Goal: Information Seeking & Learning: Learn about a topic

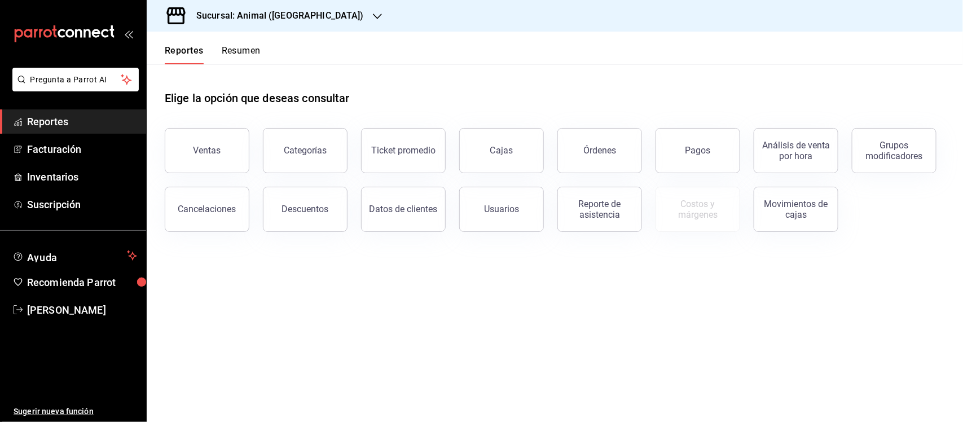
click at [68, 123] on span "Reportes" at bounding box center [82, 121] width 110 height 15
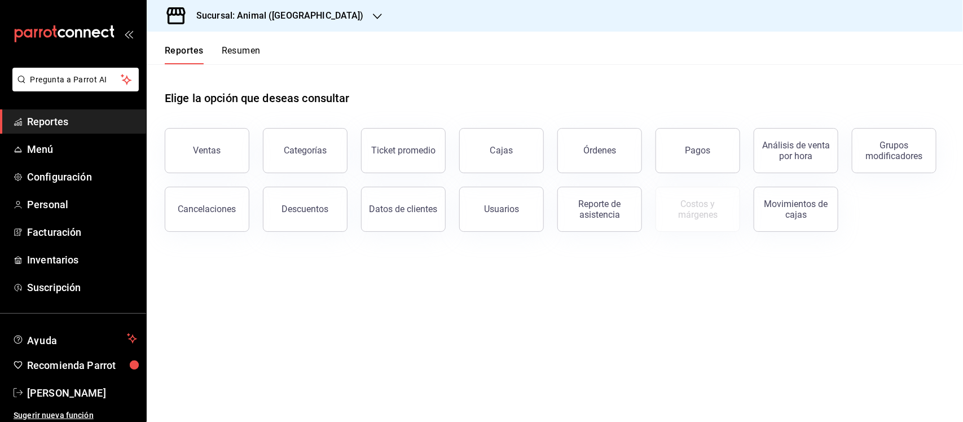
click at [224, 13] on h3 "Sucursal: Animal ([GEOGRAPHIC_DATA])" at bounding box center [275, 16] width 177 height 14
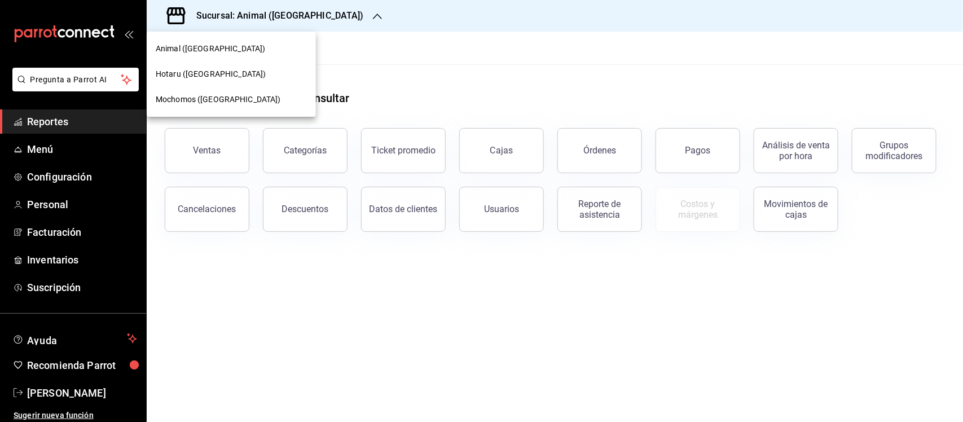
click at [175, 46] on span "Animal ([GEOGRAPHIC_DATA])" at bounding box center [210, 49] width 109 height 12
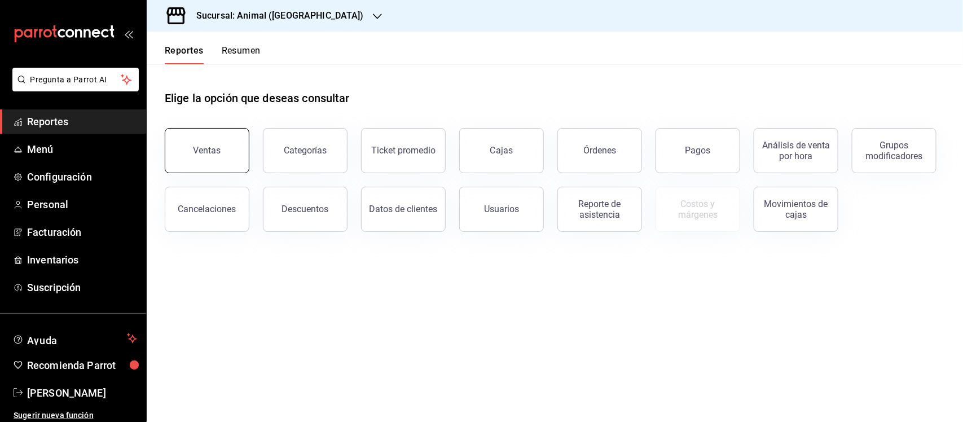
click at [204, 145] on div "Ventas" at bounding box center [208, 150] width 28 height 11
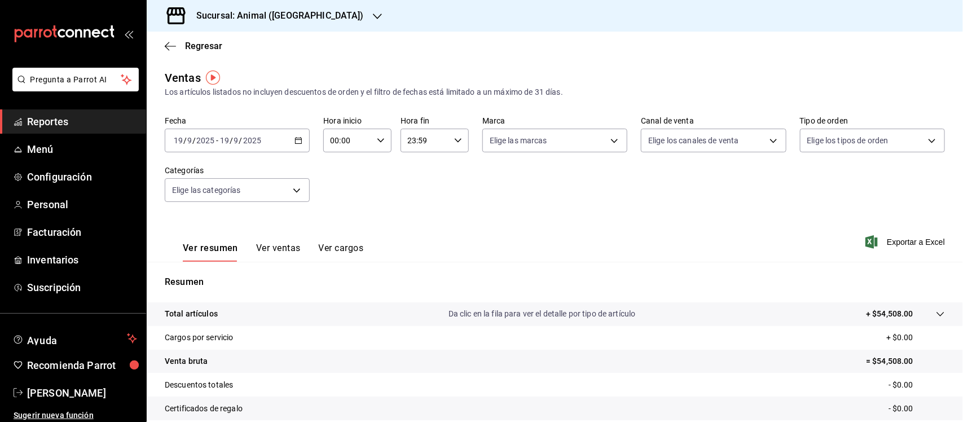
click at [295, 139] on icon "button" at bounding box center [299, 141] width 8 height 8
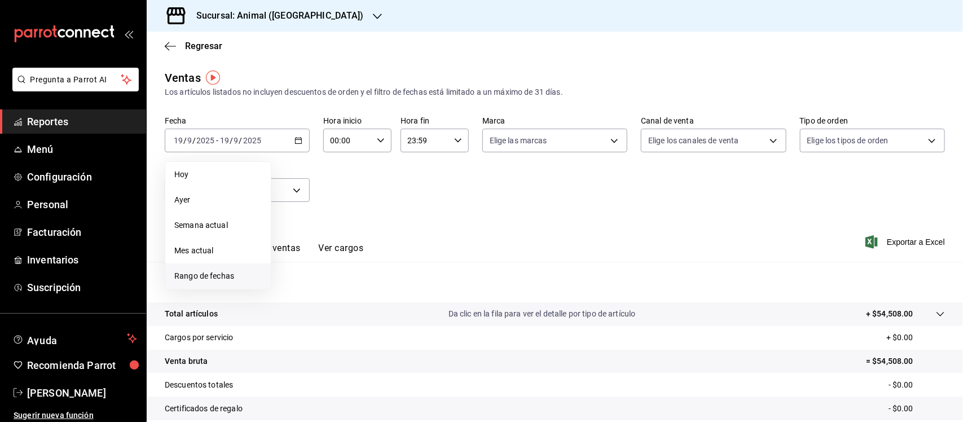
click at [215, 274] on span "Rango de fechas" at bounding box center [217, 276] width 87 height 12
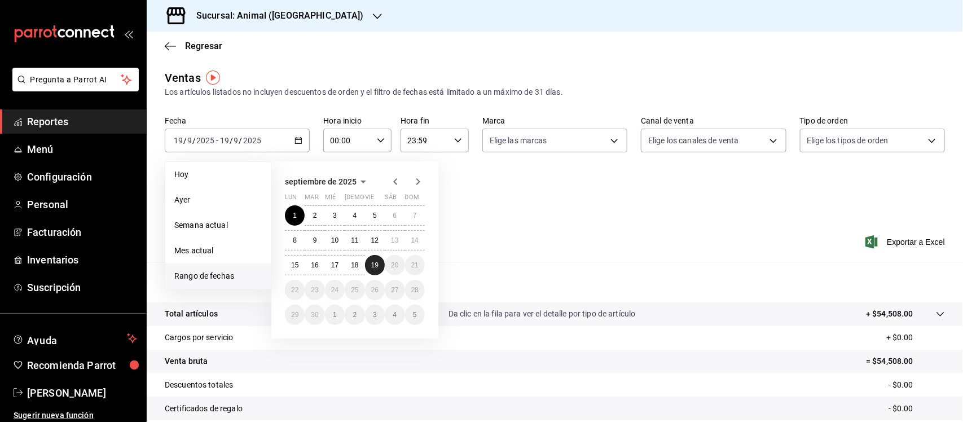
click at [375, 261] on abbr "19" at bounding box center [374, 265] width 7 height 8
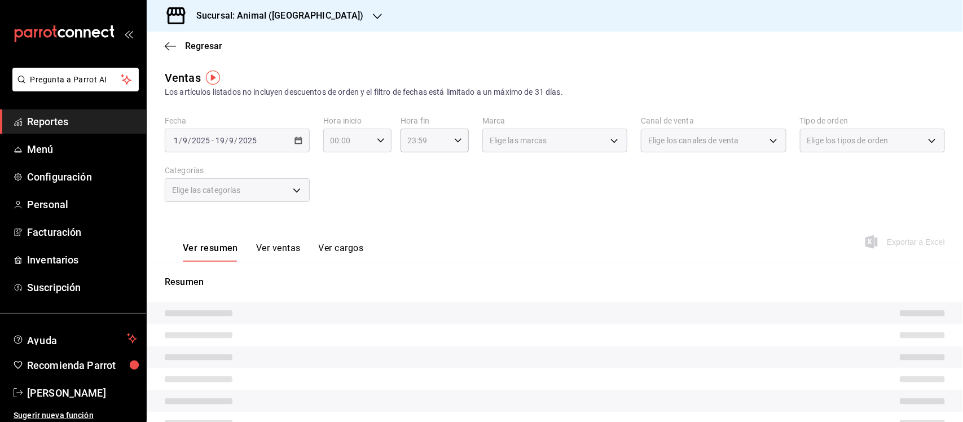
click at [372, 139] on div "00:00 Hora inicio" at bounding box center [357, 141] width 68 height 24
click at [374, 139] on div at bounding box center [481, 211] width 963 height 422
click at [371, 139] on div "00:00 Hora inicio" at bounding box center [357, 141] width 68 height 24
click at [340, 165] on button "05" at bounding box center [338, 163] width 29 height 23
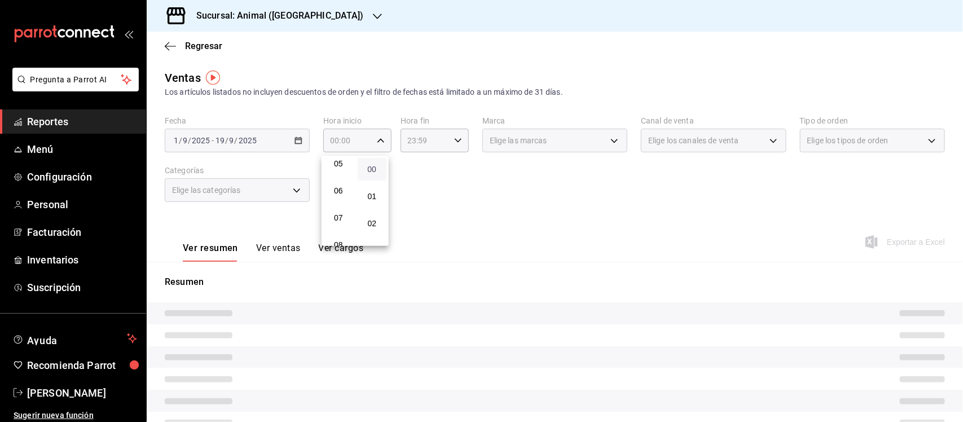
type input "05:00"
click at [373, 173] on span "00" at bounding box center [372, 169] width 16 height 9
click at [441, 136] on div at bounding box center [481, 211] width 963 height 422
click at [454, 139] on icon "button" at bounding box center [458, 141] width 8 height 8
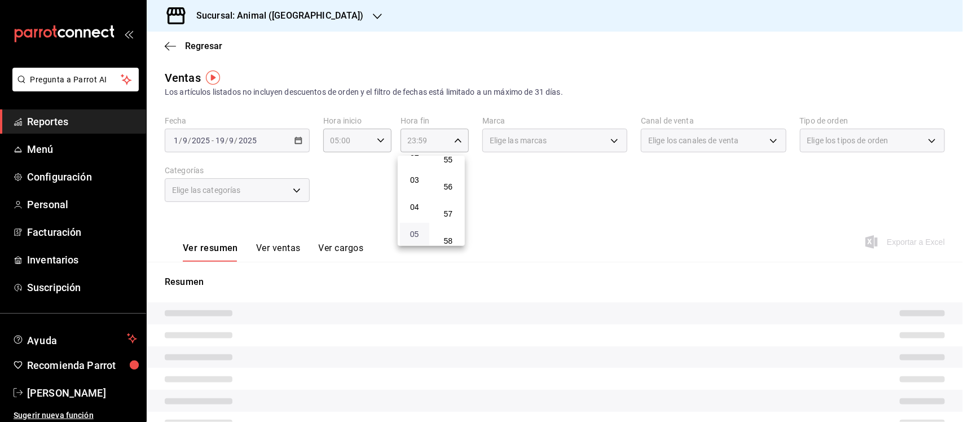
click at [410, 232] on span "05" at bounding box center [415, 234] width 16 height 9
click at [446, 166] on span "00" at bounding box center [449, 169] width 16 height 9
type input "05:00"
click at [570, 201] on div at bounding box center [481, 211] width 963 height 422
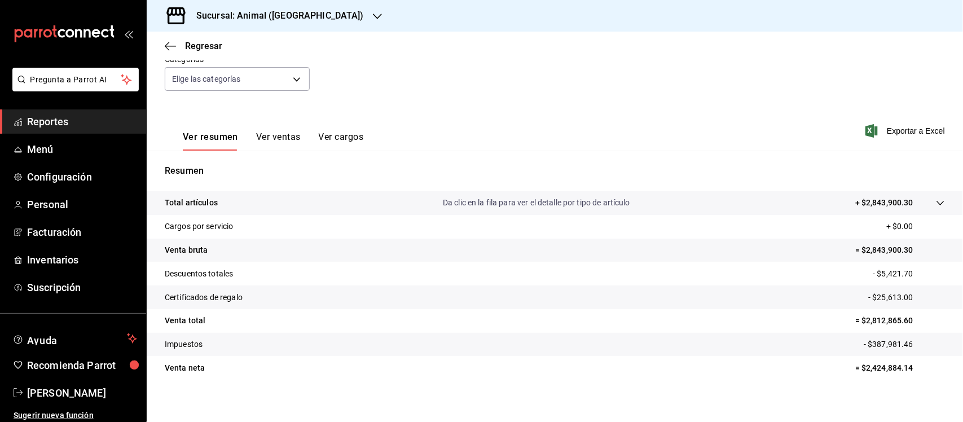
scroll to position [117, 0]
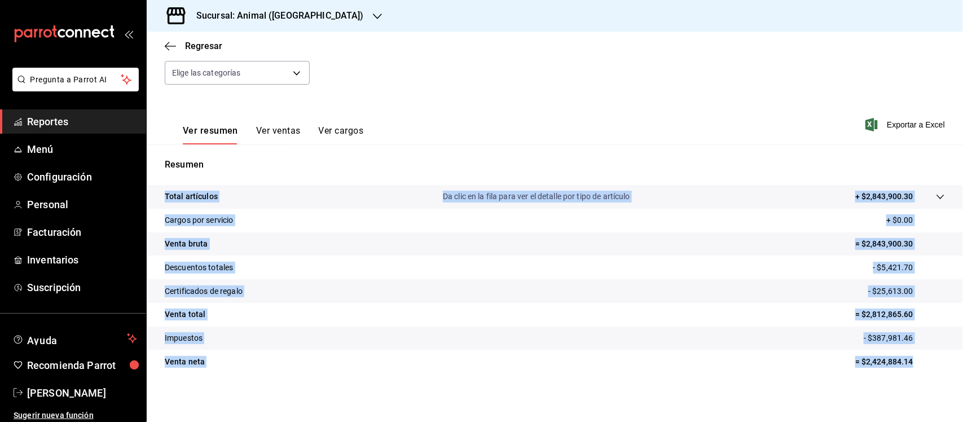
drag, startPoint x: 161, startPoint y: 178, endPoint x: 914, endPoint y: 371, distance: 776.8
click at [914, 371] on div "Resumen Total artículos Da clic en la fila para ver el detalle por tipo de artí…" at bounding box center [555, 272] width 816 height 229
copy tbody "Total artículos Da clic en la fila para ver el detalle por tipo de artículo + $…"
click at [58, 120] on span "Reportes" at bounding box center [82, 121] width 110 height 15
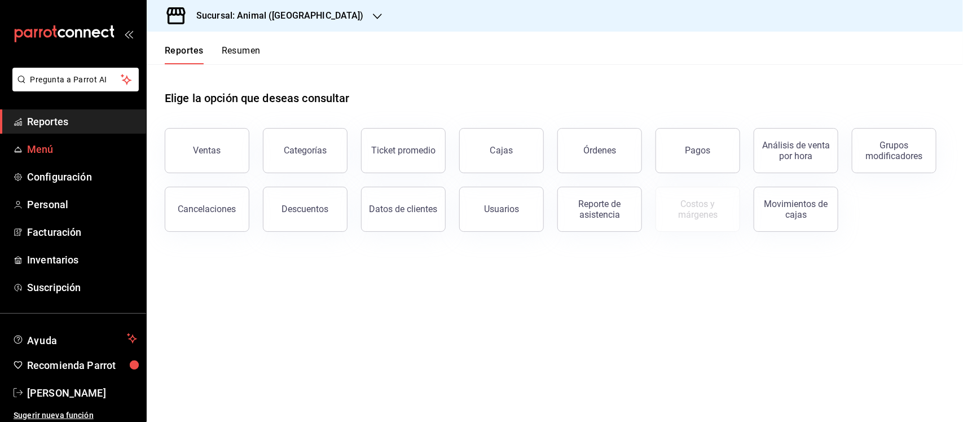
drag, startPoint x: 672, startPoint y: 142, endPoint x: 0, endPoint y: 154, distance: 672.0
click at [670, 142] on button "Pagos" at bounding box center [698, 150] width 85 height 45
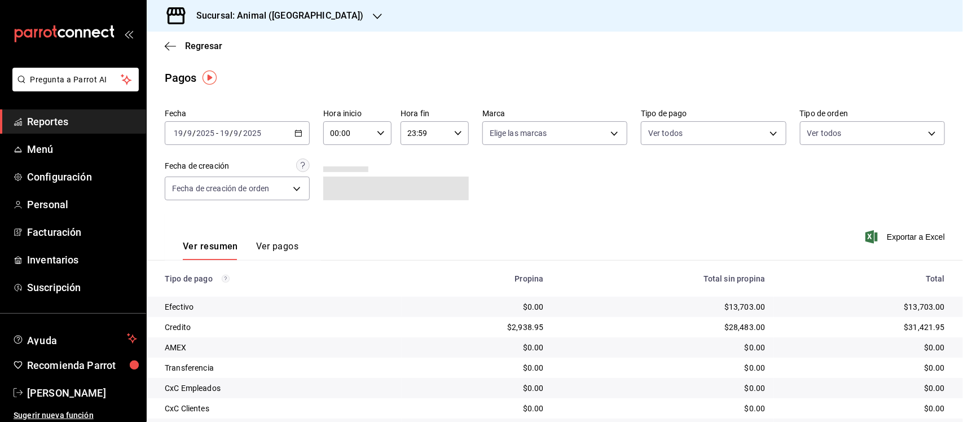
click at [297, 127] on div "[DATE] [DATE] - [DATE] [DATE]" at bounding box center [237, 133] width 145 height 24
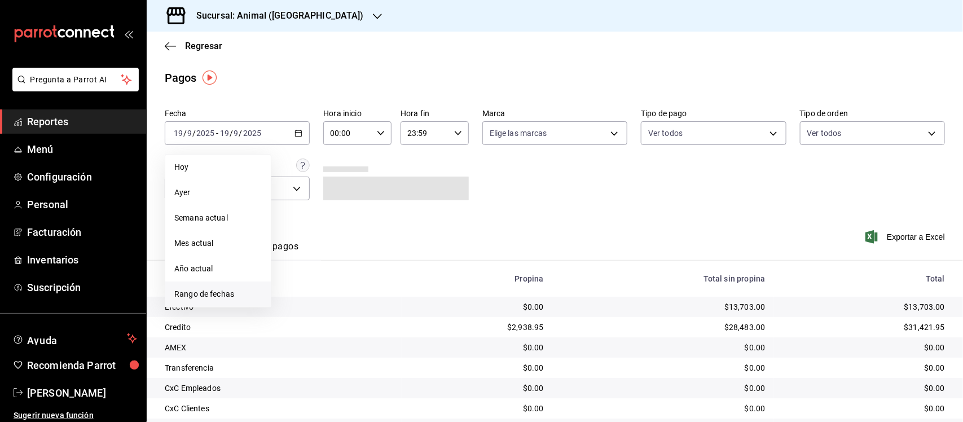
click at [213, 292] on span "Rango de fechas" at bounding box center [217, 294] width 87 height 12
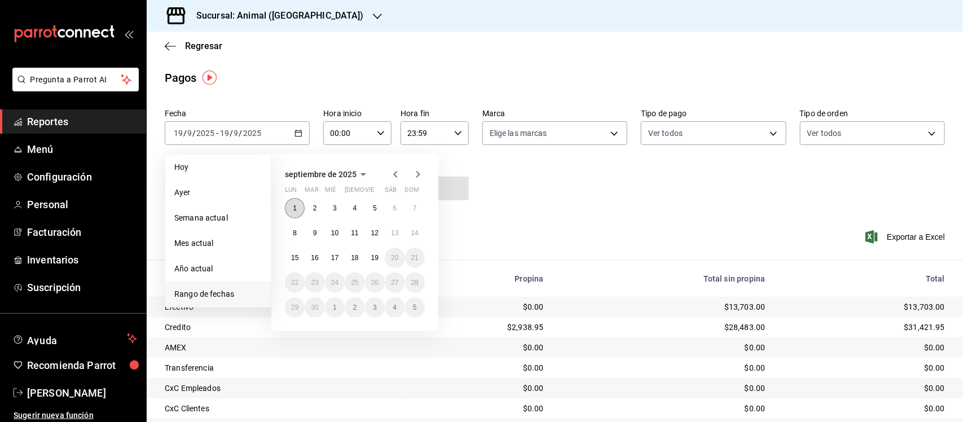
click at [296, 209] on abbr "1" at bounding box center [295, 208] width 4 height 8
click at [379, 261] on button "19" at bounding box center [375, 258] width 20 height 20
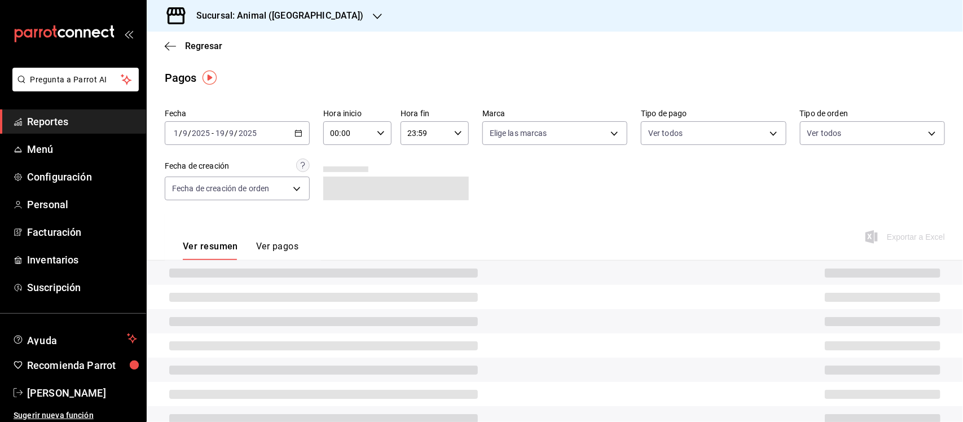
click at [373, 126] on div "00:00 Hora inicio" at bounding box center [357, 133] width 68 height 24
click at [339, 224] on span "05" at bounding box center [339, 226] width 16 height 9
type input "05:00"
click at [371, 168] on button "00" at bounding box center [372, 162] width 29 height 23
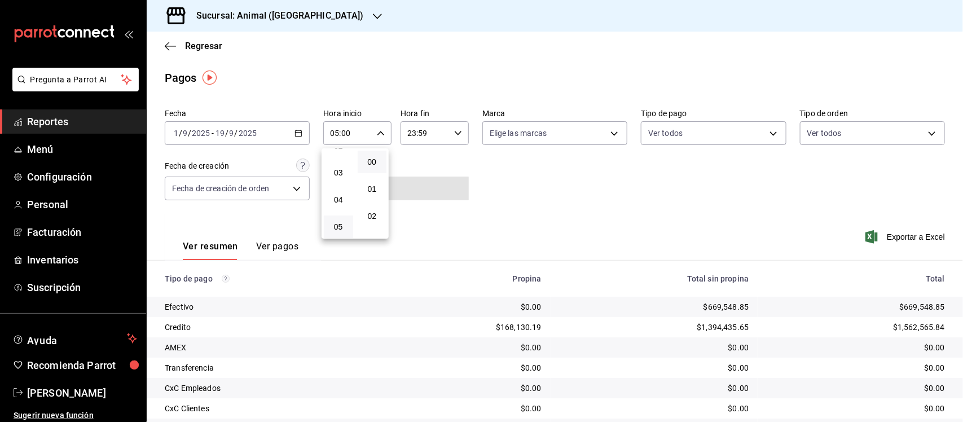
click at [449, 137] on div at bounding box center [481, 211] width 963 height 422
click at [454, 134] on icon "button" at bounding box center [458, 133] width 8 height 8
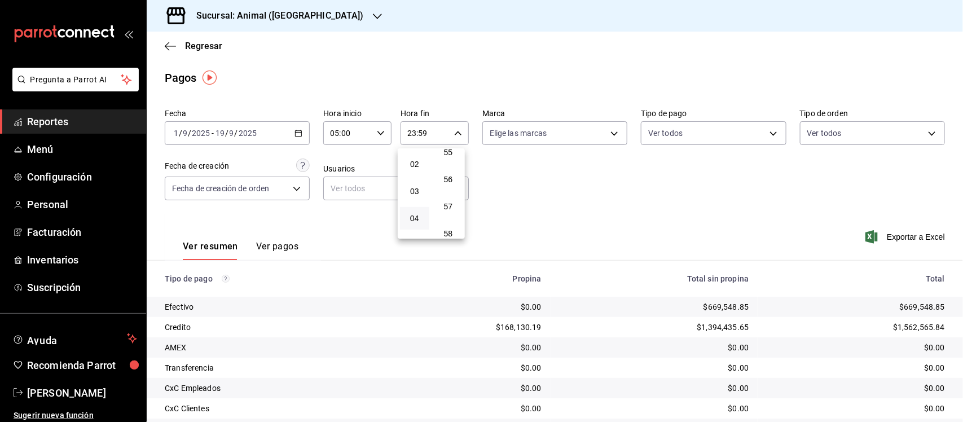
scroll to position [122, 0]
click at [417, 172] on span "05" at bounding box center [415, 174] width 16 height 9
drag, startPoint x: 452, startPoint y: 161, endPoint x: 532, endPoint y: 174, distance: 80.6
click at [452, 160] on span "00" at bounding box center [449, 161] width 16 height 9
type input "05:00"
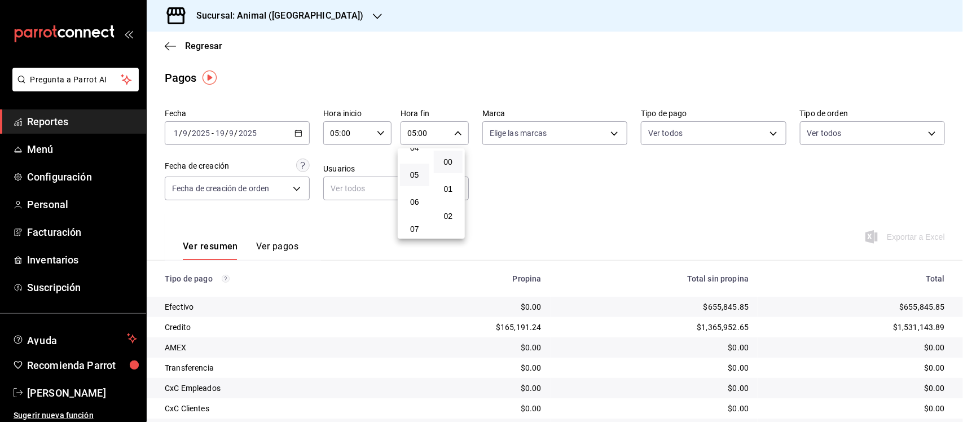
click at [537, 174] on div at bounding box center [481, 211] width 963 height 422
click at [547, 140] on body "Pregunta a Parrot AI Reportes Menú Configuración Personal Facturación Inventari…" at bounding box center [481, 211] width 963 height 422
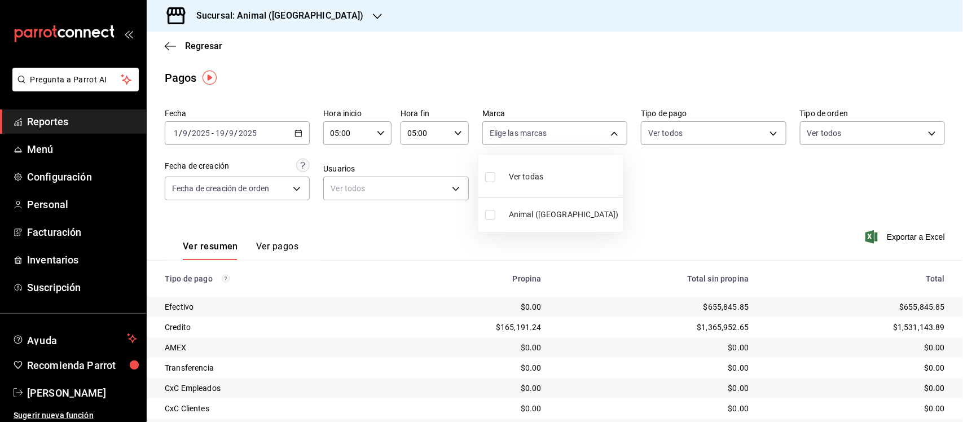
click at [489, 175] on input "checkbox" at bounding box center [490, 177] width 10 height 10
checkbox input "true"
type input "96838179-8fbb-4073-aae3-1789726318c8"
checkbox input "true"
click at [771, 173] on div at bounding box center [481, 211] width 963 height 422
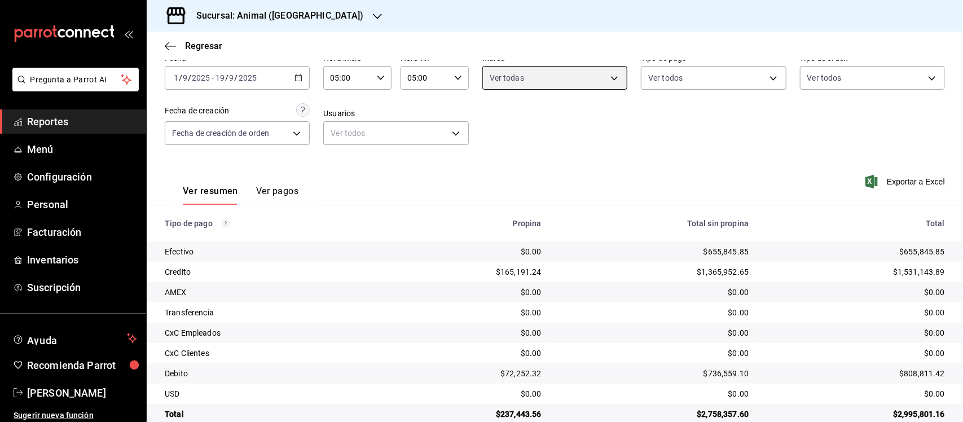
scroll to position [76, 0]
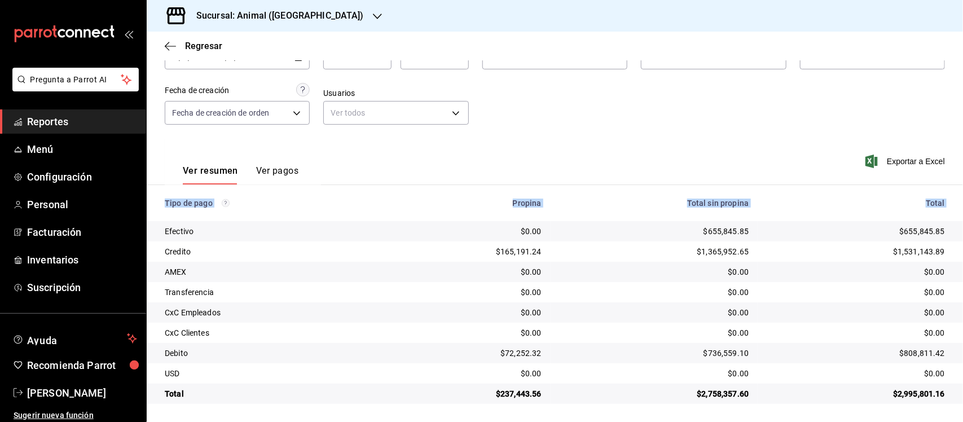
drag, startPoint x: 162, startPoint y: 221, endPoint x: 938, endPoint y: 429, distance: 802.8
click at [938, 421] on html "Pregunta a Parrot AI Reportes Menú Configuración Personal Facturación Inventari…" at bounding box center [481, 211] width 963 height 422
copy thead "Tipo de pago Propina Total sin propina Total"
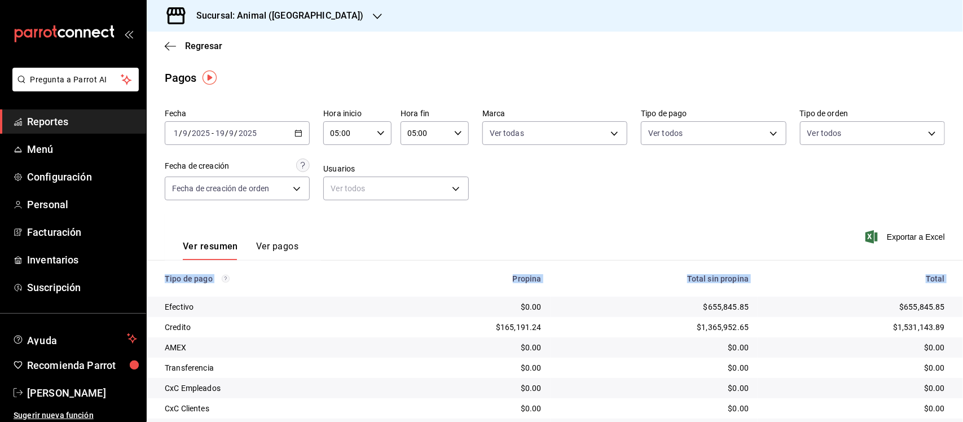
click at [37, 123] on span "Reportes" at bounding box center [82, 121] width 110 height 15
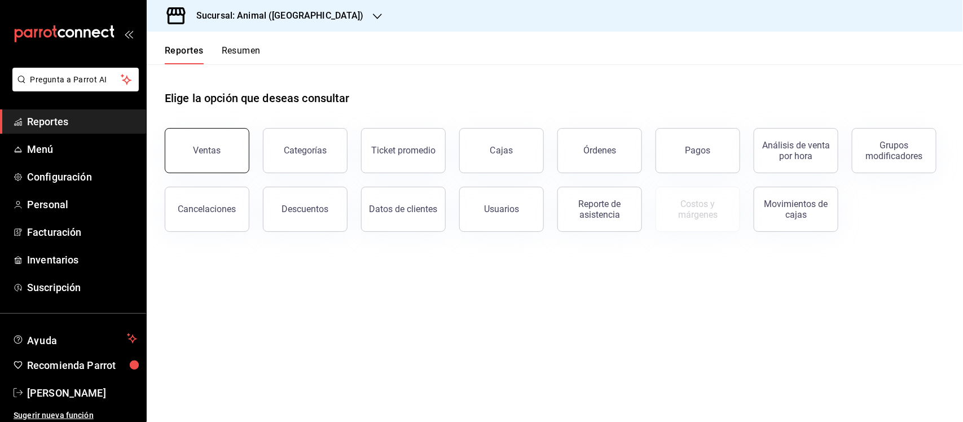
click at [220, 162] on button "Ventas" at bounding box center [207, 150] width 85 height 45
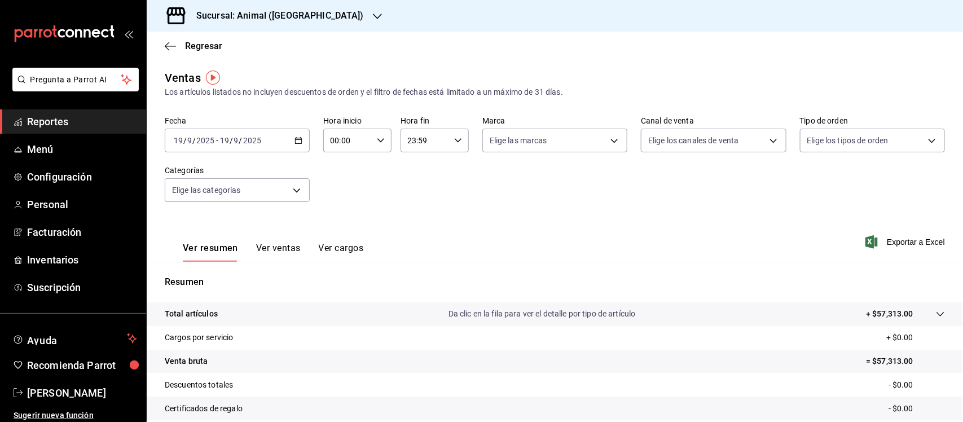
click at [300, 137] on div "[DATE] [DATE] - [DATE] [DATE]" at bounding box center [237, 141] width 145 height 24
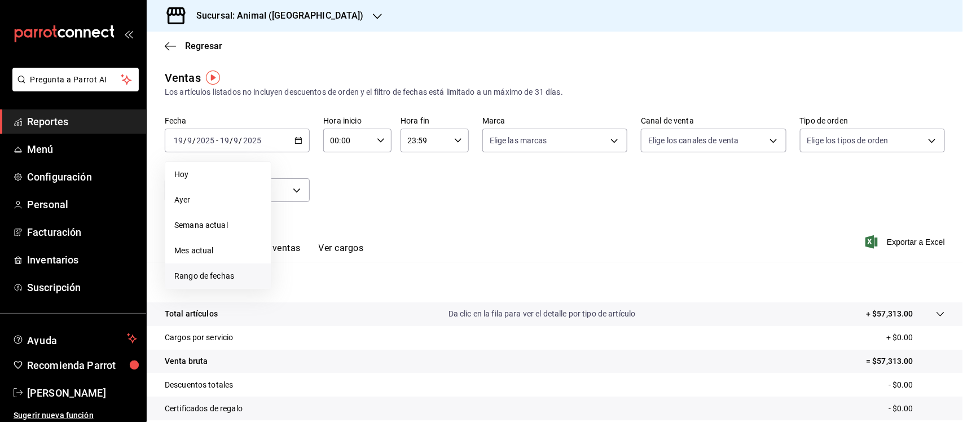
click at [216, 282] on li "Rango de fechas" at bounding box center [218, 275] width 106 height 25
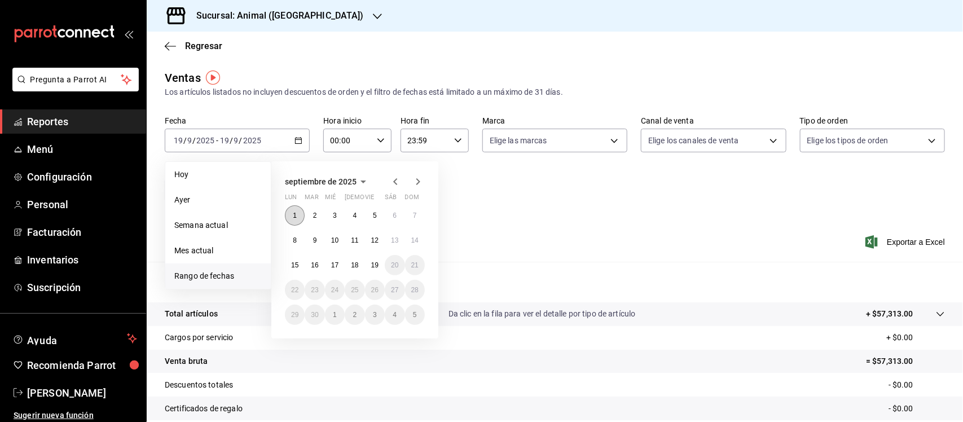
click at [292, 212] on button "1" at bounding box center [295, 215] width 20 height 20
click at [378, 266] on abbr "19" at bounding box center [374, 265] width 7 height 8
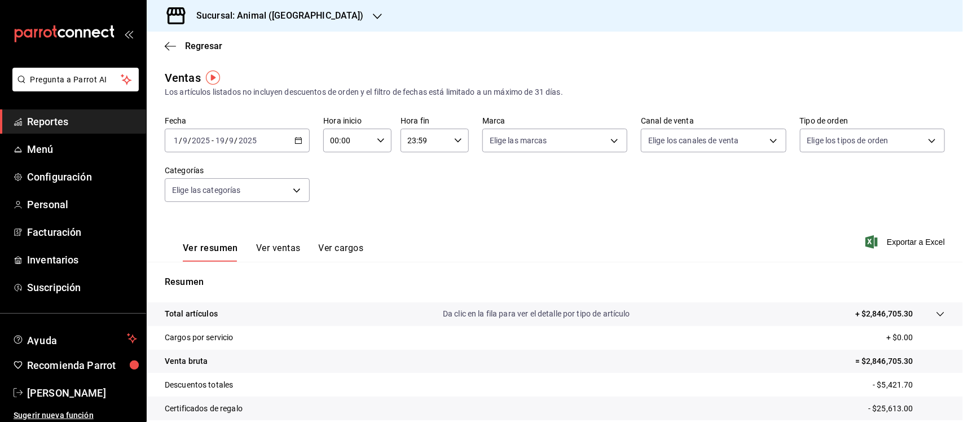
click at [371, 142] on div "00:00 Hora inicio" at bounding box center [357, 141] width 68 height 24
drag, startPoint x: 336, startPoint y: 230, endPoint x: 388, endPoint y: 156, distance: 90.6
click at [336, 230] on span "05" at bounding box center [339, 234] width 16 height 9
type input "05:00"
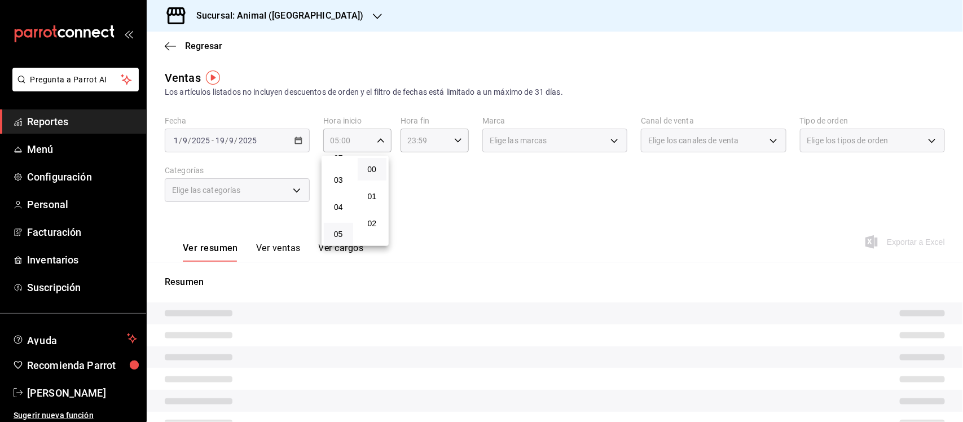
click at [371, 162] on button "00" at bounding box center [372, 169] width 29 height 23
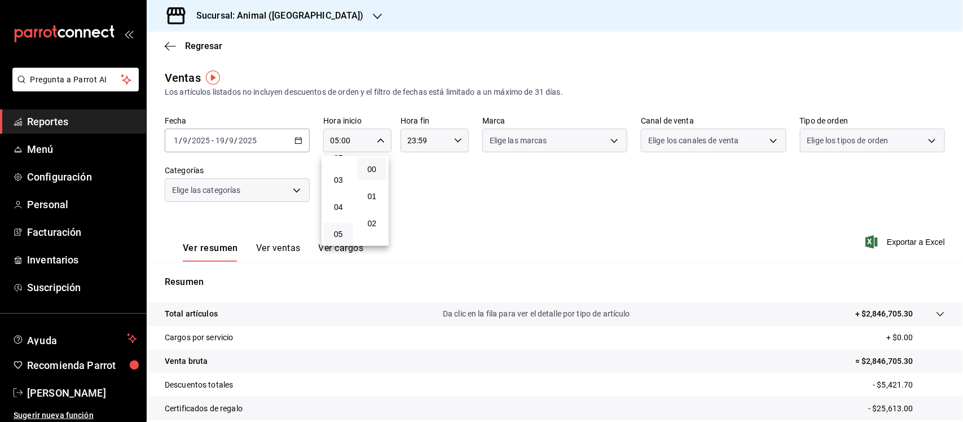
click at [432, 141] on div at bounding box center [481, 211] width 963 height 422
click at [432, 141] on input "23:59" at bounding box center [425, 140] width 49 height 23
click at [419, 178] on span "05" at bounding box center [415, 182] width 16 height 9
click at [450, 165] on span "00" at bounding box center [449, 169] width 16 height 9
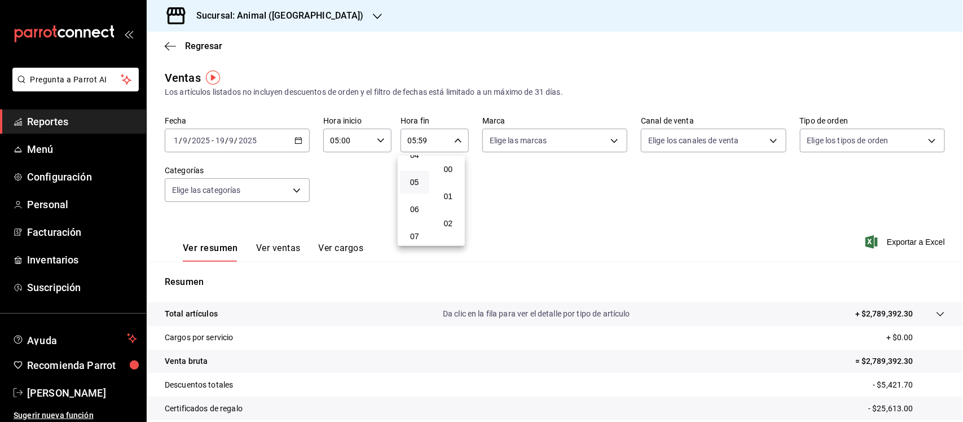
type input "05:00"
click at [581, 212] on div at bounding box center [481, 211] width 963 height 422
click at [605, 142] on body "Pregunta a Parrot AI Reportes Menú Configuración Personal Facturación Inventari…" at bounding box center [481, 211] width 963 height 422
click at [495, 181] on input "checkbox" at bounding box center [490, 184] width 10 height 10
checkbox input "true"
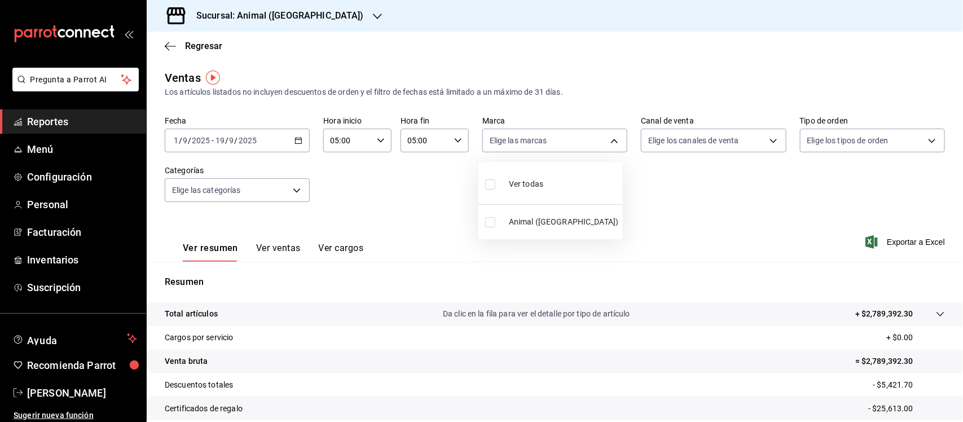
type input "96838179-8fbb-4073-aae3-1789726318c8"
checkbox input "true"
click at [731, 190] on div at bounding box center [481, 211] width 963 height 422
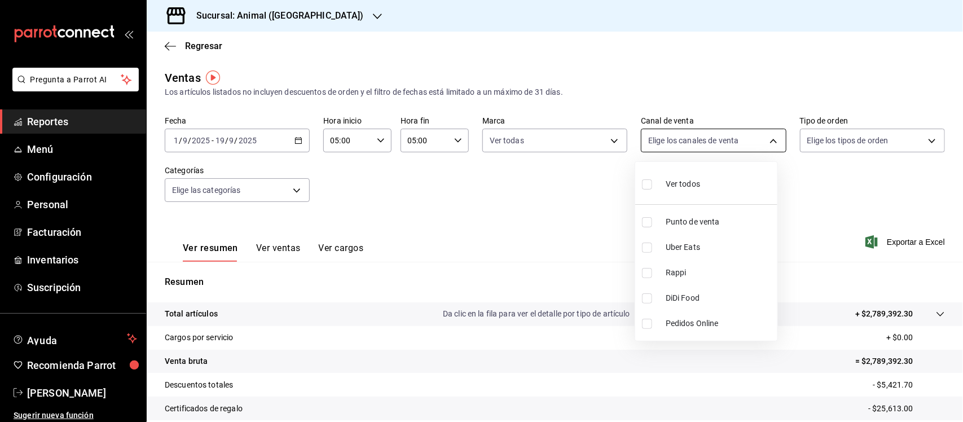
click at [750, 136] on body "Pregunta a Parrot AI Reportes Menú Configuración Personal Facturación Inventari…" at bounding box center [481, 211] width 963 height 422
click at [842, 199] on div at bounding box center [481, 211] width 963 height 422
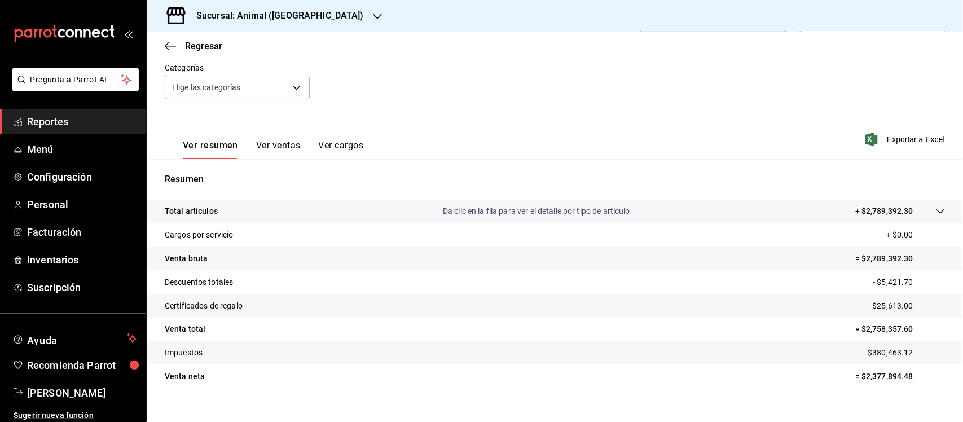
scroll to position [117, 0]
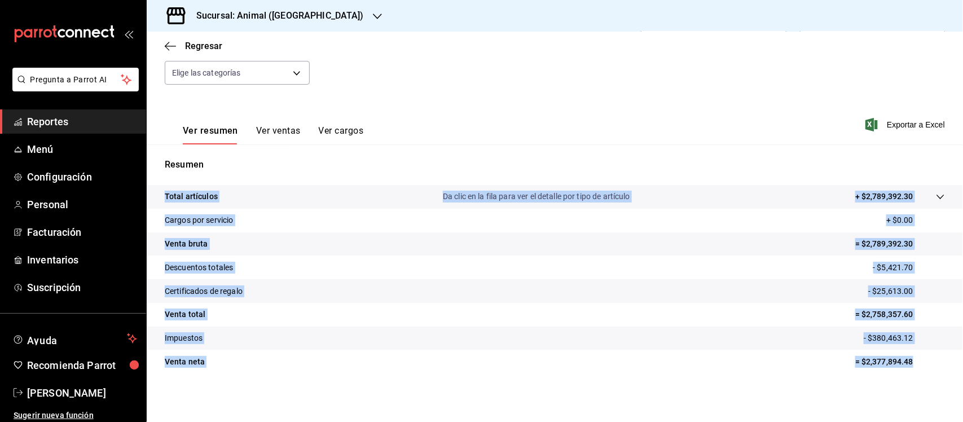
drag, startPoint x: 164, startPoint y: 184, endPoint x: 918, endPoint y: 367, distance: 776.8
click at [918, 367] on tbody "Total artículos Da clic en la fila para ver el detalle por tipo de artículo + $…" at bounding box center [555, 279] width 816 height 188
copy tbody "Total artículos Da clic en la fila para ver el detalle por tipo de artículo + $…"
click at [54, 116] on span "Reportes" at bounding box center [82, 121] width 110 height 15
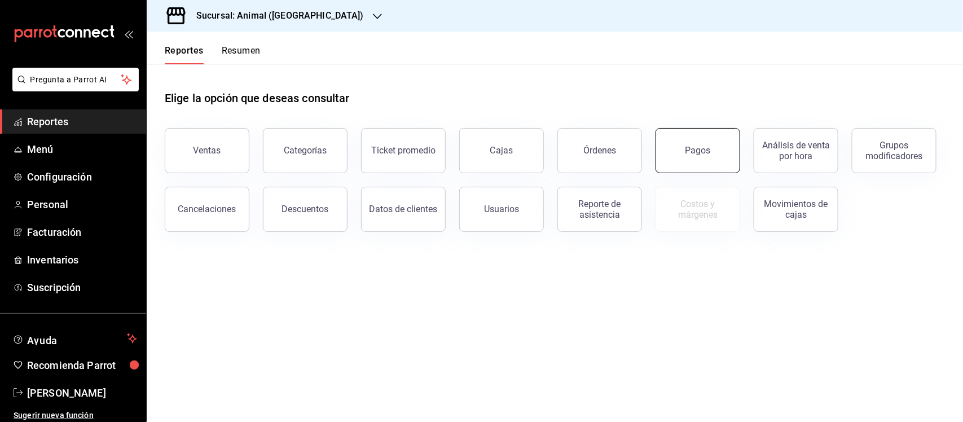
click at [720, 153] on button "Pagos" at bounding box center [698, 150] width 85 height 45
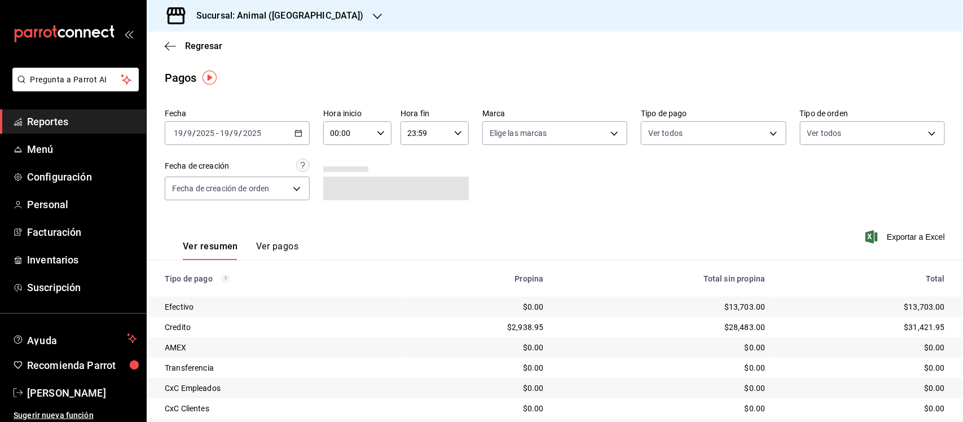
click at [296, 130] on \(Stroke\) "button" at bounding box center [298, 133] width 7 height 6
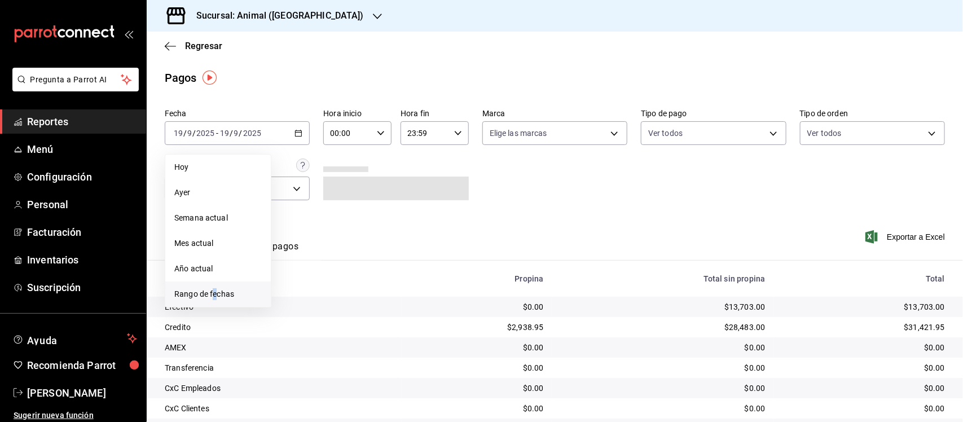
click at [215, 291] on span "Rango de fechas" at bounding box center [217, 294] width 87 height 12
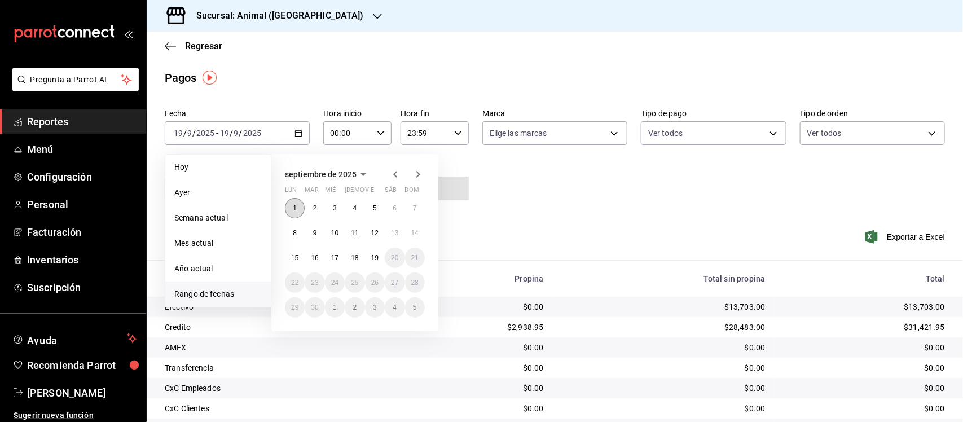
click at [292, 212] on button "1" at bounding box center [295, 208] width 20 height 20
click at [373, 262] on button "19" at bounding box center [375, 258] width 20 height 20
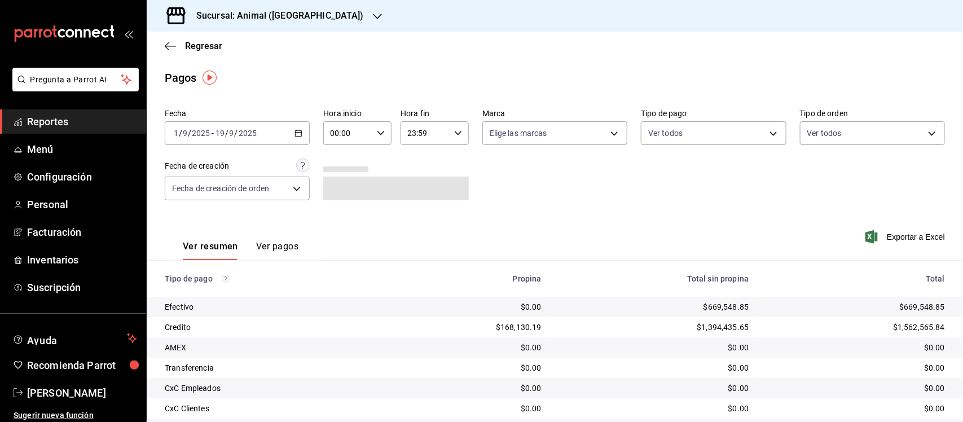
click at [377, 131] on icon "button" at bounding box center [381, 133] width 8 height 8
click at [339, 222] on span "05" at bounding box center [339, 226] width 16 height 9
type input "05:00"
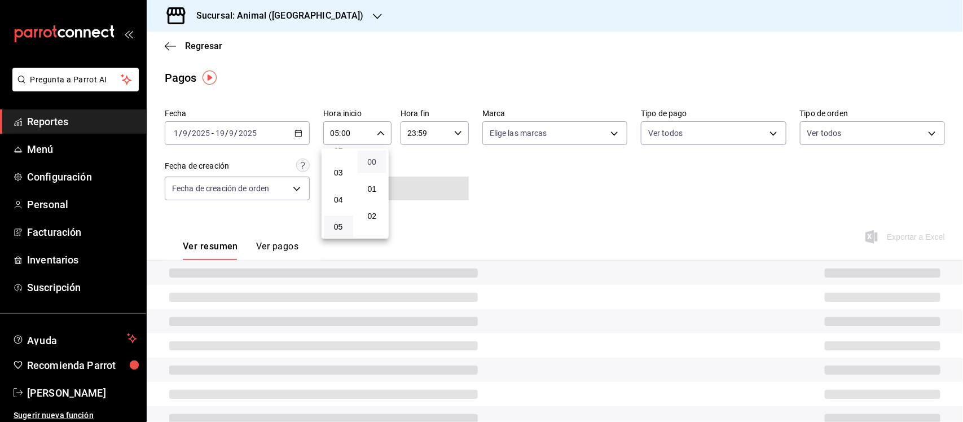
click at [370, 160] on span "00" at bounding box center [372, 161] width 16 height 9
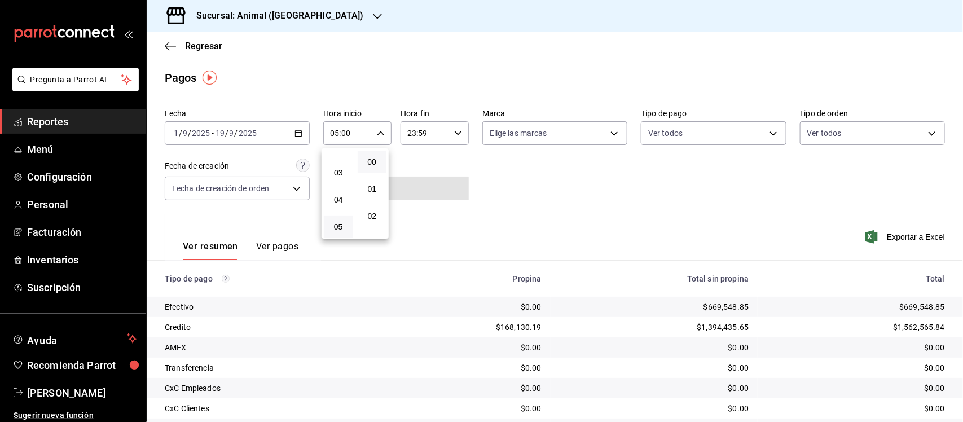
click at [451, 131] on div at bounding box center [481, 211] width 963 height 422
click at [455, 131] on \(Stroke\) "button" at bounding box center [458, 133] width 7 height 4
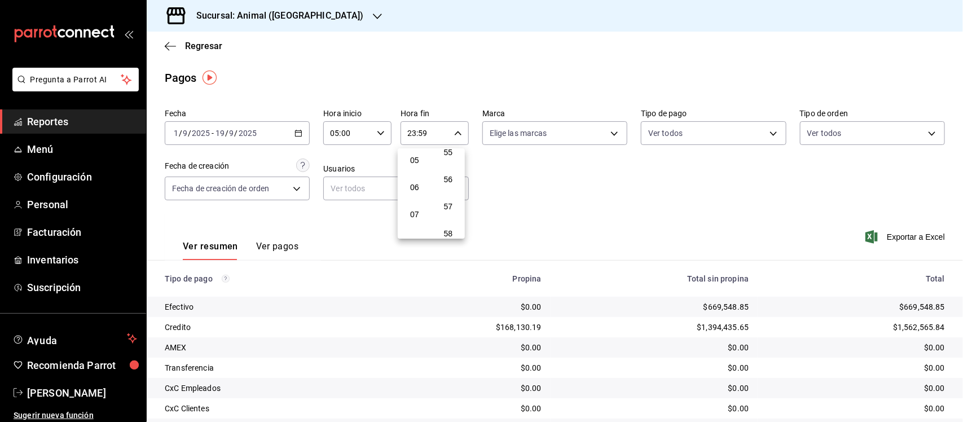
scroll to position [122, 0]
click at [407, 170] on span "05" at bounding box center [415, 174] width 16 height 9
click at [447, 165] on span "00" at bounding box center [449, 161] width 16 height 9
type input "05:00"
click at [526, 208] on div at bounding box center [481, 211] width 963 height 422
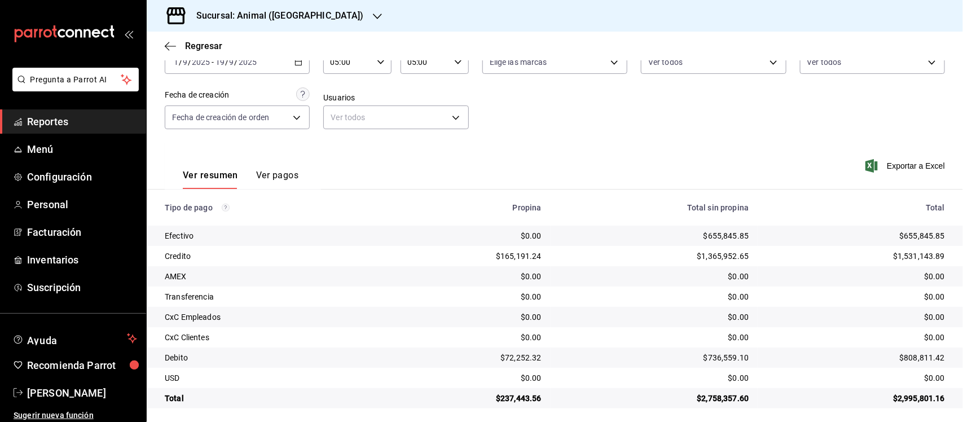
scroll to position [76, 0]
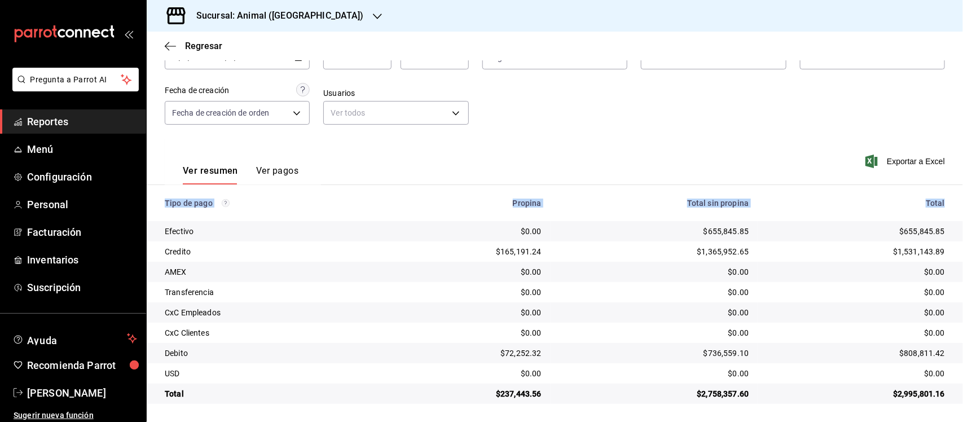
drag, startPoint x: 161, startPoint y: 202, endPoint x: 940, endPoint y: 205, distance: 779.1
click at [940, 205] on tr "Tipo de pago Propina Total sin propina Total" at bounding box center [555, 203] width 816 height 36
copy tr "Tipo de pago Propina Total sin propina Total"
click at [66, 121] on span "Reportes" at bounding box center [82, 121] width 110 height 15
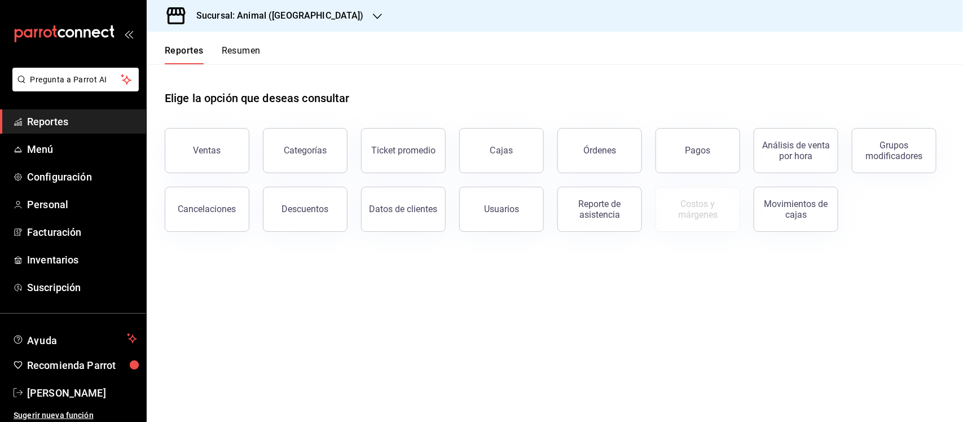
click at [293, 15] on h3 "Sucursal: Animal ([GEOGRAPHIC_DATA])" at bounding box center [275, 16] width 177 height 14
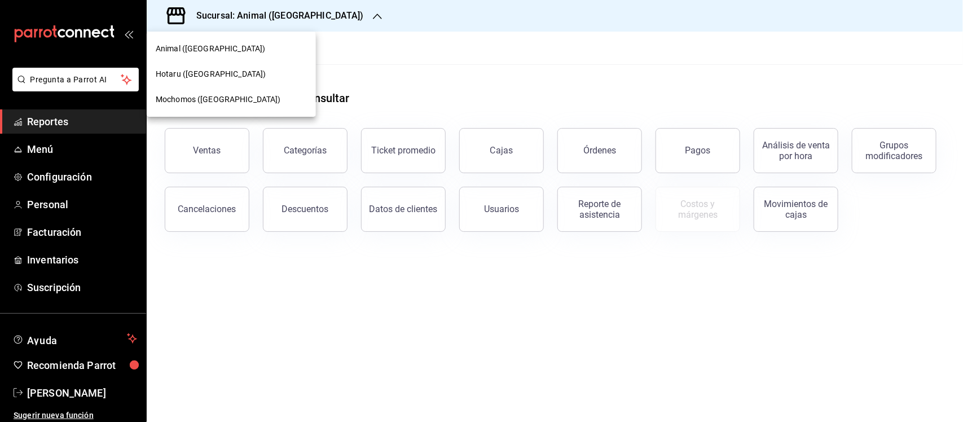
click at [190, 98] on span "Mochomos ([GEOGRAPHIC_DATA])" at bounding box center [218, 100] width 125 height 12
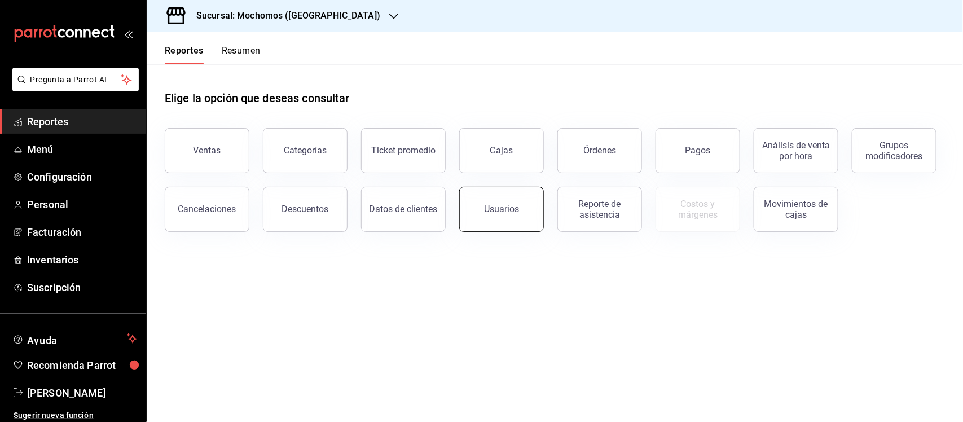
drag, startPoint x: 38, startPoint y: 118, endPoint x: 468, endPoint y: 188, distance: 435.5
click at [39, 118] on span "Reportes" at bounding box center [82, 121] width 110 height 15
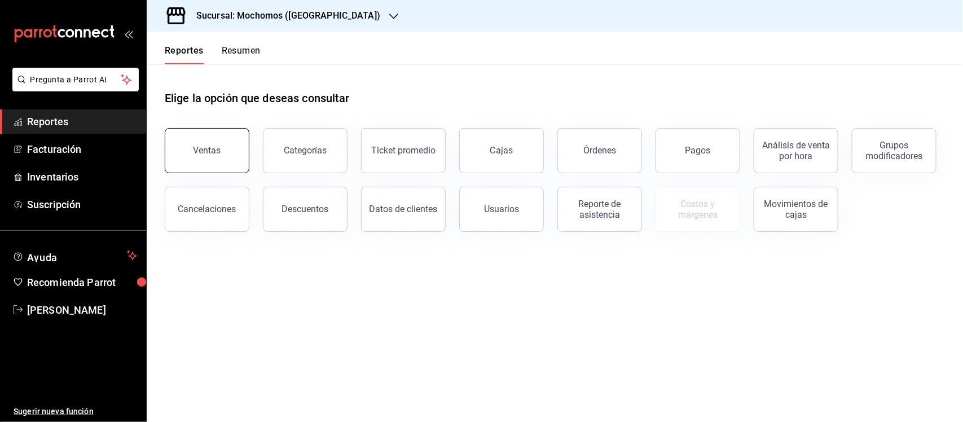
click at [216, 137] on button "Ventas" at bounding box center [207, 150] width 85 height 45
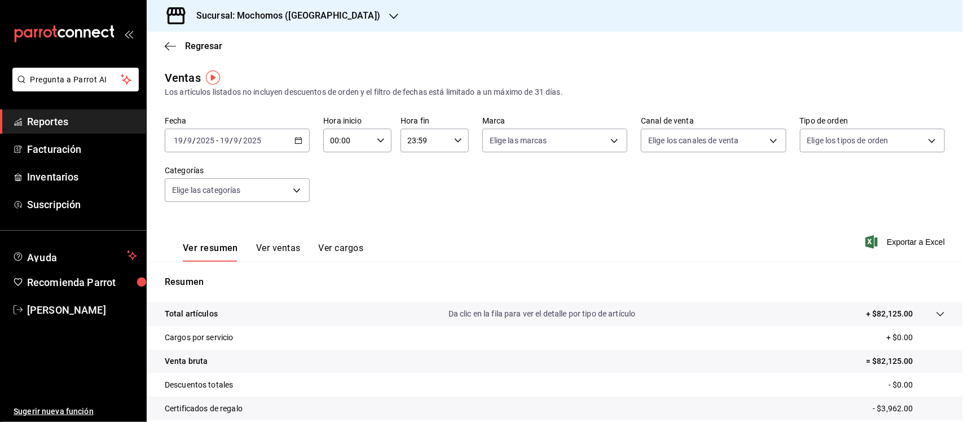
click at [32, 115] on span "Reportes" at bounding box center [82, 121] width 110 height 15
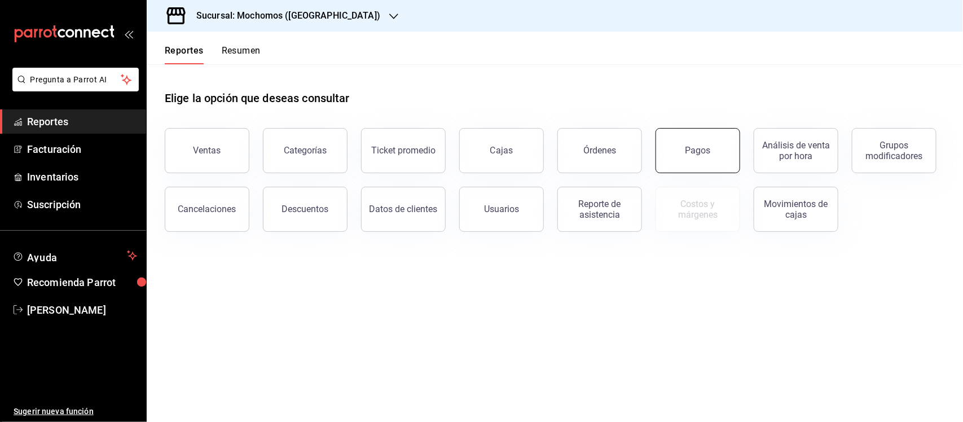
click at [694, 150] on div "Pagos" at bounding box center [697, 150] width 25 height 11
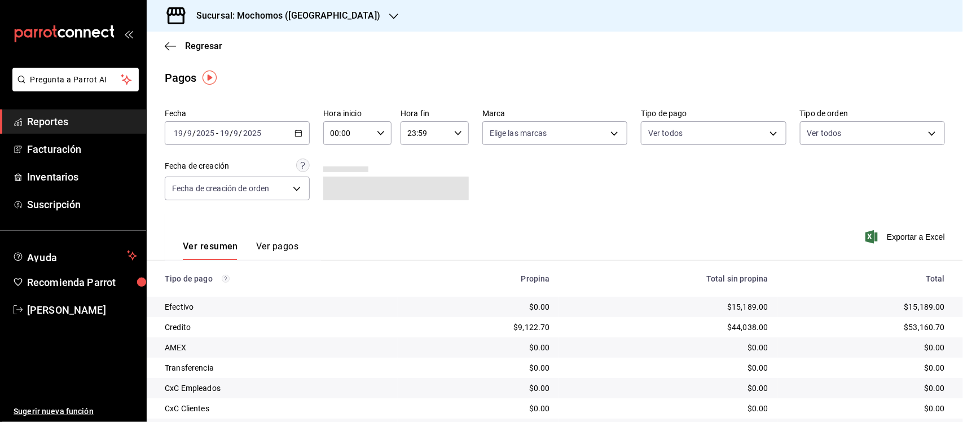
click at [295, 133] on icon "button" at bounding box center [299, 133] width 8 height 8
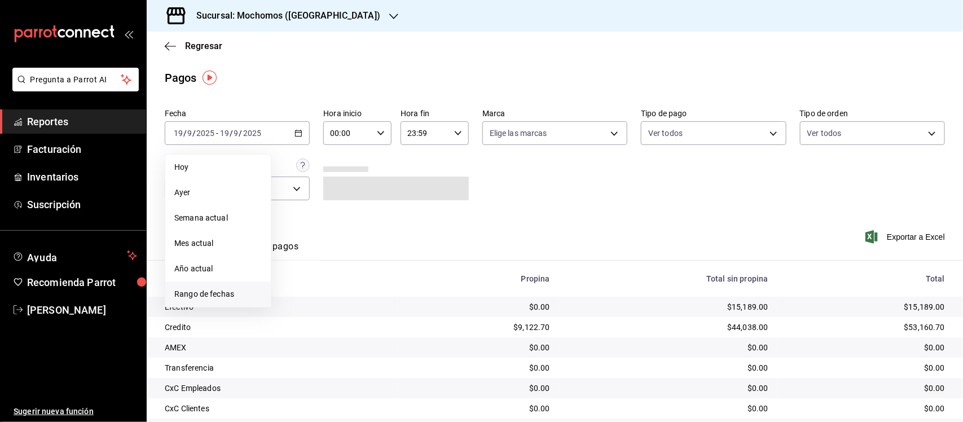
click at [207, 293] on span "Rango de fechas" at bounding box center [217, 294] width 87 height 12
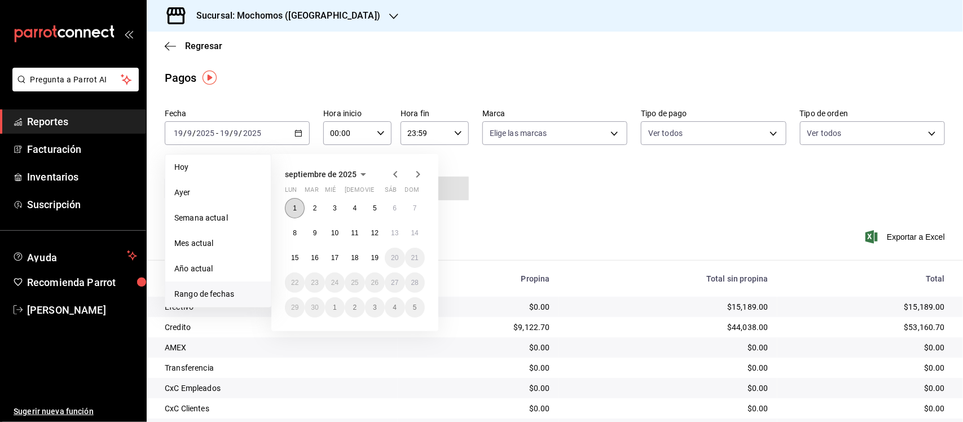
click at [295, 208] on abbr "1" at bounding box center [295, 208] width 4 height 8
click at [371, 258] on abbr "19" at bounding box center [374, 258] width 7 height 8
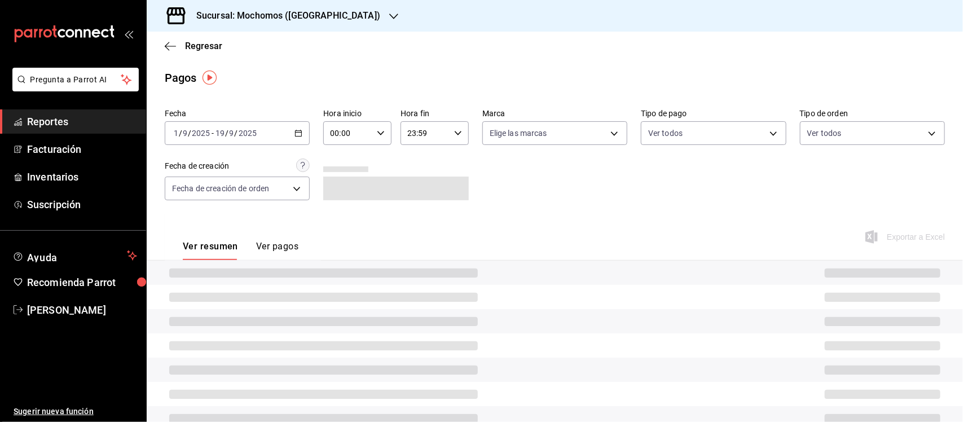
click at [365, 136] on input "00:00" at bounding box center [347, 133] width 49 height 23
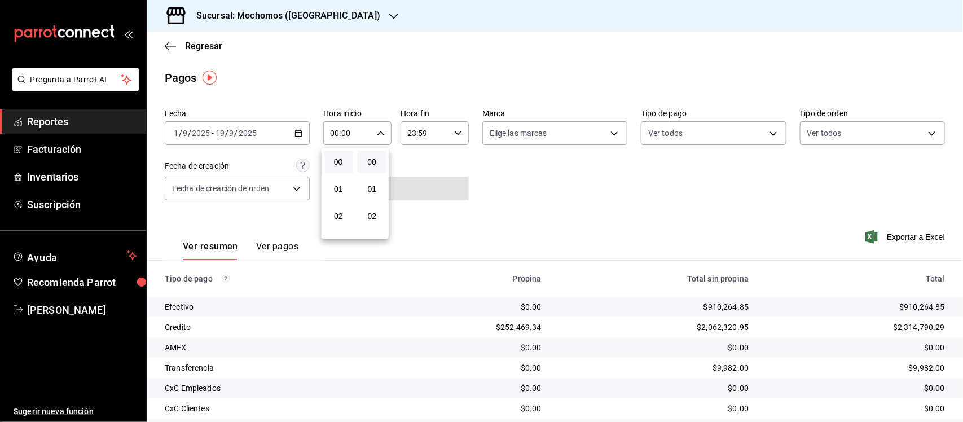
scroll to position [71, 0]
click at [342, 222] on span "05" at bounding box center [339, 226] width 16 height 9
type input "05:00"
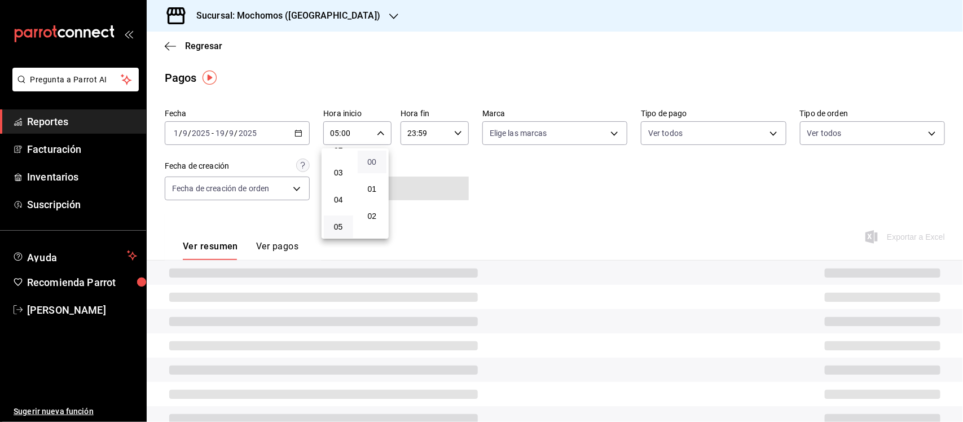
click at [373, 164] on span "00" at bounding box center [372, 161] width 16 height 9
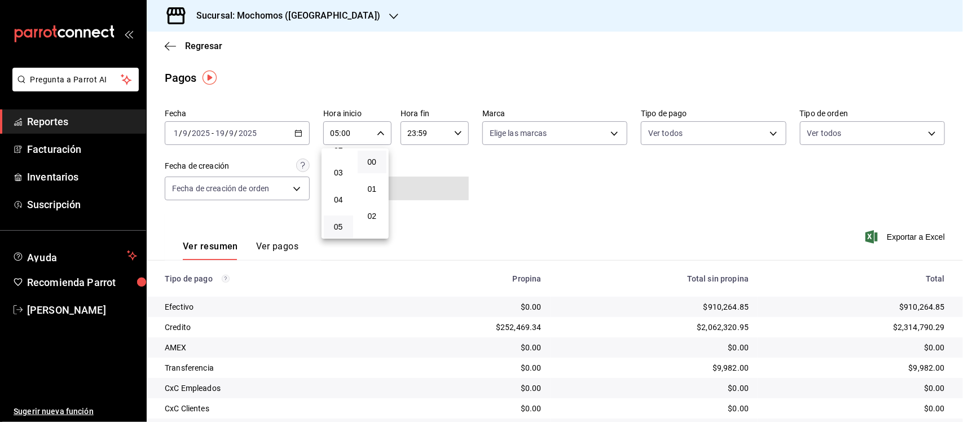
click at [455, 134] on div at bounding box center [481, 211] width 963 height 422
click at [455, 134] on icon "button" at bounding box center [458, 133] width 8 height 8
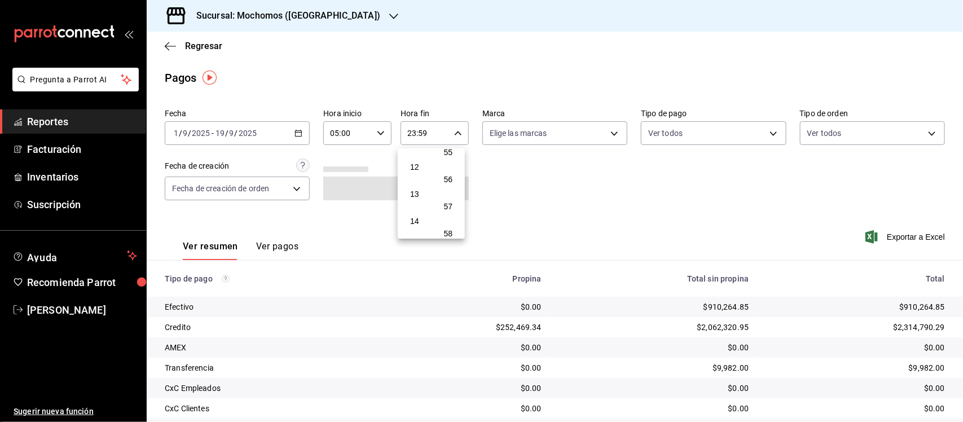
scroll to position [122, 0]
click at [412, 170] on span "05" at bounding box center [415, 174] width 16 height 9
click at [443, 162] on span "00" at bounding box center [449, 161] width 16 height 9
type input "05:00"
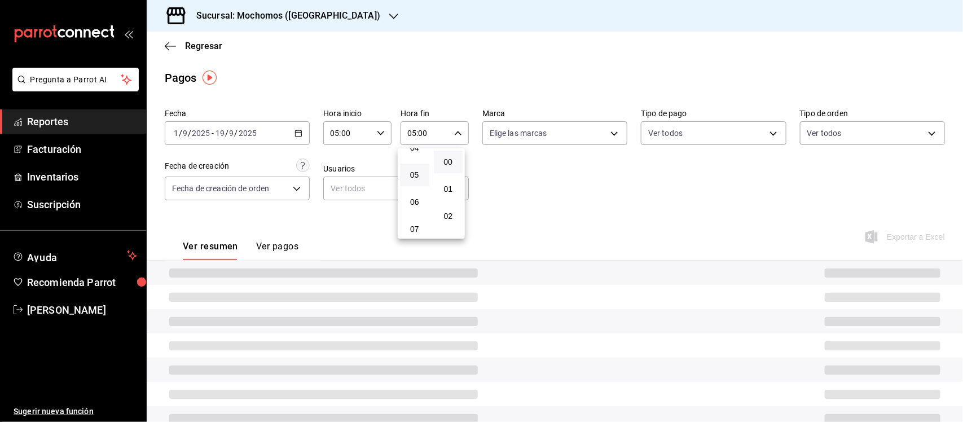
click at [515, 134] on div at bounding box center [481, 211] width 963 height 422
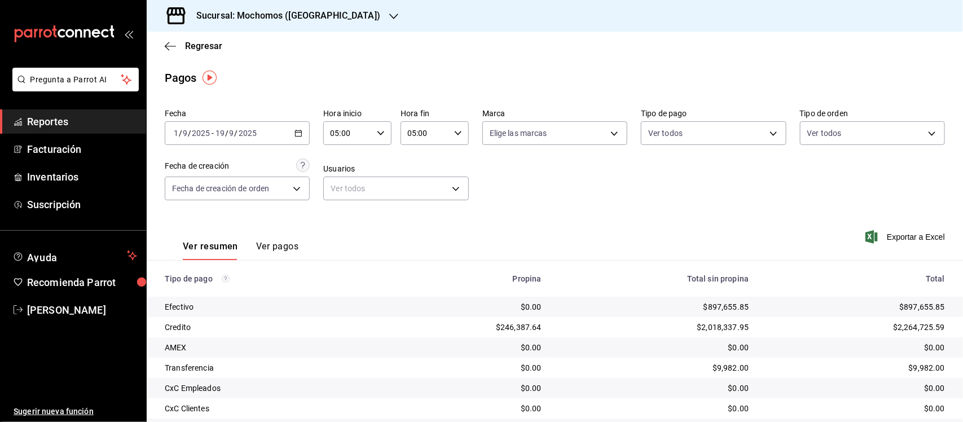
click at [515, 134] on body "Pregunta a Parrot AI Reportes Facturación Inventarios Suscripción Ayuda Recomie…" at bounding box center [481, 211] width 963 height 422
click at [491, 179] on input "checkbox" at bounding box center [490, 177] width 10 height 10
checkbox input "true"
type input "65eb7388-82e4-42fa-8caf-680550c77e6f"
checkbox input "true"
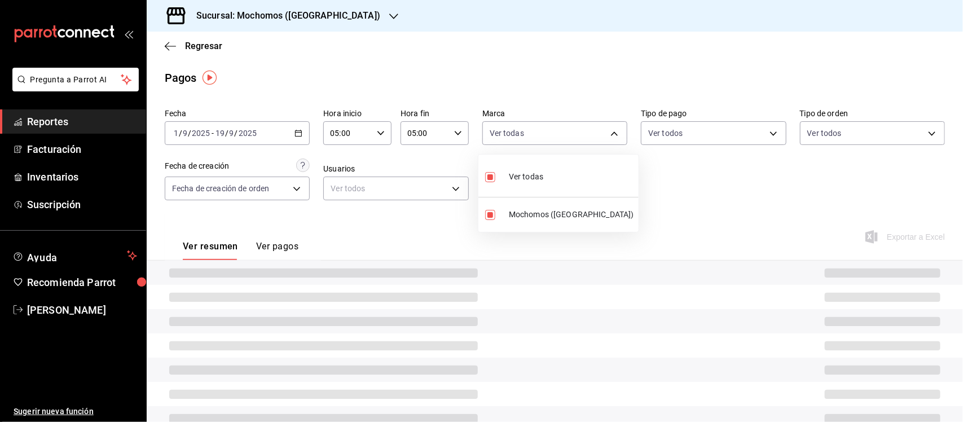
click at [859, 146] on div at bounding box center [481, 211] width 963 height 422
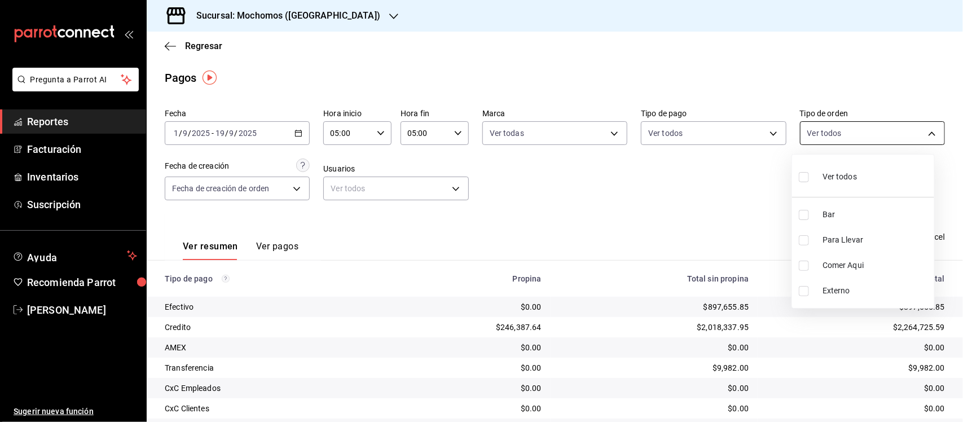
click at [862, 134] on body "Pregunta a Parrot AI Reportes Facturación Inventarios Suscripción Ayuda Recomie…" at bounding box center [481, 211] width 963 height 422
click at [804, 212] on input "checkbox" at bounding box center [804, 215] width 10 height 10
checkbox input "true"
type input "c7bc0ce2-274d-49fd-89f5-4bcf8044acf9"
click at [594, 194] on div at bounding box center [481, 211] width 963 height 422
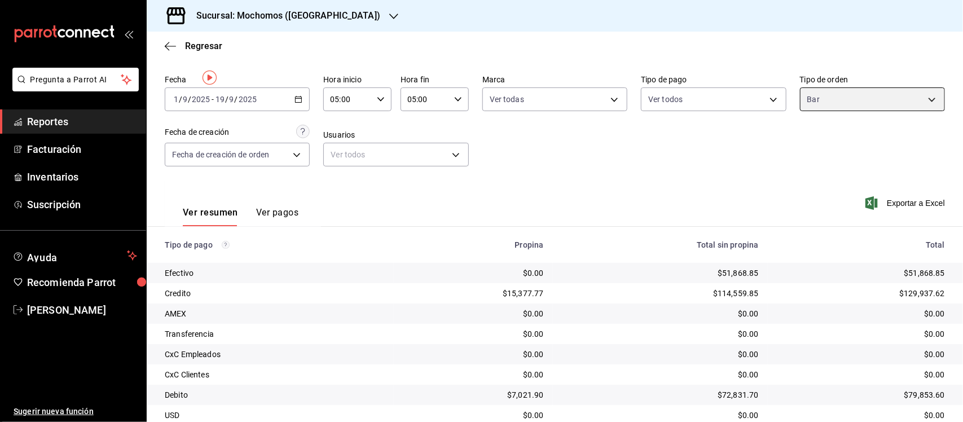
scroll to position [96, 0]
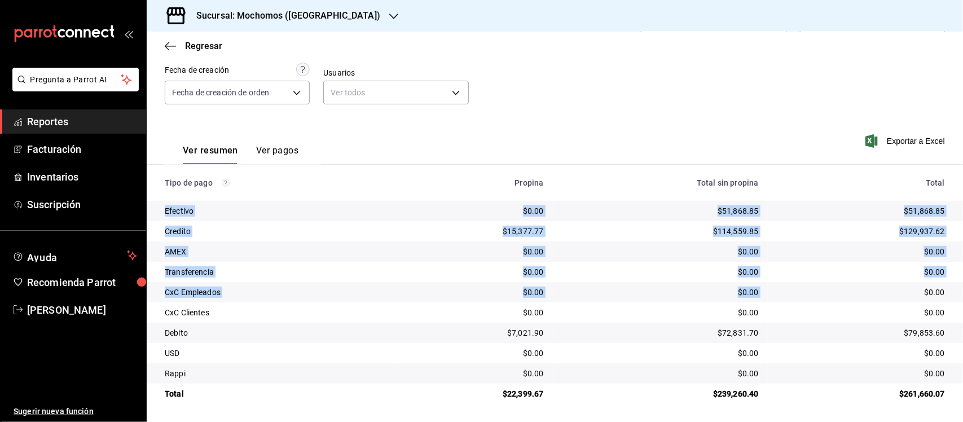
drag, startPoint x: 161, startPoint y: 207, endPoint x: 782, endPoint y: 284, distance: 625.9
click at [782, 284] on tbody "Efectivo $0.00 $51,868.85 $51,868.85 Credito $15,377.77 $114,559.85 $129,937.62…" at bounding box center [555, 302] width 816 height 203
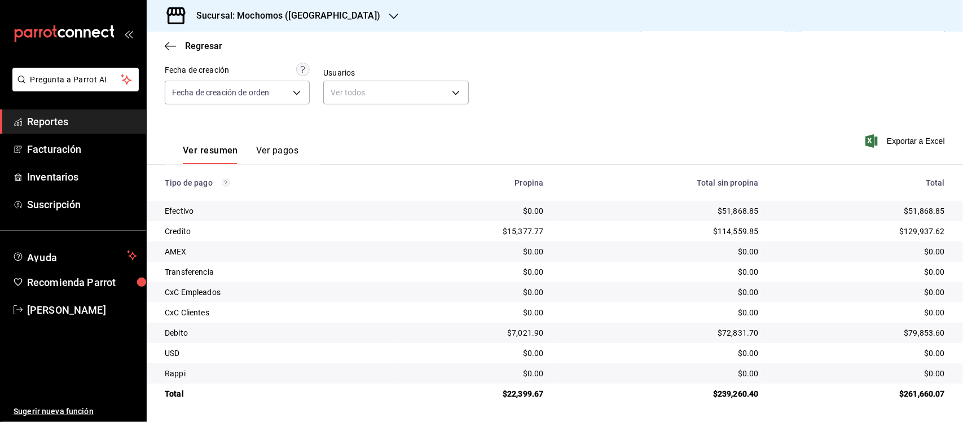
click at [159, 187] on th "Tipo de pago" at bounding box center [270, 183] width 247 height 36
click at [160, 187] on th "Tipo de pago" at bounding box center [270, 183] width 247 height 36
click at [161, 191] on th "Tipo de pago" at bounding box center [270, 183] width 247 height 36
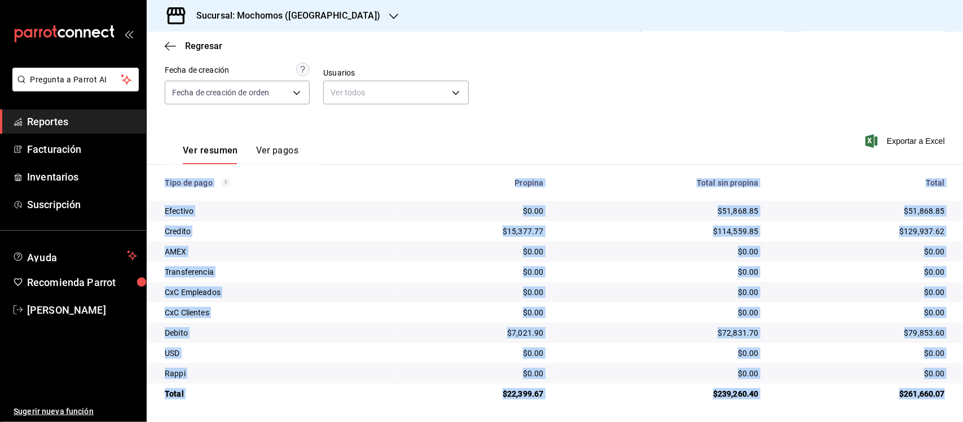
drag, startPoint x: 157, startPoint y: 182, endPoint x: 934, endPoint y: 398, distance: 806.9
click at [934, 398] on table "Tipo de pago Propina Total sin propina Total Efectivo $0.00 $51,868.85 $51,868.…" at bounding box center [555, 284] width 816 height 239
copy table "Tipo de pago Propina Total sin propina Total Efectivo $0.00 $51,868.85 $51,868.…"
click at [48, 127] on span "Reportes" at bounding box center [82, 121] width 110 height 15
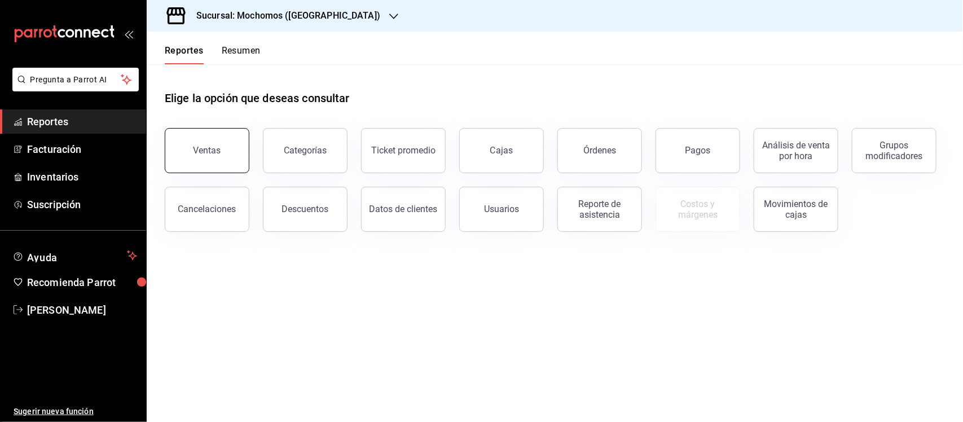
click at [179, 131] on button "Ventas" at bounding box center [207, 150] width 85 height 45
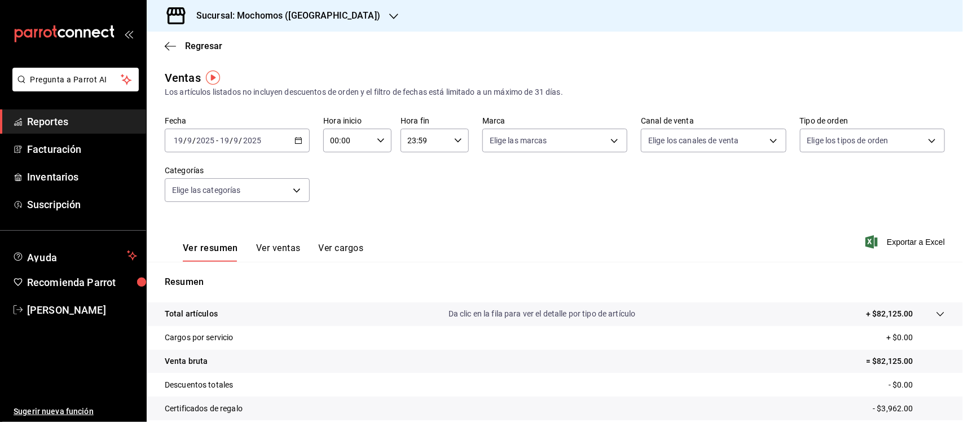
click at [298, 141] on icon "button" at bounding box center [299, 141] width 8 height 8
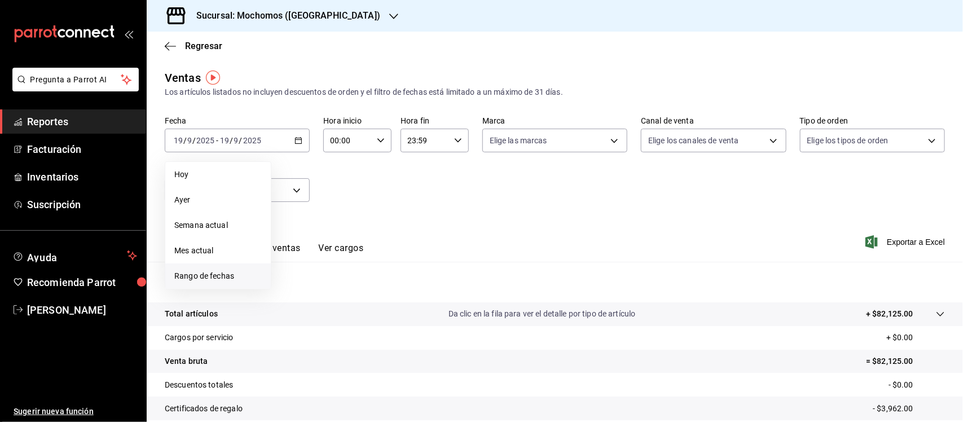
click at [223, 280] on span "Rango de fechas" at bounding box center [217, 276] width 87 height 12
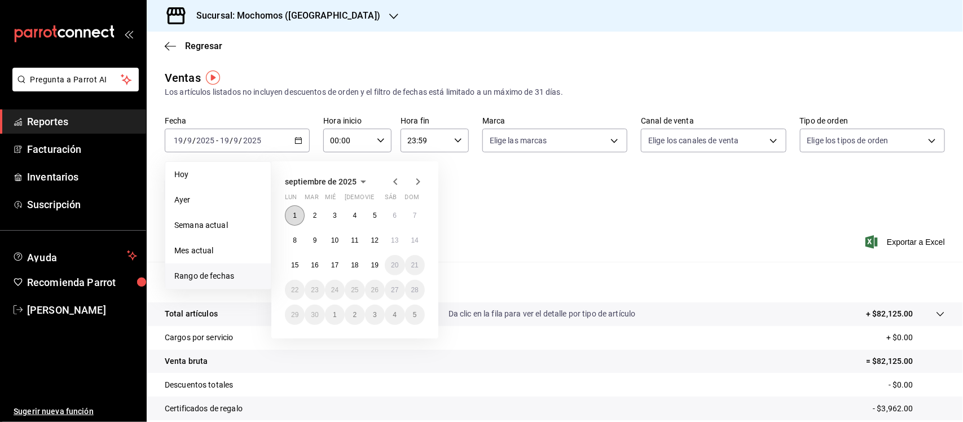
click at [302, 212] on button "1" at bounding box center [295, 215] width 20 height 20
click at [370, 268] on button "19" at bounding box center [375, 265] width 20 height 20
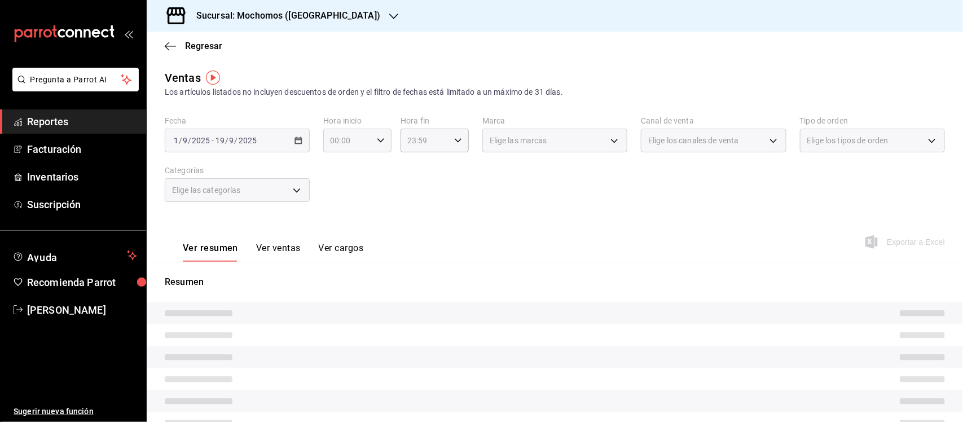
click at [383, 139] on div "00:00 Hora inicio" at bounding box center [357, 141] width 68 height 24
drag, startPoint x: 339, startPoint y: 229, endPoint x: 370, endPoint y: 171, distance: 65.6
click at [340, 230] on span "05" at bounding box center [339, 234] width 16 height 9
type input "05:00"
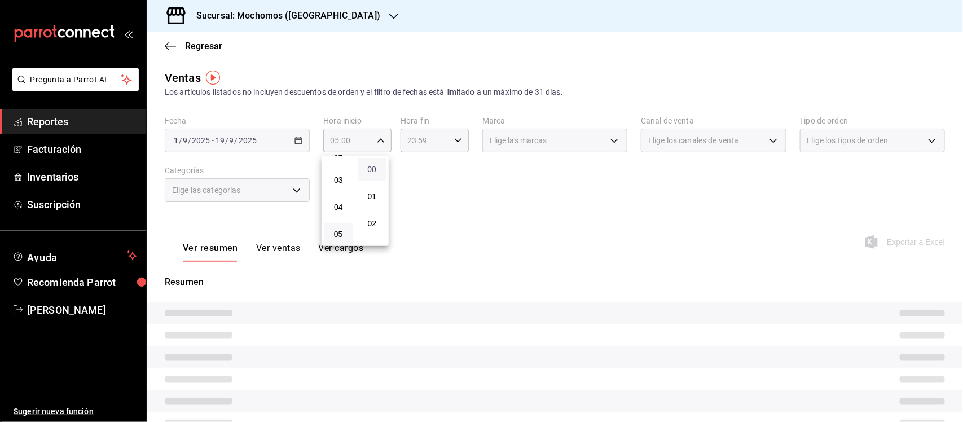
click at [370, 171] on span "00" at bounding box center [372, 169] width 16 height 9
click at [434, 137] on div at bounding box center [481, 211] width 963 height 422
click at [454, 142] on icon "button" at bounding box center [458, 141] width 8 height 8
click at [417, 181] on span "05" at bounding box center [415, 182] width 16 height 9
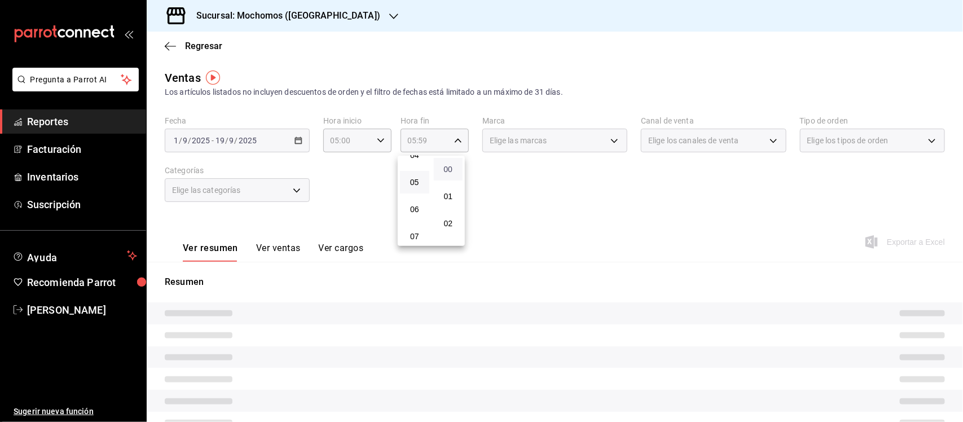
click at [451, 171] on span "00" at bounding box center [449, 169] width 16 height 9
type input "05:00"
click at [534, 191] on div at bounding box center [481, 211] width 963 height 422
click at [534, 142] on span "Elige las marcas" at bounding box center [519, 140] width 58 height 11
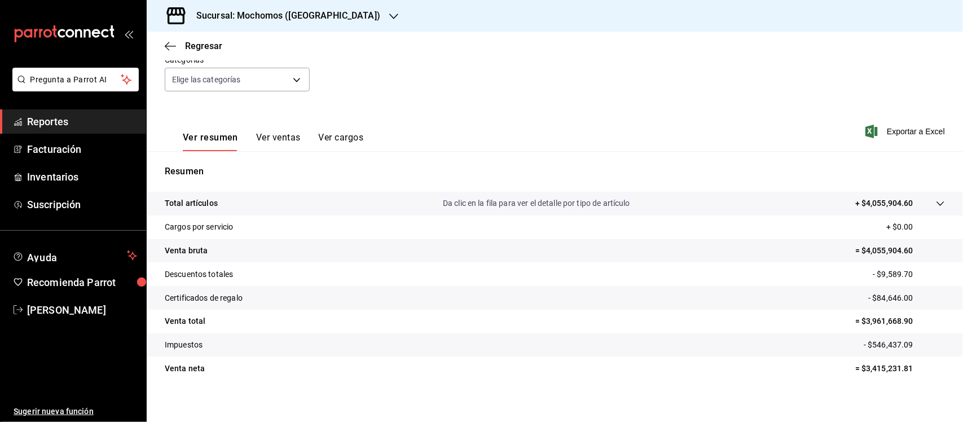
scroll to position [117, 0]
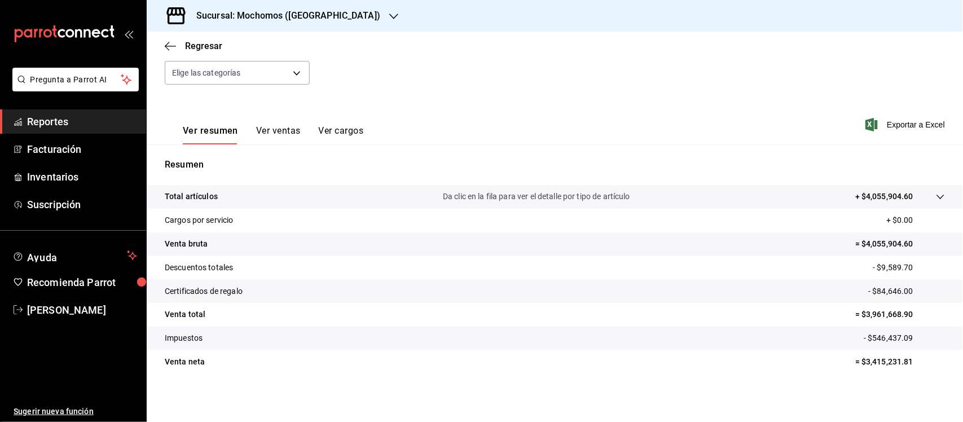
drag, startPoint x: 162, startPoint y: 175, endPoint x: 916, endPoint y: 375, distance: 779.9
click at [916, 375] on div "Resumen Total artículos Da clic en la fila para ver el detalle por tipo de artí…" at bounding box center [555, 272] width 816 height 229
click at [187, 41] on span "Regresar" at bounding box center [203, 46] width 37 height 11
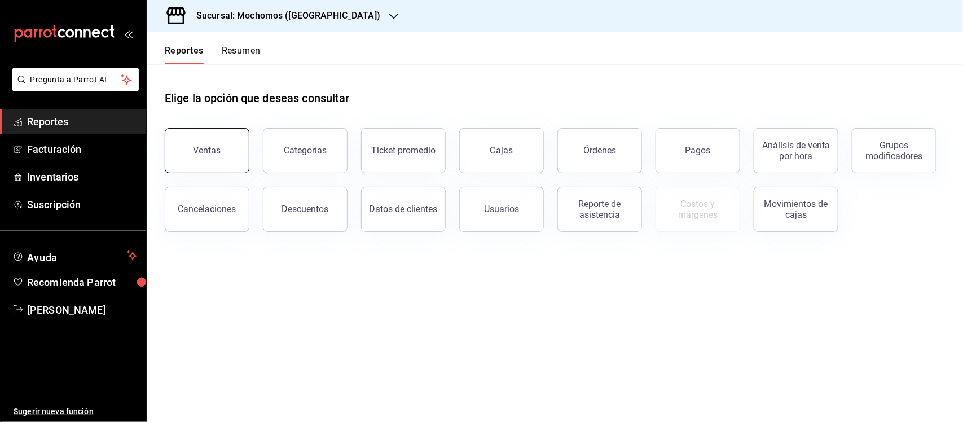
click at [217, 145] on div "Ventas" at bounding box center [208, 150] width 28 height 11
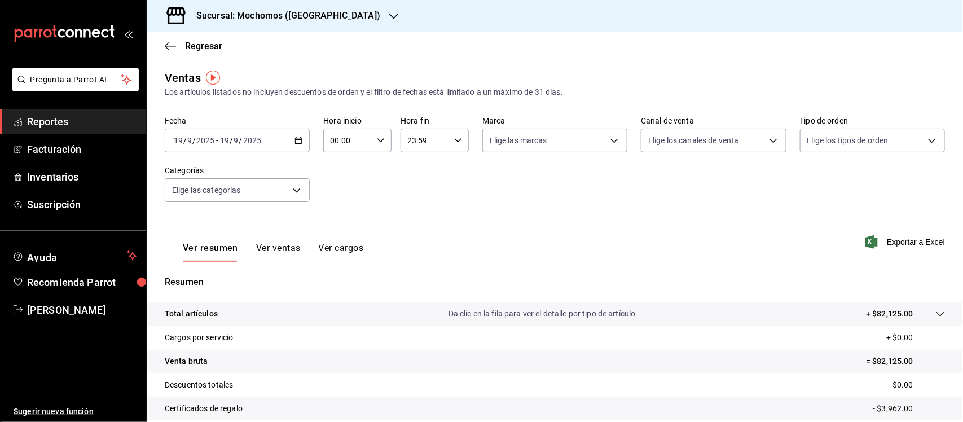
click at [284, 134] on div "[DATE] [DATE] - [DATE] [DATE]" at bounding box center [237, 141] width 145 height 24
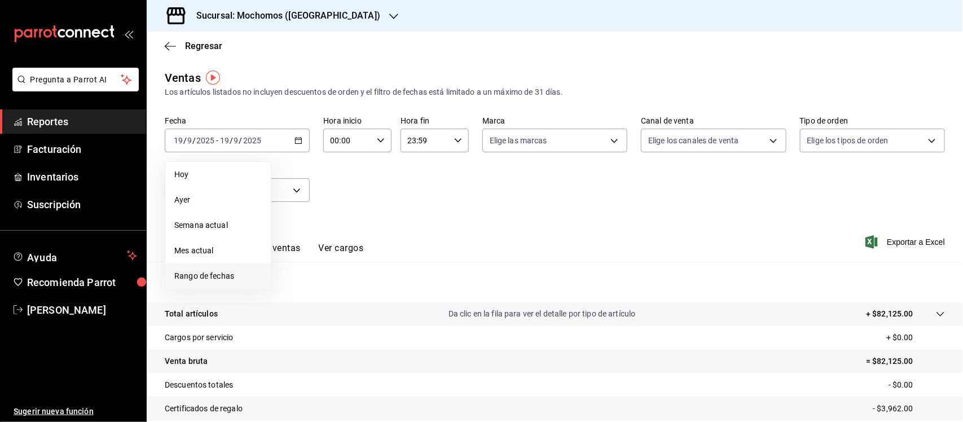
click at [222, 277] on span "Rango de fechas" at bounding box center [217, 276] width 87 height 12
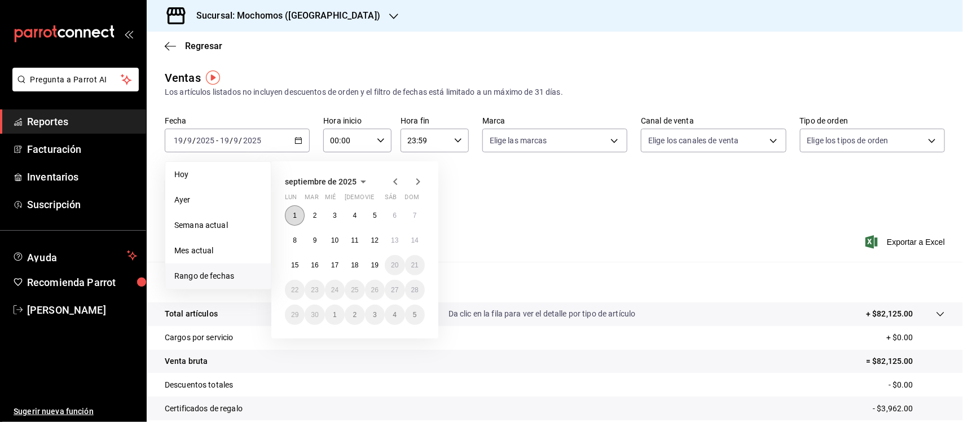
click at [289, 221] on button "1" at bounding box center [295, 215] width 20 height 20
click at [375, 263] on abbr "19" at bounding box center [374, 265] width 7 height 8
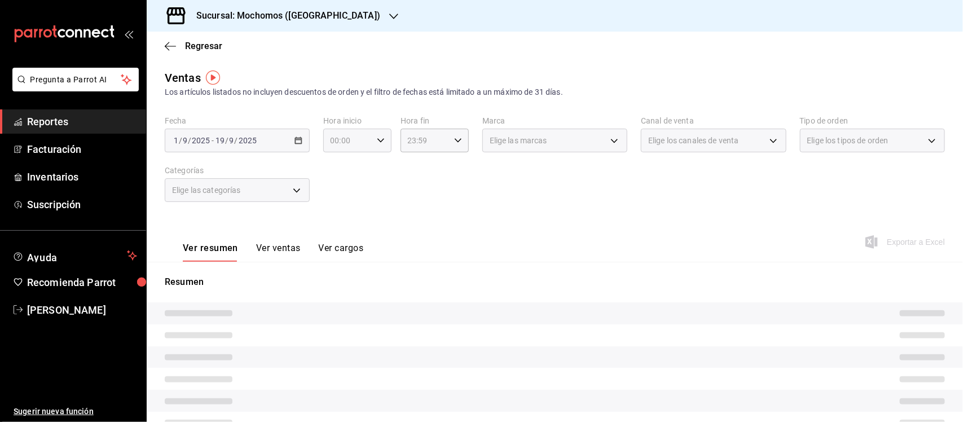
click at [381, 137] on icon "button" at bounding box center [381, 141] width 8 height 8
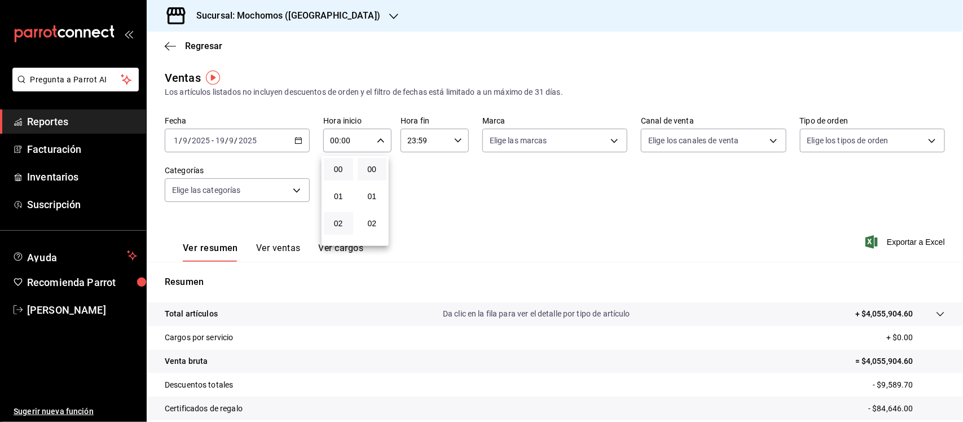
scroll to position [71, 0]
click at [339, 232] on span "05" at bounding box center [339, 234] width 16 height 9
type input "05:00"
click at [366, 165] on span "00" at bounding box center [372, 169] width 16 height 9
click at [450, 137] on div at bounding box center [481, 211] width 963 height 422
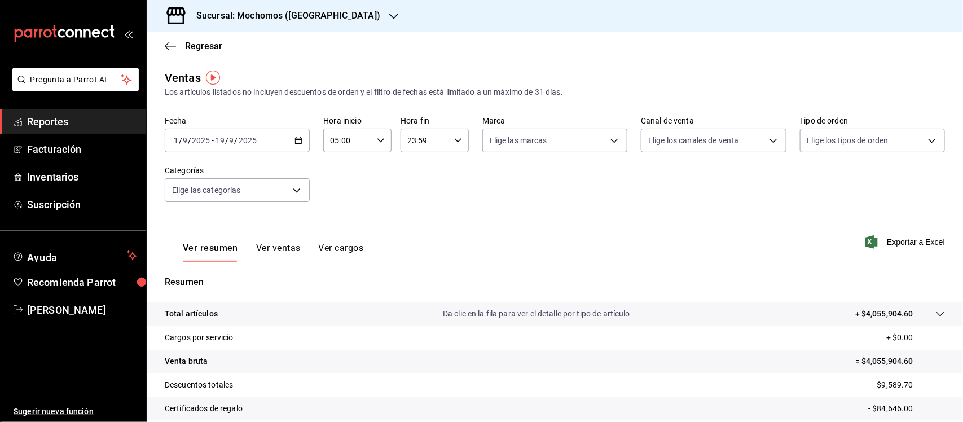
click at [454, 137] on icon "button" at bounding box center [458, 141] width 8 height 8
click at [410, 178] on span "05" at bounding box center [415, 182] width 16 height 9
click at [449, 167] on span "00" at bounding box center [449, 169] width 16 height 9
type input "05:00"
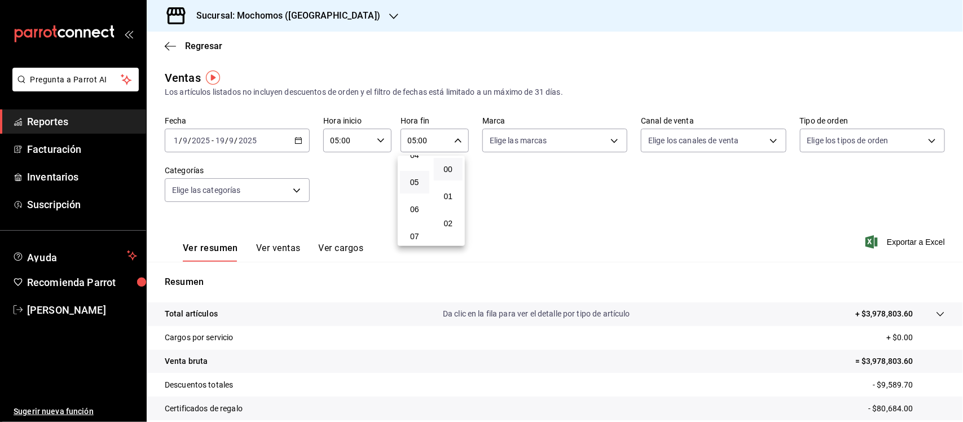
click at [540, 137] on div at bounding box center [481, 211] width 963 height 422
click at [514, 143] on body "Pregunta a Parrot AI Reportes Facturación Inventarios Suscripción Ayuda Recomie…" at bounding box center [481, 211] width 963 height 422
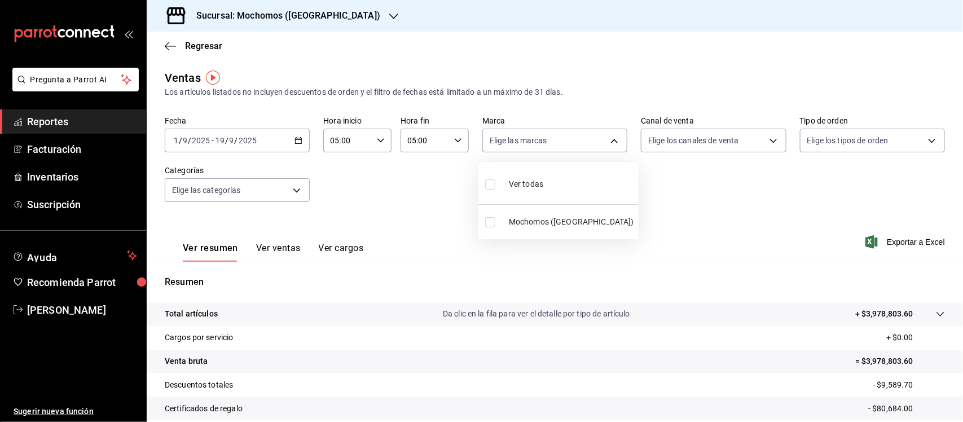
click at [488, 186] on input "checkbox" at bounding box center [490, 184] width 10 height 10
checkbox input "true"
type input "65eb7388-82e4-42fa-8caf-680550c77e6f"
checkbox input "true"
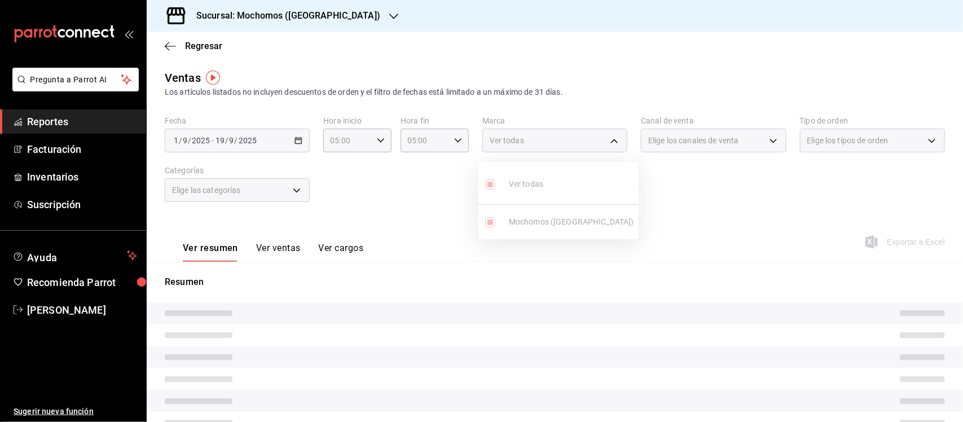
click at [897, 131] on div at bounding box center [481, 211] width 963 height 422
click at [886, 141] on div "Elige los tipos de orden" at bounding box center [872, 141] width 145 height 24
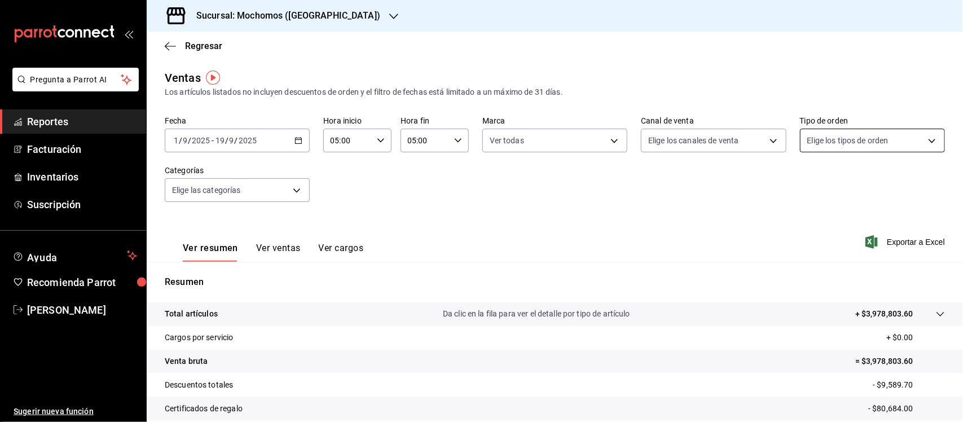
click at [922, 139] on body "Pregunta a Parrot AI Reportes Facturación Inventarios Suscripción Ayuda Recomie…" at bounding box center [481, 211] width 963 height 422
click at [808, 223] on input "checkbox" at bounding box center [804, 222] width 10 height 10
checkbox input "true"
type input "c7bc0ce2-274d-49fd-89f5-4bcf8044acf9"
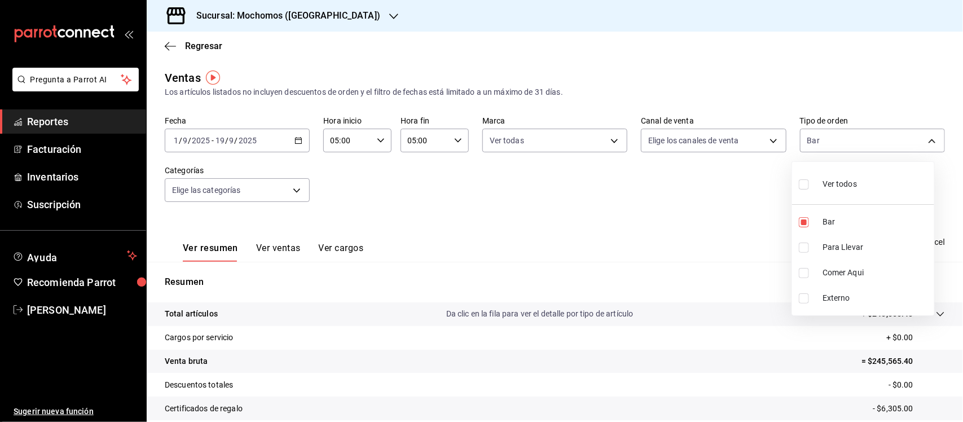
click at [684, 218] on div at bounding box center [481, 211] width 963 height 422
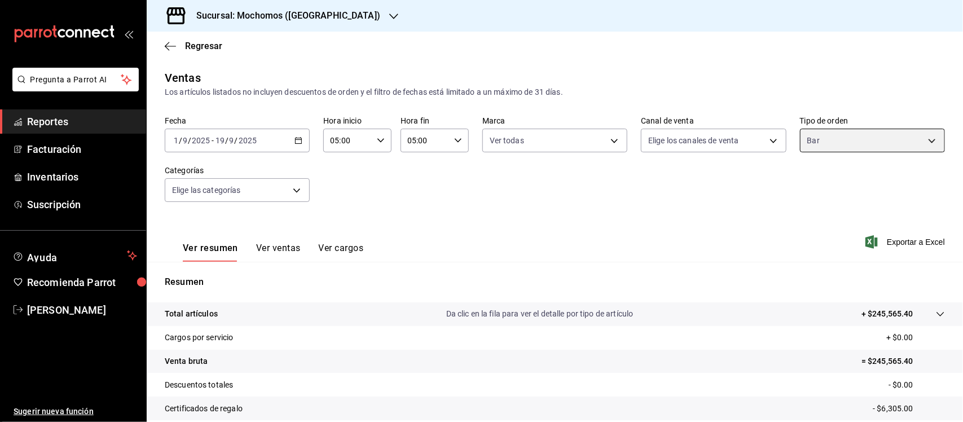
scroll to position [117, 0]
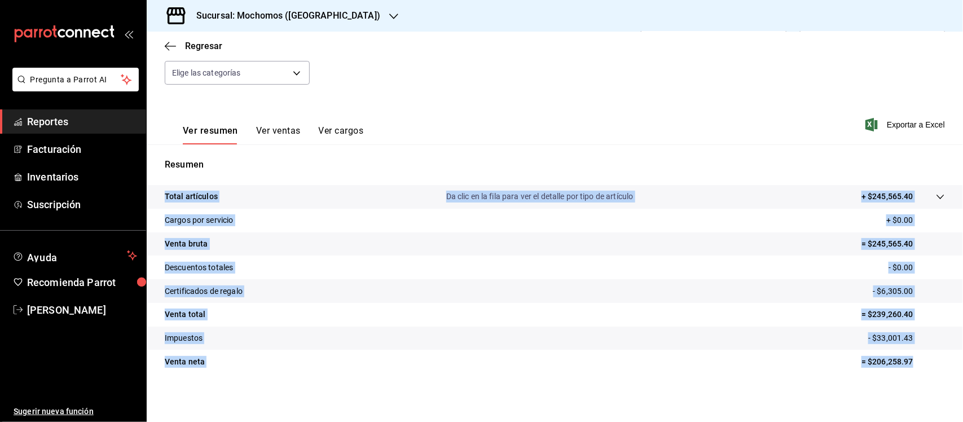
drag, startPoint x: 154, startPoint y: 186, endPoint x: 909, endPoint y: 367, distance: 776.7
click at [909, 367] on tbody "Total artículos Da clic en la fila para ver el detalle por tipo de artículo + $…" at bounding box center [555, 279] width 816 height 188
copy tbody "Total artículos Da clic en la fila para ver el detalle por tipo de artículo + $…"
click at [37, 128] on span "Reportes" at bounding box center [82, 121] width 110 height 15
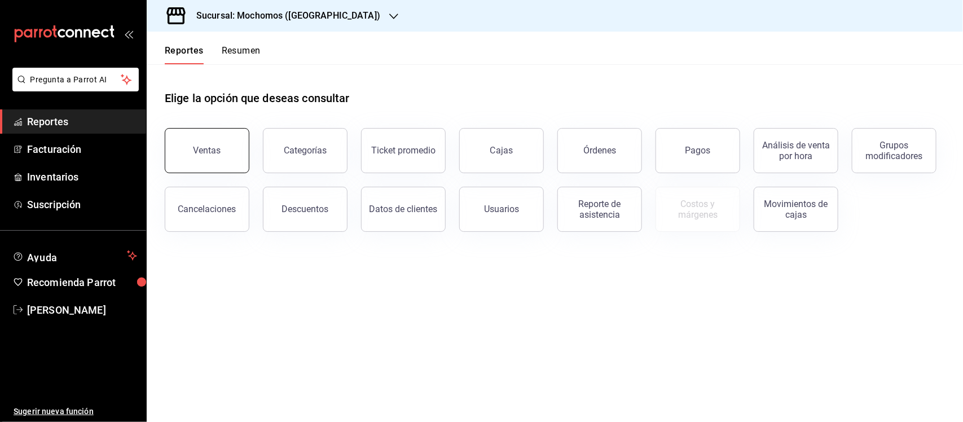
click at [223, 148] on button "Ventas" at bounding box center [207, 150] width 85 height 45
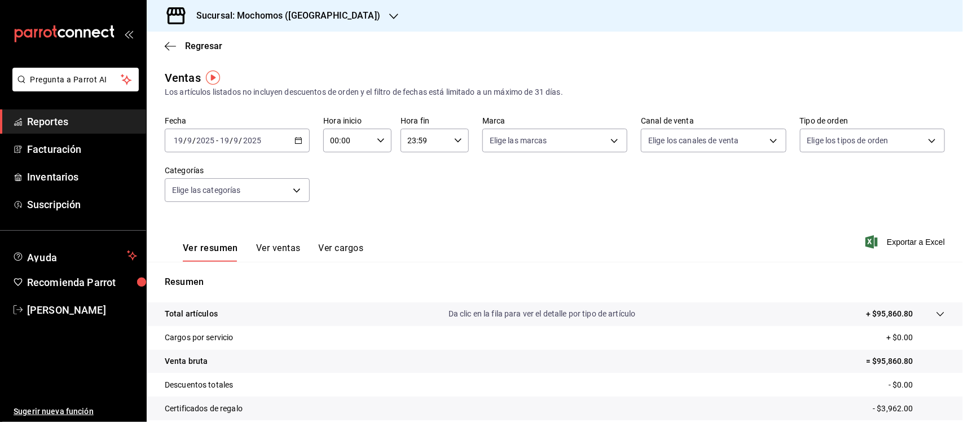
click at [38, 116] on span "Reportes" at bounding box center [82, 121] width 110 height 15
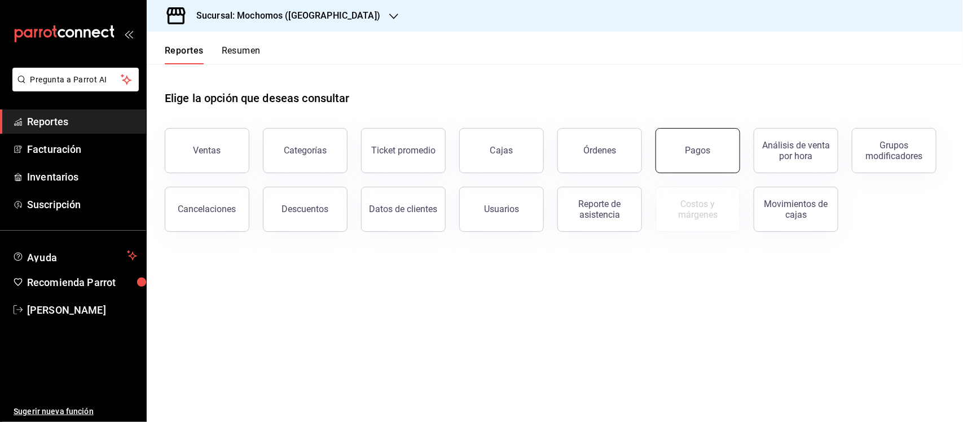
click at [705, 145] on div "Pagos" at bounding box center [697, 150] width 25 height 11
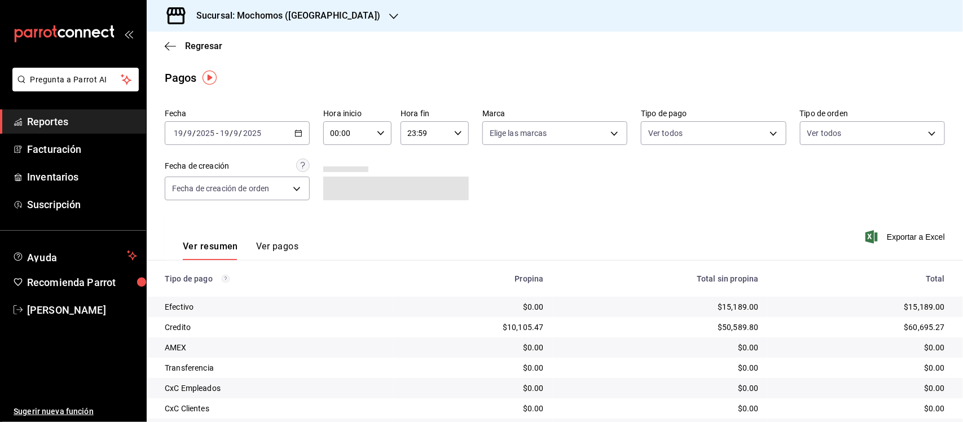
click at [291, 130] on div "[DATE] [DATE] - [DATE] [DATE]" at bounding box center [237, 133] width 145 height 24
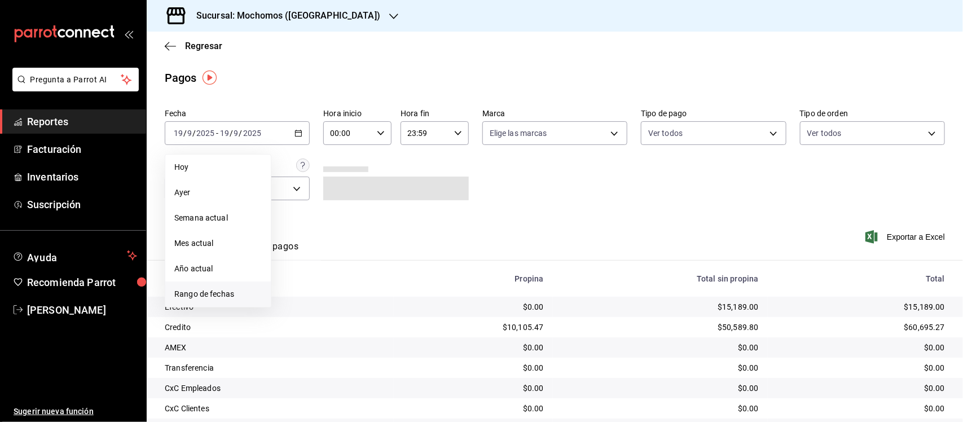
click at [222, 299] on span "Rango de fechas" at bounding box center [217, 294] width 87 height 12
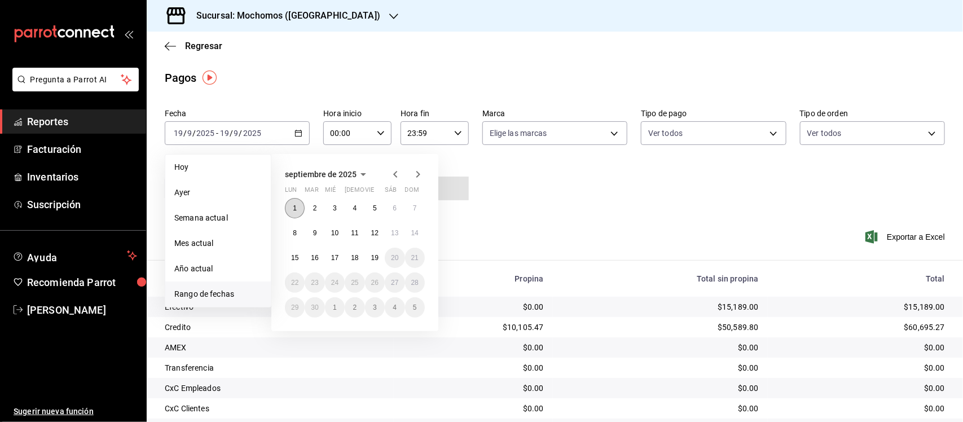
click at [300, 207] on button "1" at bounding box center [295, 208] width 20 height 20
click at [379, 258] on abbr "19" at bounding box center [374, 258] width 7 height 8
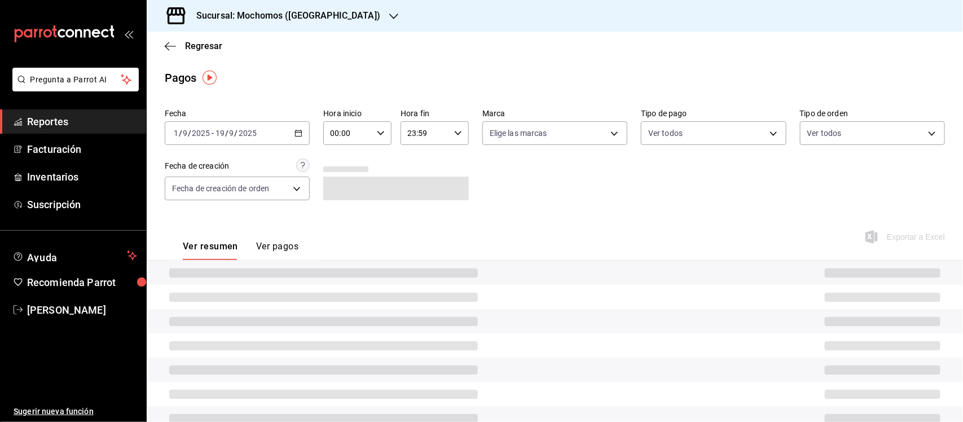
click at [377, 136] on icon "button" at bounding box center [381, 133] width 8 height 8
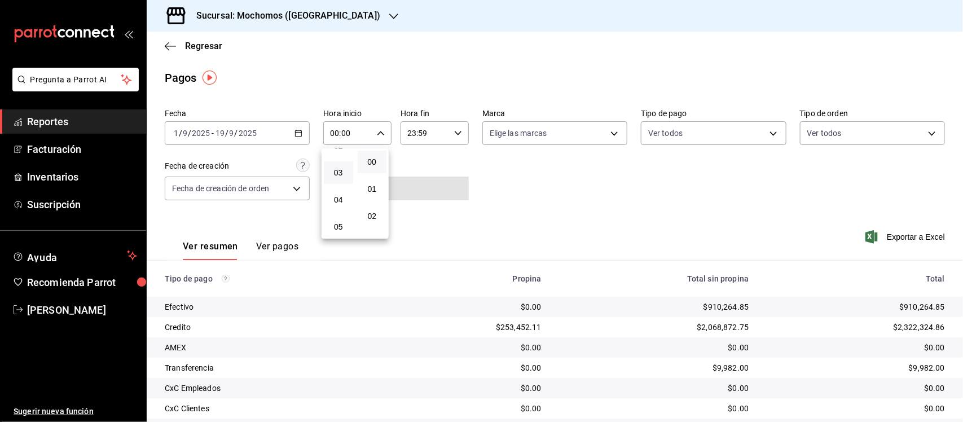
click at [342, 223] on span "05" at bounding box center [339, 226] width 16 height 9
type input "05:00"
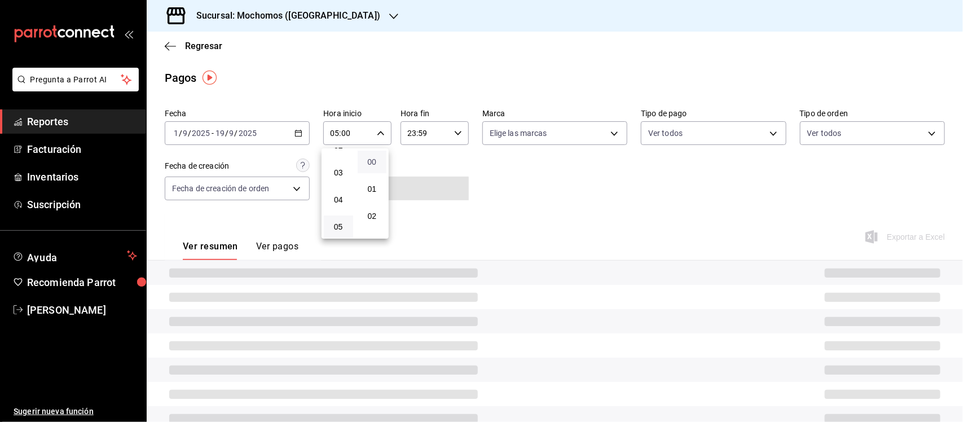
click at [376, 161] on span "00" at bounding box center [372, 161] width 16 height 9
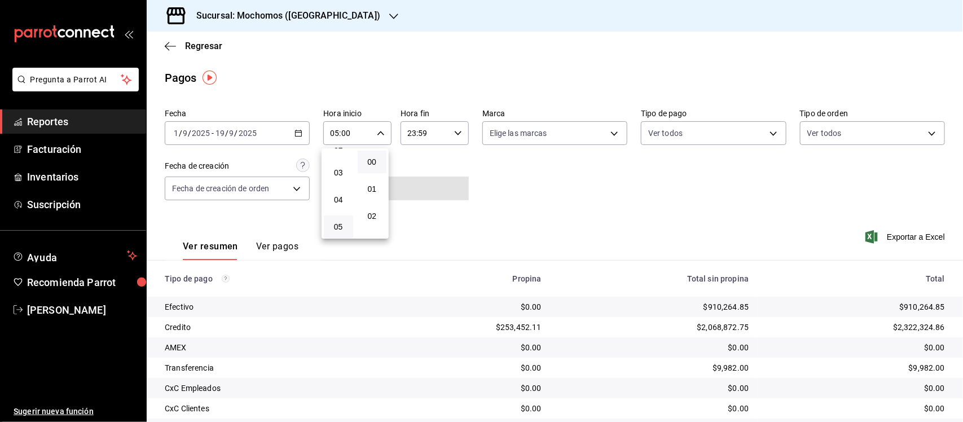
click at [453, 134] on div at bounding box center [481, 211] width 963 height 422
click at [455, 134] on \(Stroke\) "button" at bounding box center [458, 133] width 7 height 4
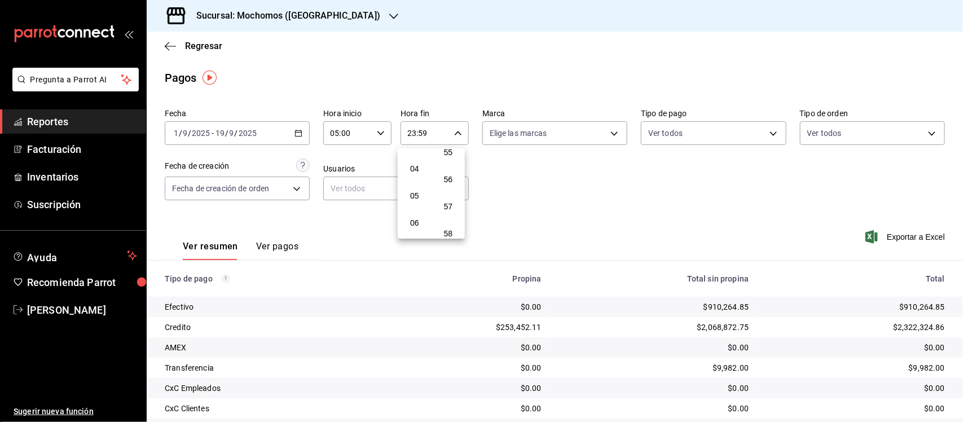
scroll to position [122, 0]
click at [417, 179] on button "05" at bounding box center [414, 175] width 29 height 23
click at [450, 164] on span "00" at bounding box center [449, 161] width 16 height 9
type input "05:00"
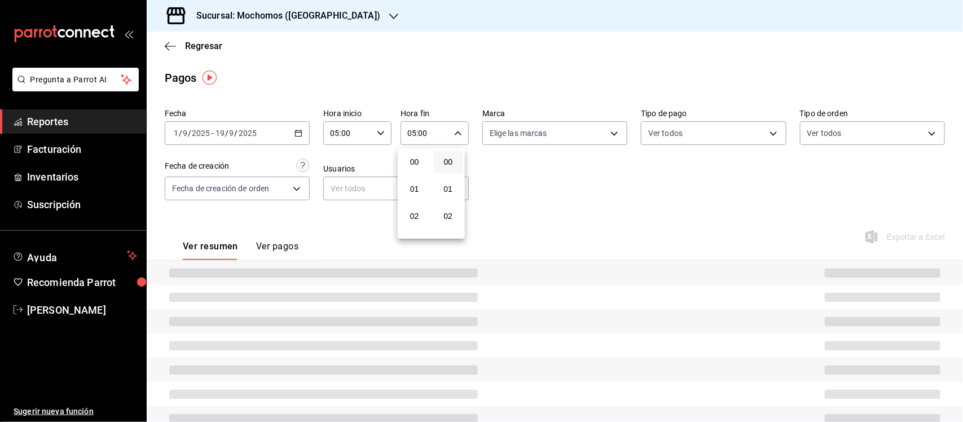
click at [584, 169] on div at bounding box center [481, 211] width 963 height 422
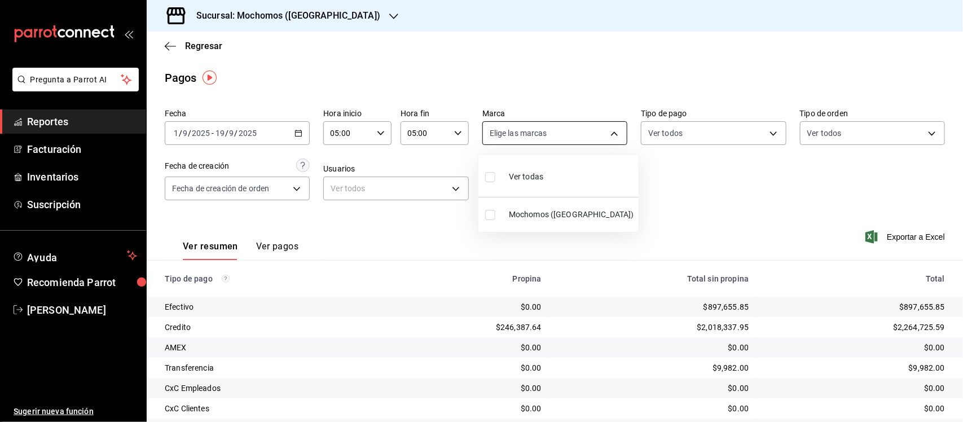
click at [595, 128] on body "Pregunta a Parrot AI Reportes Facturación Inventarios Suscripción Ayuda Recomie…" at bounding box center [481, 211] width 963 height 422
click at [506, 179] on div "Ver todas" at bounding box center [514, 176] width 58 height 24
type input "65eb7388-82e4-42fa-8caf-680550c77e6f"
checkbox input "true"
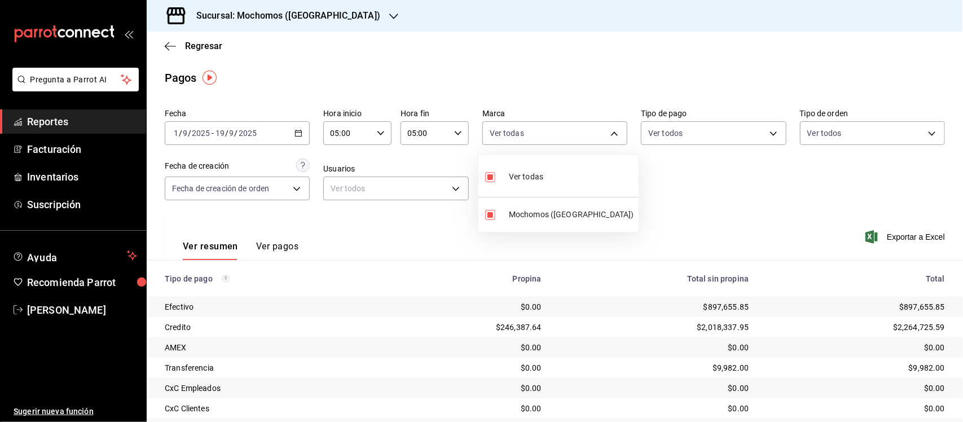
click at [885, 125] on div at bounding box center [481, 211] width 963 height 422
click at [884, 130] on body "Pregunta a Parrot AI Reportes Facturación Inventarios Suscripción Ayuda Recomie…" at bounding box center [481, 211] width 963 height 422
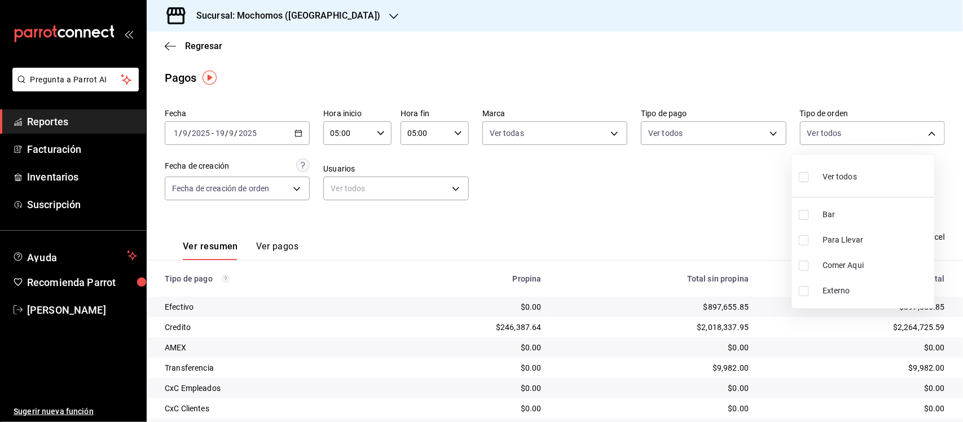
drag, startPoint x: 805, startPoint y: 179, endPoint x: 807, endPoint y: 212, distance: 32.2
click at [805, 179] on input "checkbox" at bounding box center [804, 177] width 10 height 10
checkbox input "true"
type input "c7bc0ce2-274d-49fd-89f5-4bcf8044acf9,c9e91c43-775f-4cd6-ac16-cfdc9e5fd636,e77b1…"
checkbox input "true"
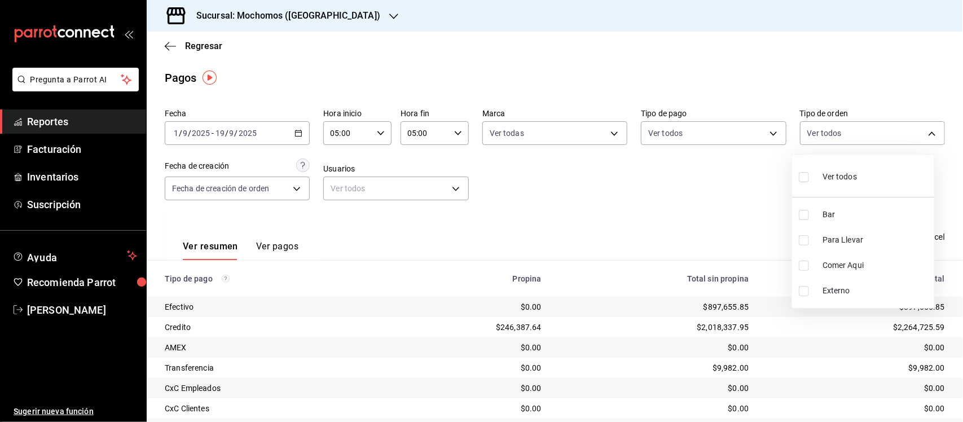
checkbox input "true"
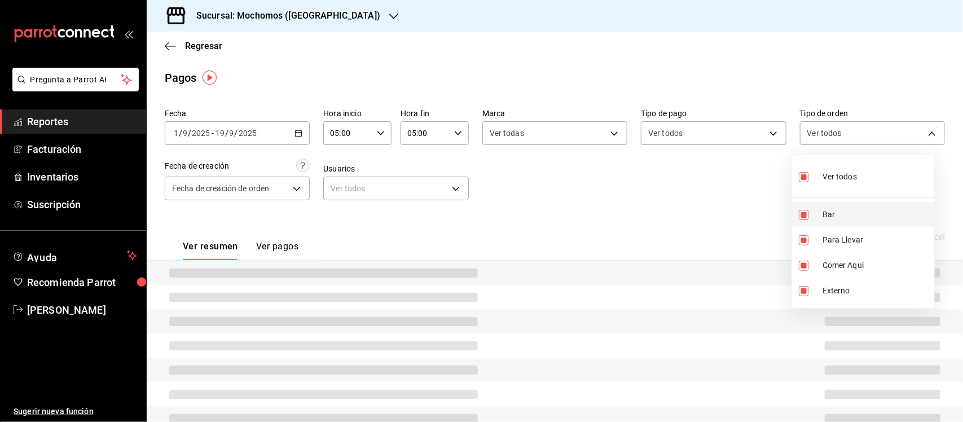
click at [807, 215] on input "checkbox" at bounding box center [804, 215] width 10 height 10
checkbox input "false"
type input "c9e91c43-775f-4cd6-ac16-cfdc9e5fd636,e77b1244-dd56-4ae6-90a6-fad4c81c99f8,EXTER…"
checkbox input "false"
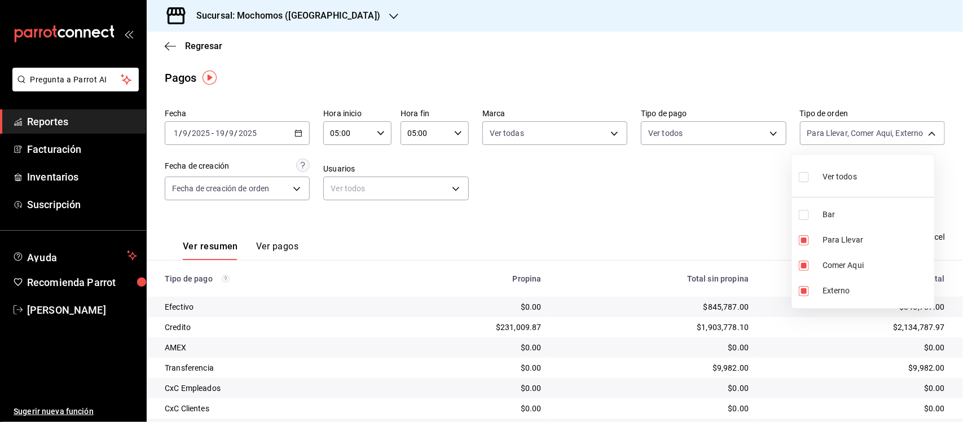
click at [676, 216] on div at bounding box center [481, 211] width 963 height 422
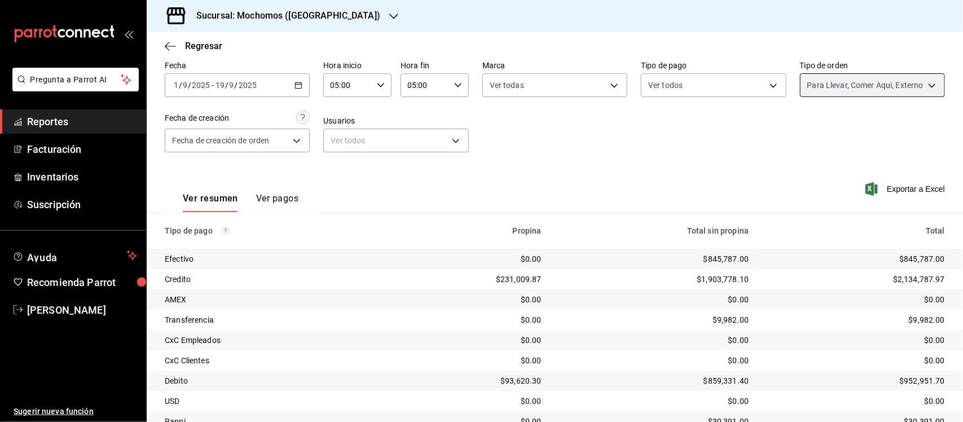
scroll to position [96, 0]
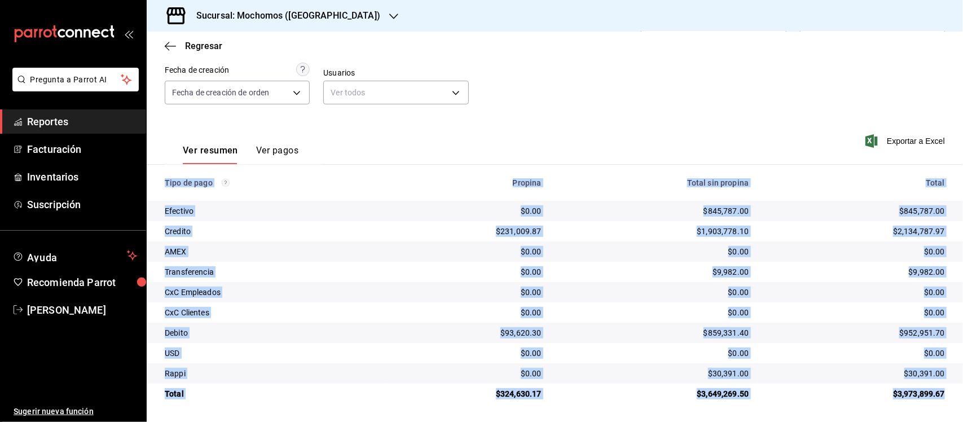
drag, startPoint x: 157, startPoint y: 178, endPoint x: 934, endPoint y: 404, distance: 809.5
click at [934, 404] on table "Tipo de pago Propina Total sin propina Total Efectivo $0.00 $845,787.00 $845,78…" at bounding box center [555, 284] width 816 height 239
copy table "Tipo de pago Propina Total sin propina Total Efectivo $0.00 $845,787.00 $845,78…"
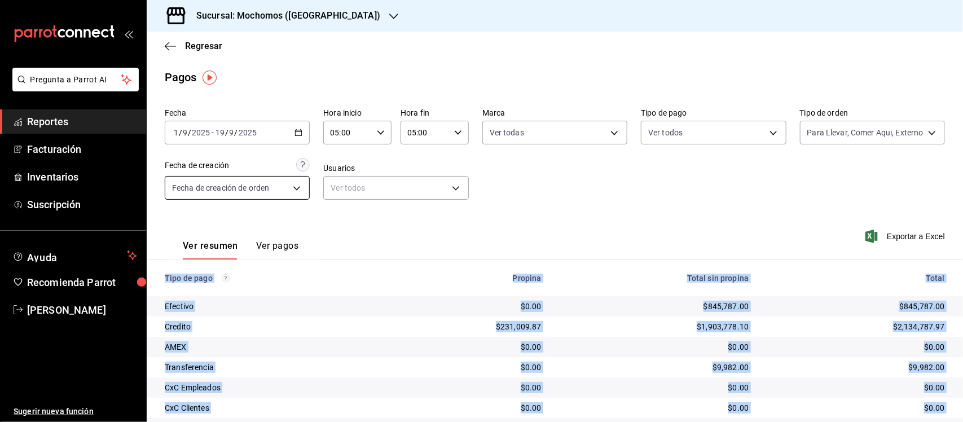
scroll to position [0, 0]
click at [198, 46] on span "Regresar" at bounding box center [203, 46] width 37 height 11
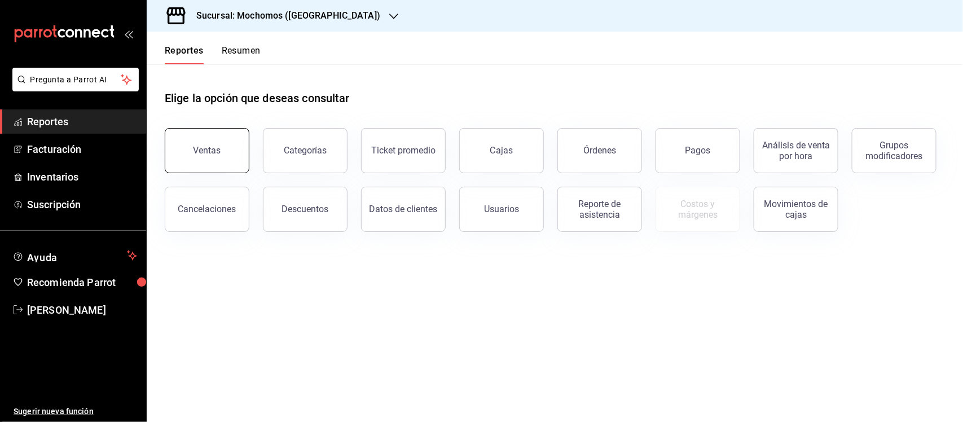
click at [184, 147] on button "Ventas" at bounding box center [207, 150] width 85 height 45
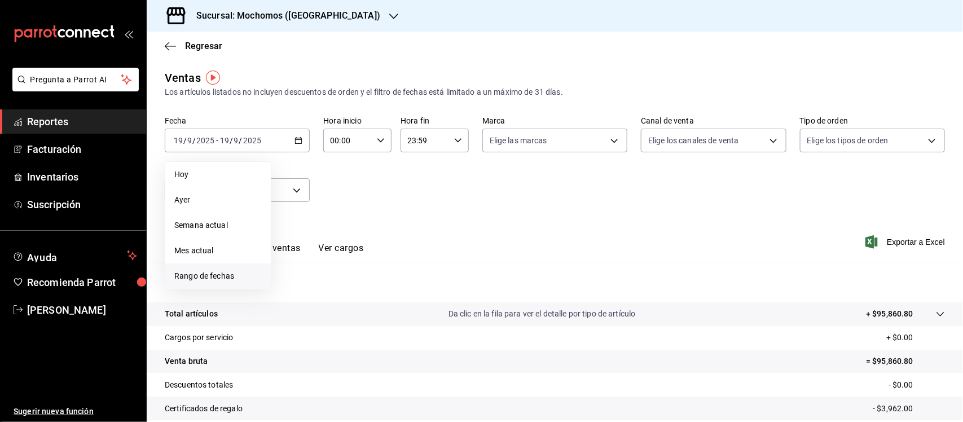
click at [175, 275] on span "Rango de fechas" at bounding box center [217, 276] width 87 height 12
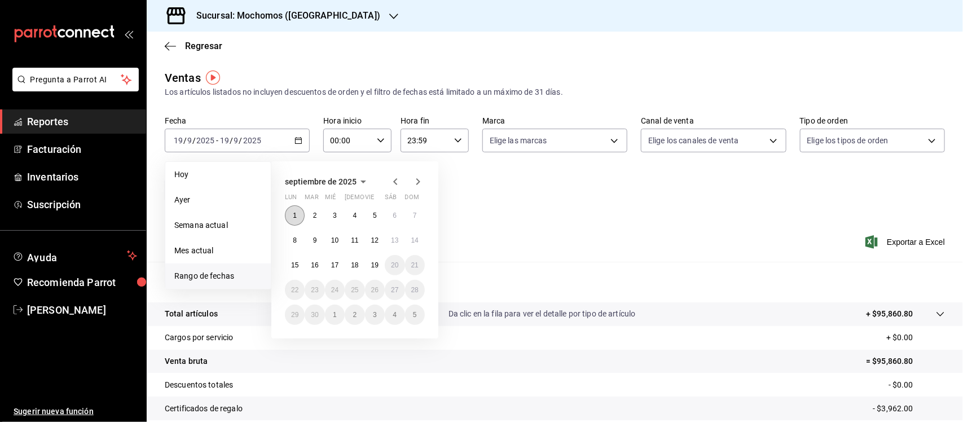
click at [301, 215] on button "1" at bounding box center [295, 215] width 20 height 20
click at [368, 262] on button "19" at bounding box center [375, 265] width 20 height 20
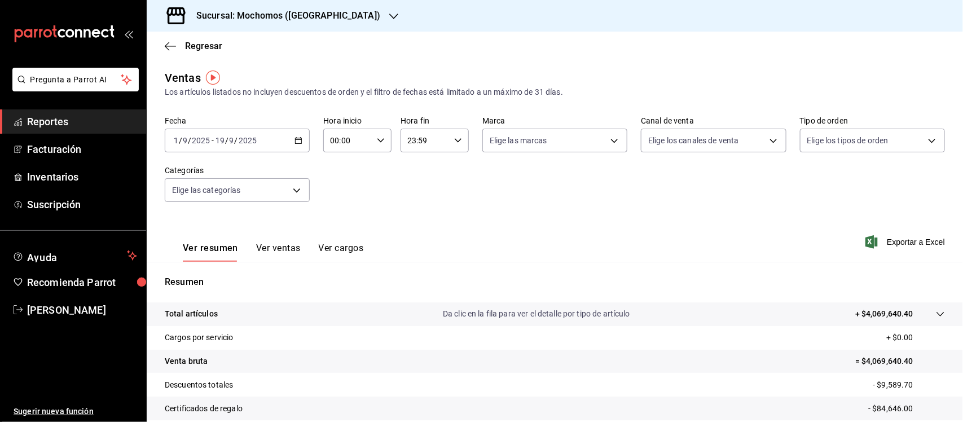
click at [360, 138] on input "00:00" at bounding box center [347, 140] width 49 height 23
click at [345, 230] on span "05" at bounding box center [339, 234] width 16 height 9
type input "05:00"
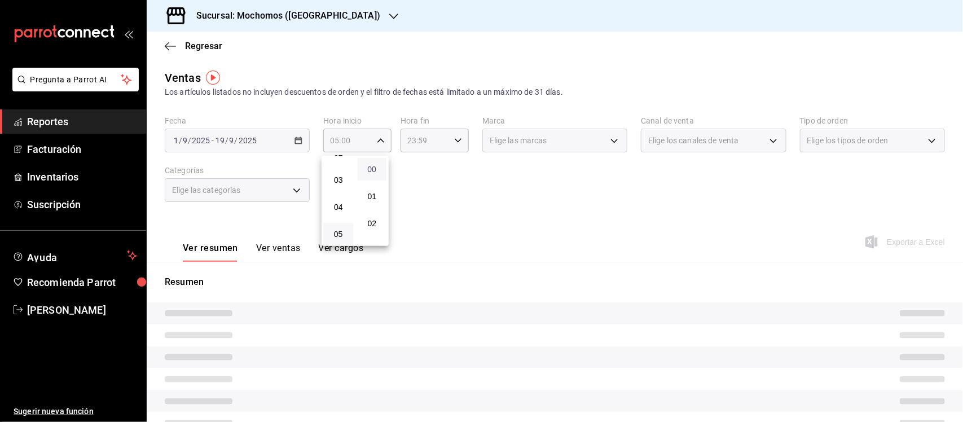
click at [370, 169] on span "00" at bounding box center [372, 169] width 16 height 9
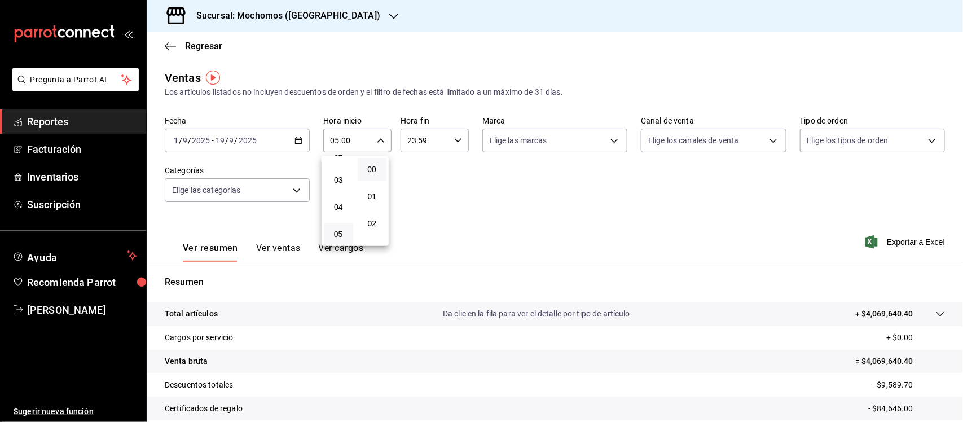
click at [444, 142] on div at bounding box center [481, 211] width 963 height 422
click at [449, 139] on div "23:59 Hora fin" at bounding box center [435, 141] width 68 height 24
click at [413, 181] on span "05" at bounding box center [415, 182] width 16 height 9
click at [447, 178] on button "00" at bounding box center [448, 169] width 29 height 23
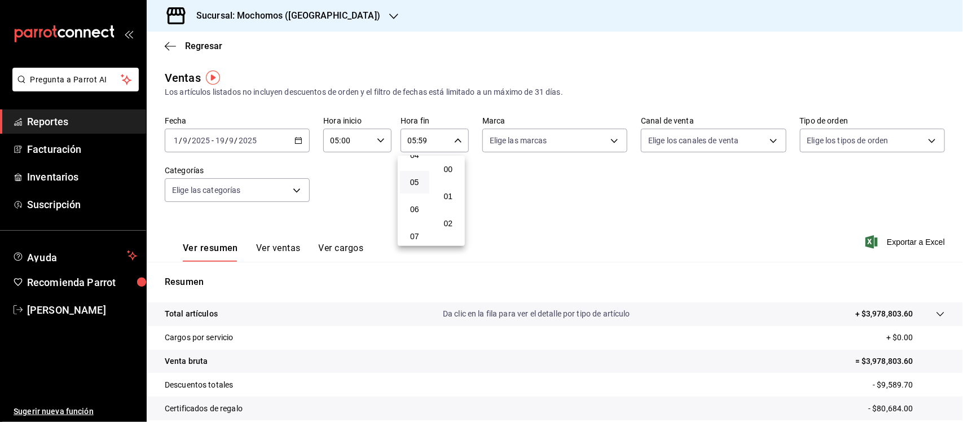
type input "05:00"
click at [602, 136] on div at bounding box center [481, 211] width 963 height 422
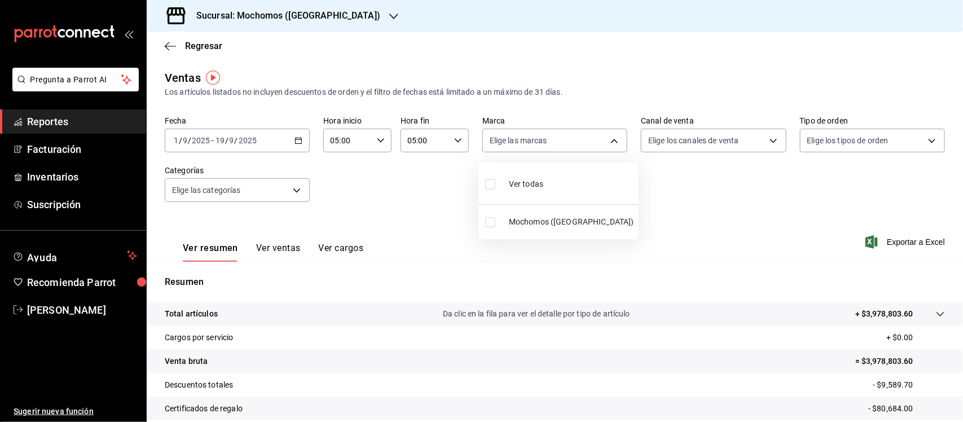
click at [602, 136] on body "Pregunta a Parrot AI Reportes Facturación Inventarios Suscripción Ayuda Recomie…" at bounding box center [481, 211] width 963 height 422
click at [486, 184] on input "checkbox" at bounding box center [490, 184] width 10 height 10
checkbox input "true"
type input "65eb7388-82e4-42fa-8caf-680550c77e6f"
checkbox input "true"
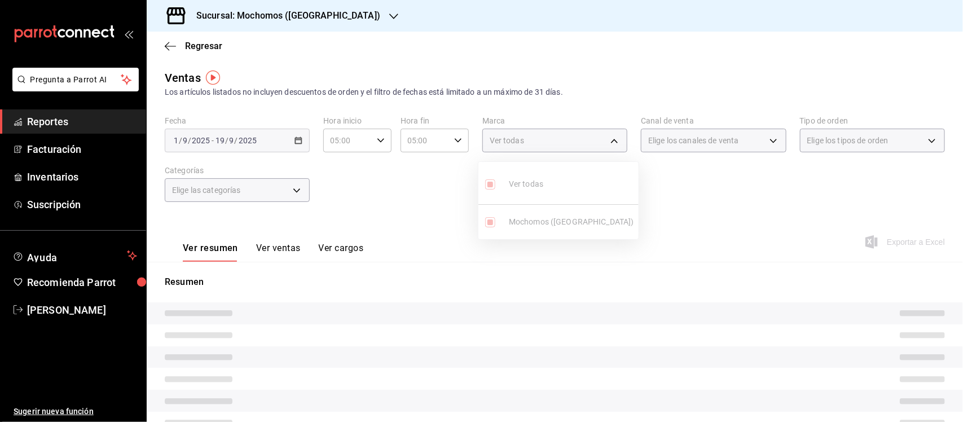
click at [852, 140] on div at bounding box center [481, 211] width 963 height 422
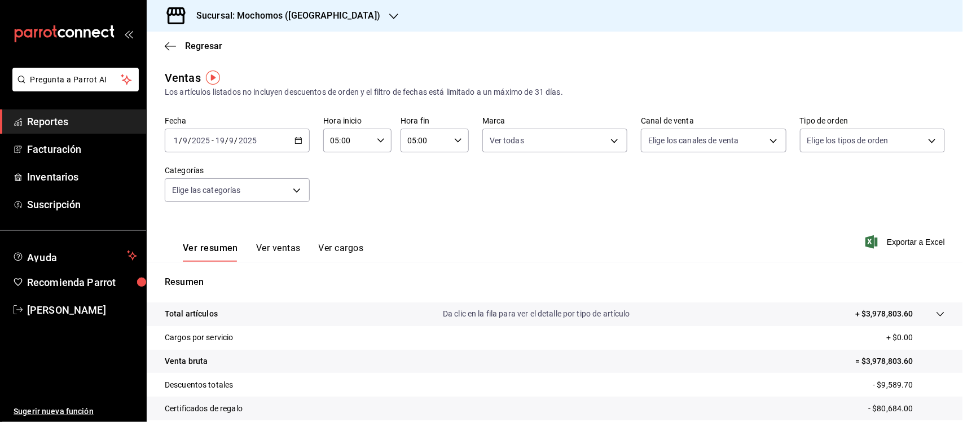
click at [852, 140] on body "Pregunta a Parrot AI Reportes Facturación Inventarios Suscripción Ayuda Recomie…" at bounding box center [481, 211] width 963 height 422
click at [807, 179] on input "checkbox" at bounding box center [804, 184] width 10 height 10
checkbox input "true"
type input "c7bc0ce2-274d-49fd-89f5-4bcf8044acf9,c9e91c43-775f-4cd6-ac16-cfdc9e5fd636,e77b1…"
checkbox input "true"
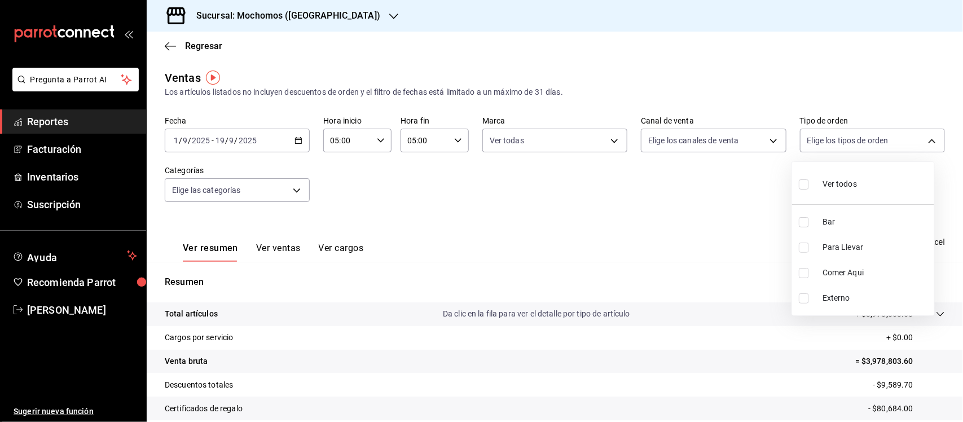
checkbox input "true"
click at [805, 221] on input "checkbox" at bounding box center [804, 222] width 10 height 10
checkbox input "false"
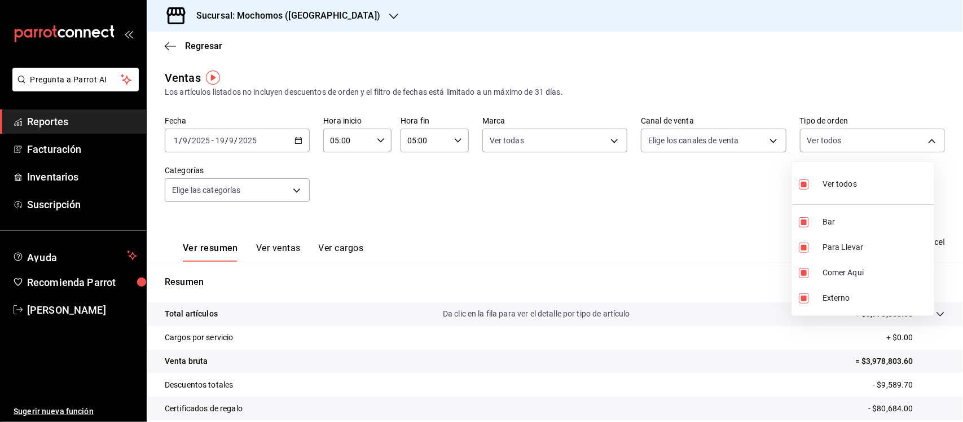
type input "c9e91c43-775f-4cd6-ac16-cfdc9e5fd636,e77b1244-dd56-4ae6-90a6-fad4c81c99f8,EXTER…"
checkbox input "false"
click at [635, 225] on div at bounding box center [481, 211] width 963 height 422
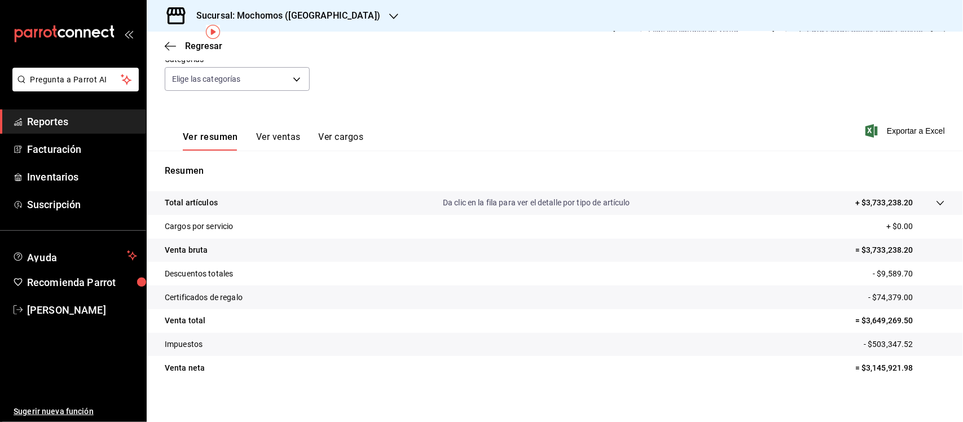
scroll to position [117, 0]
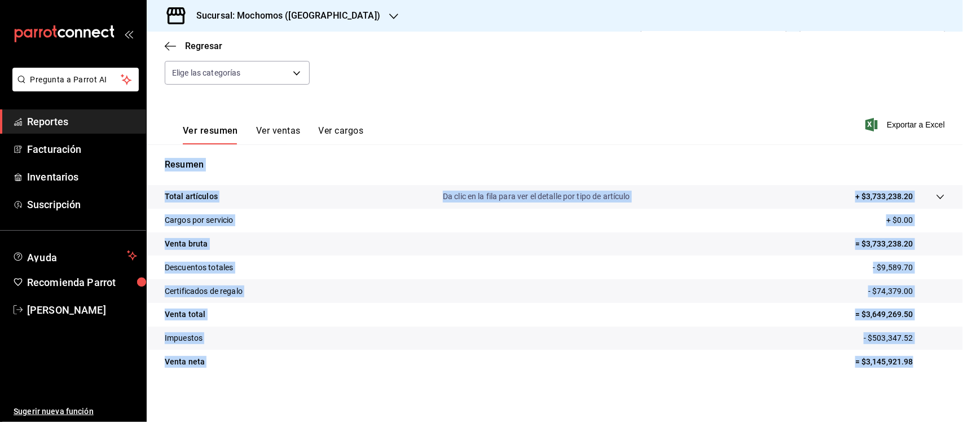
drag, startPoint x: 159, startPoint y: 160, endPoint x: 913, endPoint y: 370, distance: 783.0
click at [913, 370] on div "Resumen Total artículos Da clic en la fila para ver el detalle por tipo de artí…" at bounding box center [555, 272] width 816 height 229
copy div "Resumen Total artículos Da clic en la fila para ver el detalle por tipo de artí…"
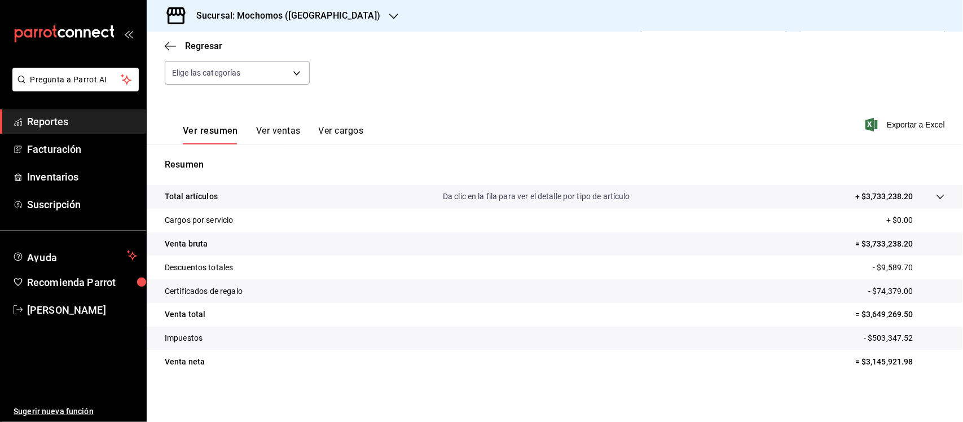
click at [239, 15] on h3 "Sucursal: Mochomos ([GEOGRAPHIC_DATA])" at bounding box center [283, 16] width 193 height 14
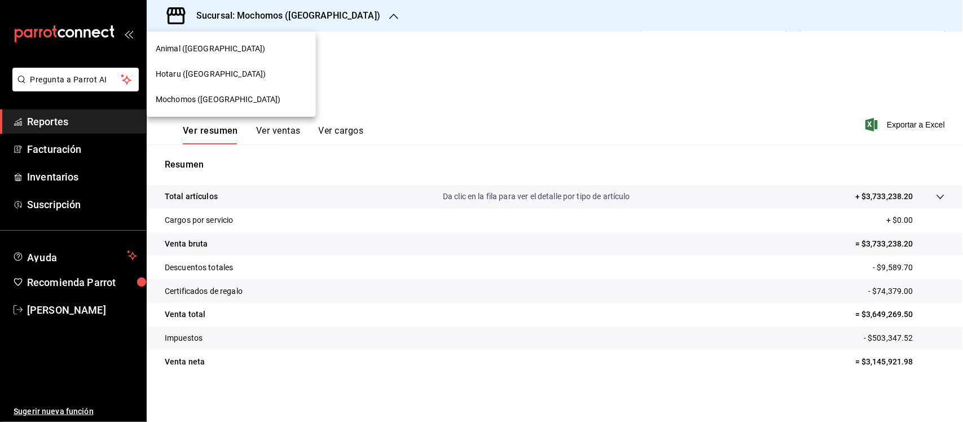
click at [193, 77] on span "Hotaru ([GEOGRAPHIC_DATA])" at bounding box center [211, 74] width 110 height 12
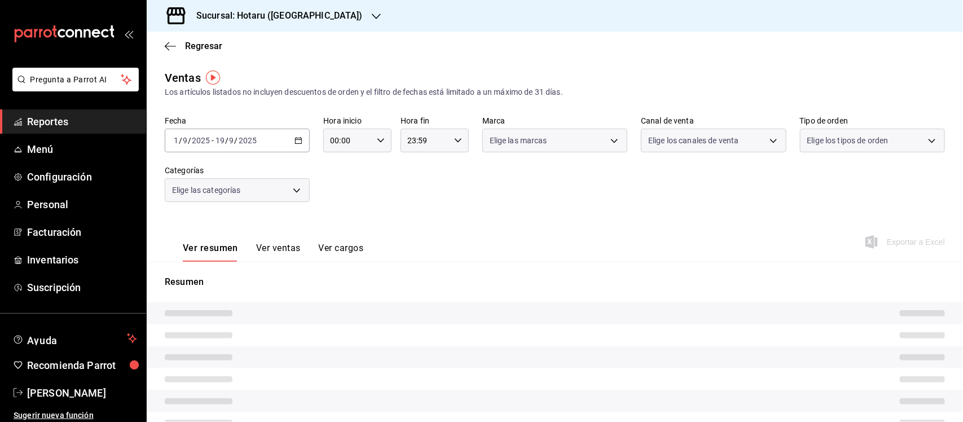
type input "05:00"
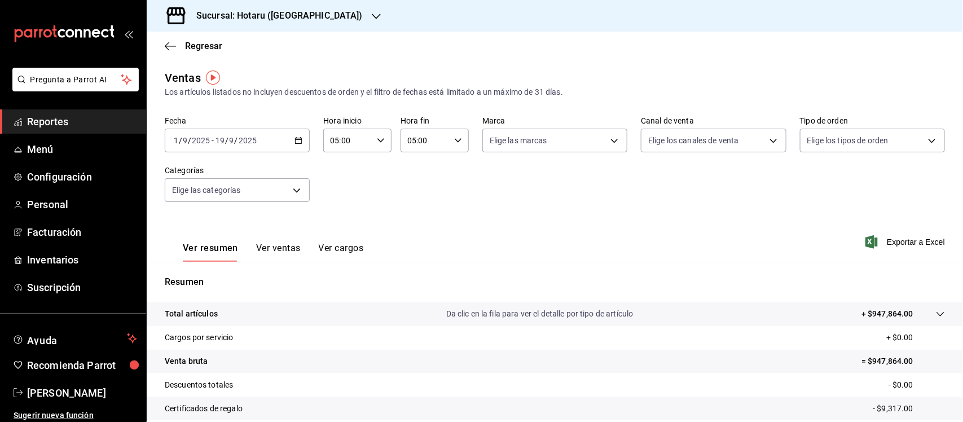
click at [297, 137] on icon "button" at bounding box center [299, 141] width 8 height 8
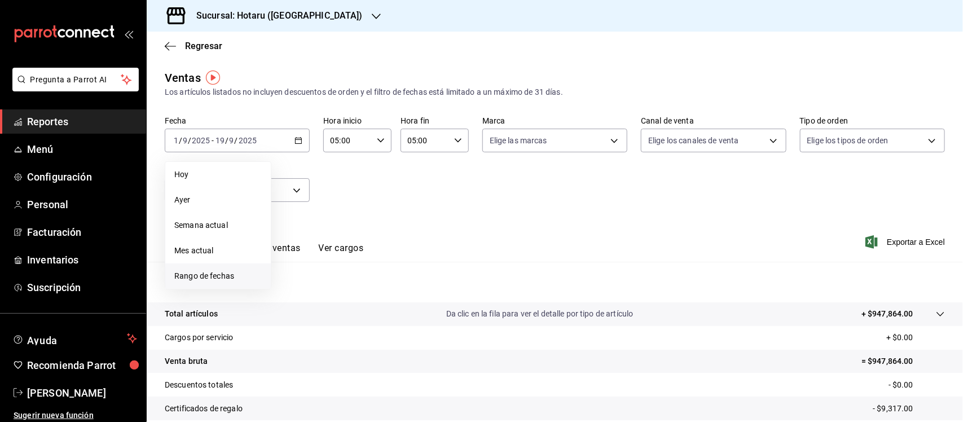
click at [215, 277] on span "Rango de fechas" at bounding box center [217, 276] width 87 height 12
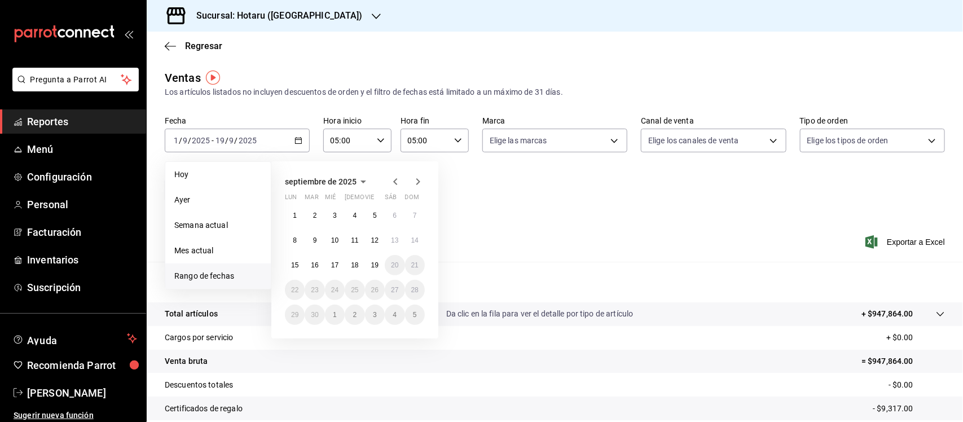
click at [377, 138] on icon "button" at bounding box center [381, 141] width 8 height 8
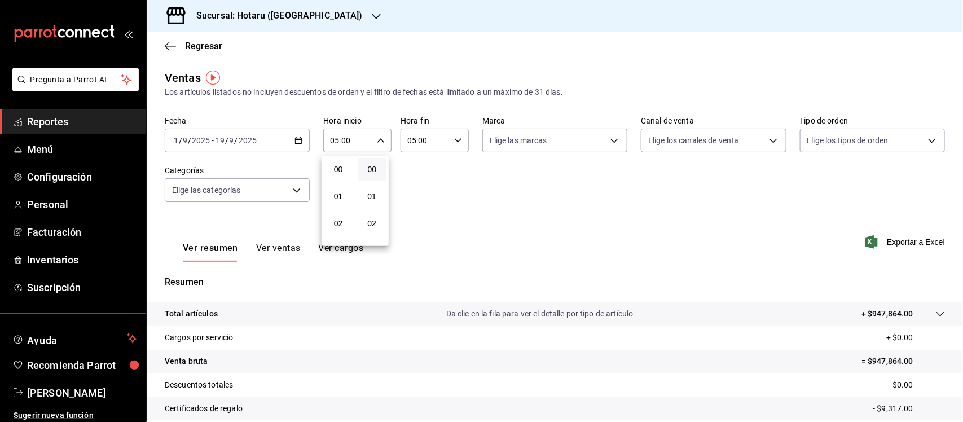
scroll to position [133, 0]
click at [275, 103] on div at bounding box center [481, 211] width 963 height 422
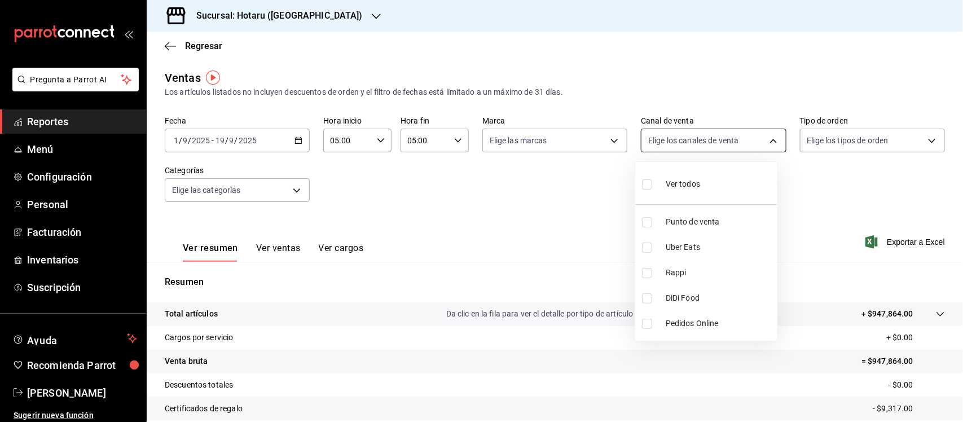
click at [748, 141] on body "Pregunta a Parrot AI Reportes Menú Configuración Personal Facturación Inventari…" at bounding box center [481, 211] width 963 height 422
click at [811, 156] on div at bounding box center [481, 211] width 963 height 422
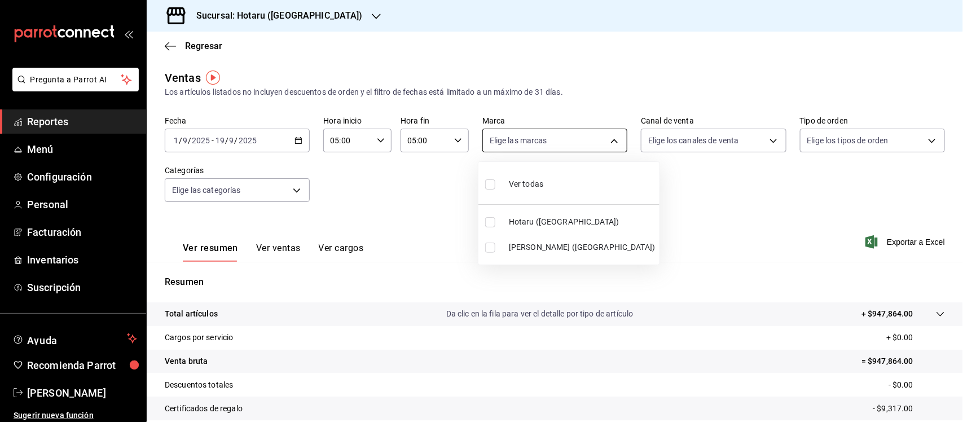
click at [603, 137] on body "Pregunta a Parrot AI Reportes Menú Configuración Personal Facturación Inventari…" at bounding box center [481, 211] width 963 height 422
click at [494, 181] on input "checkbox" at bounding box center [490, 184] width 10 height 10
checkbox input "true"
type input "28f2b94b-43d9-4456-ab58-be91b69769b2,f751b40b-1592-4fe9-b0c9-b3cde2f2f566"
checkbox input "true"
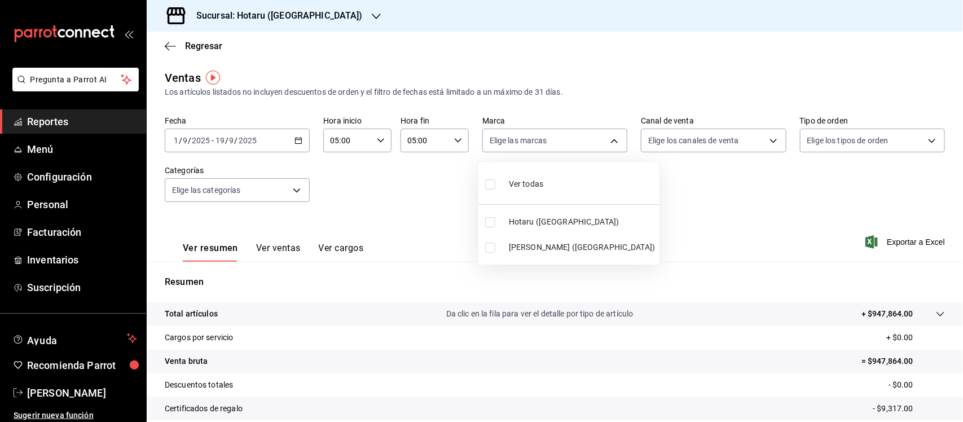
checkbox input "true"
drag, startPoint x: 958, startPoint y: 148, endPoint x: 962, endPoint y: 306, distance: 158.0
click at [962, 306] on div at bounding box center [481, 211] width 963 height 422
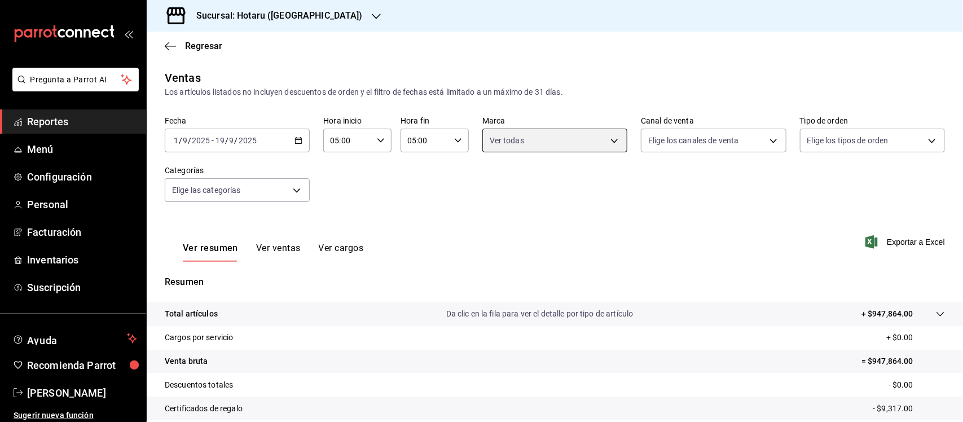
scroll to position [117, 0]
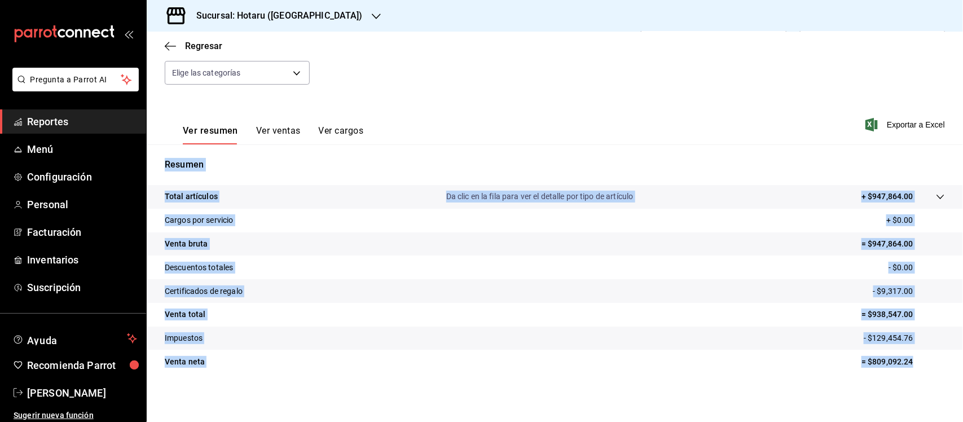
drag, startPoint x: 161, startPoint y: 164, endPoint x: 916, endPoint y: 359, distance: 779.7
click at [916, 359] on div "Resumen Total artículos Da clic en la fila para ver el detalle por tipo de artí…" at bounding box center [555, 272] width 816 height 229
copy div "Resumen Total artículos Da clic en la fila para ver el detalle por tipo de artí…"
click at [52, 133] on link "Reportes" at bounding box center [73, 121] width 146 height 24
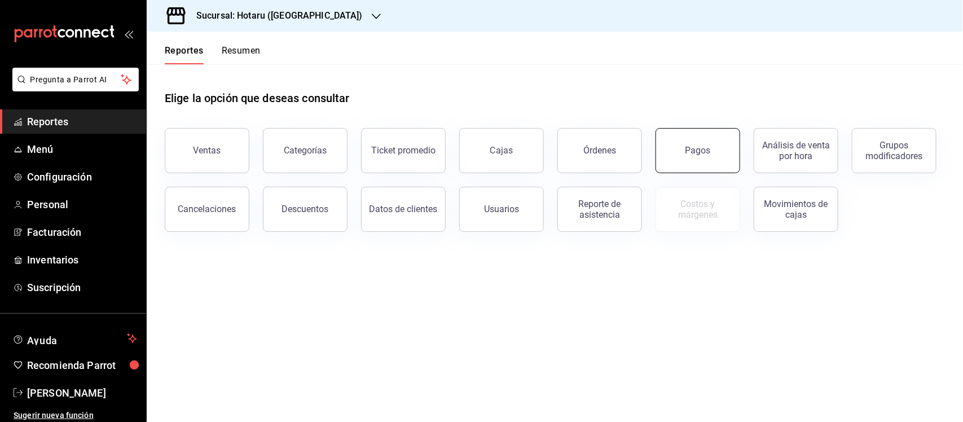
click at [724, 159] on button "Pagos" at bounding box center [698, 150] width 85 height 45
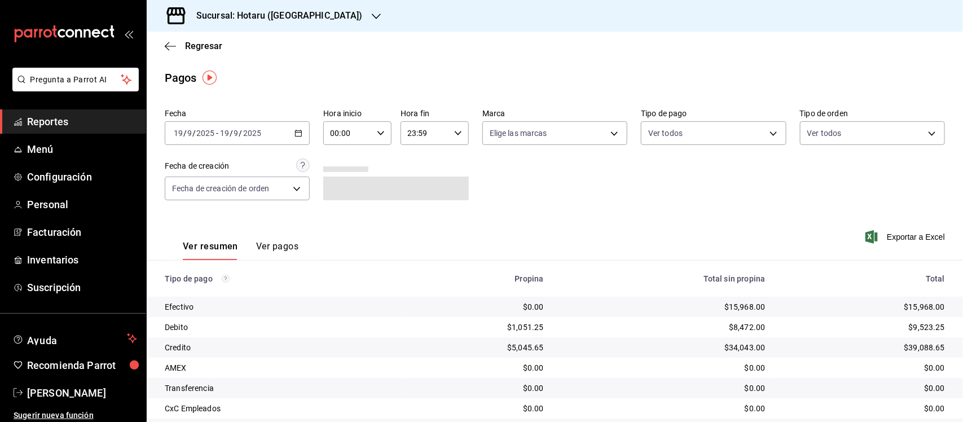
click at [295, 131] on icon "button" at bounding box center [299, 133] width 8 height 8
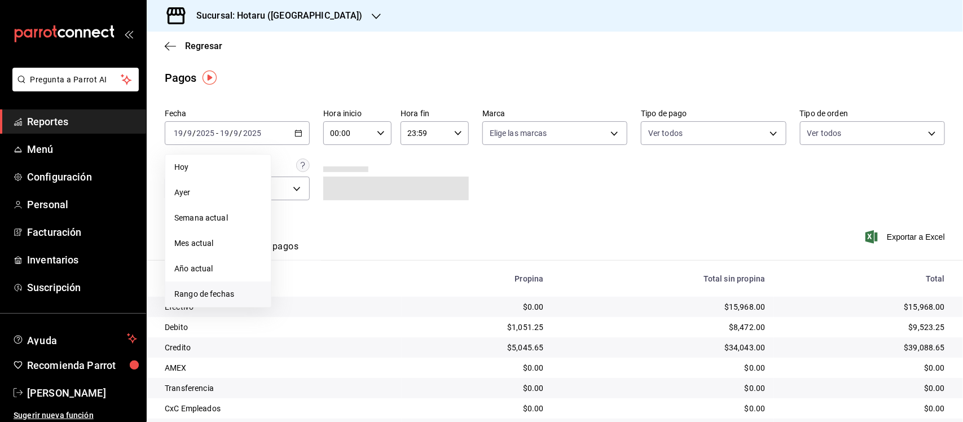
click at [219, 291] on span "Rango de fechas" at bounding box center [217, 294] width 87 height 12
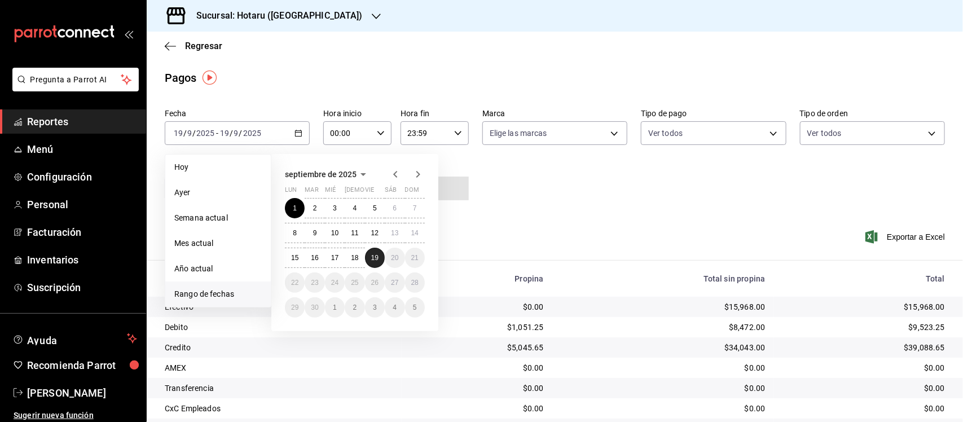
click at [371, 255] on abbr "19" at bounding box center [374, 258] width 7 height 8
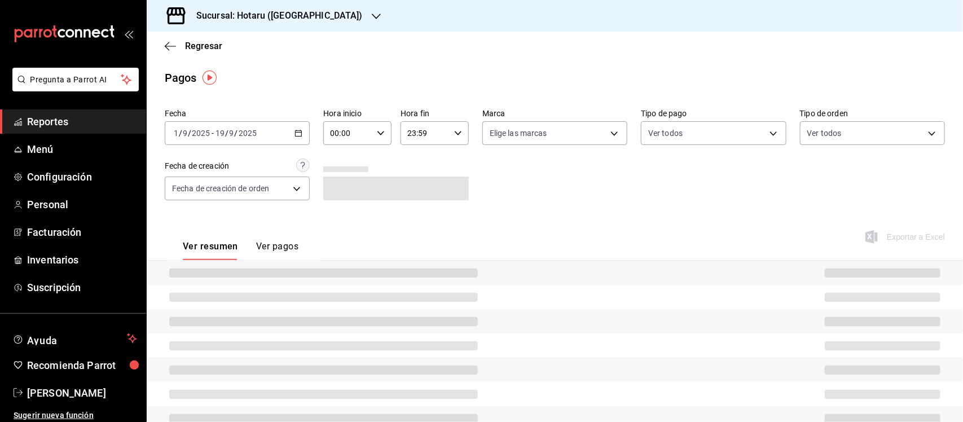
click at [377, 137] on icon "button" at bounding box center [381, 133] width 8 height 8
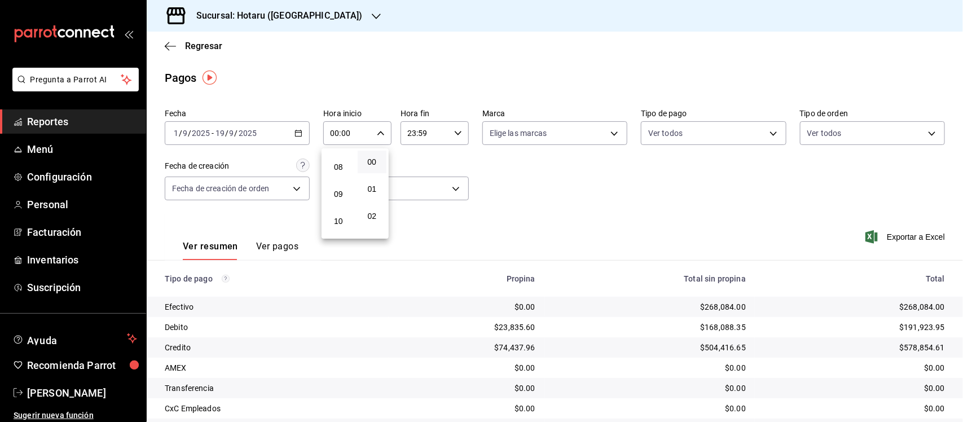
scroll to position [141, 0]
click at [341, 155] on span "05" at bounding box center [339, 156] width 16 height 9
type input "05:00"
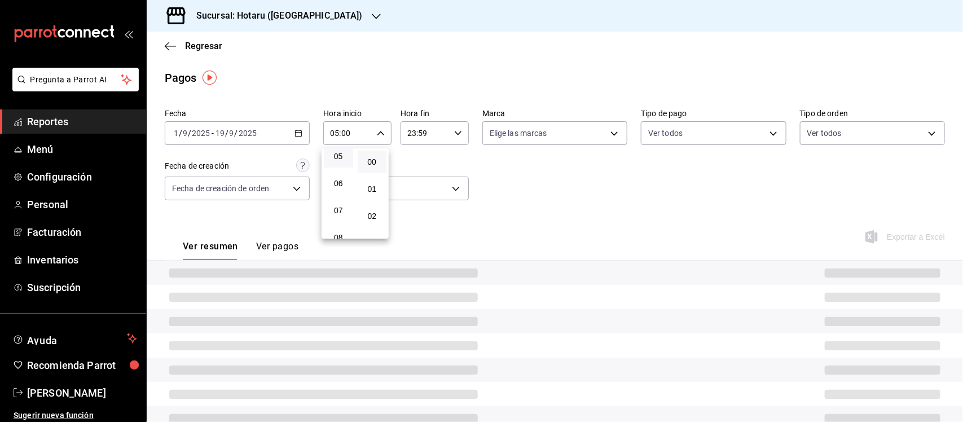
click at [381, 164] on button "00" at bounding box center [372, 162] width 29 height 23
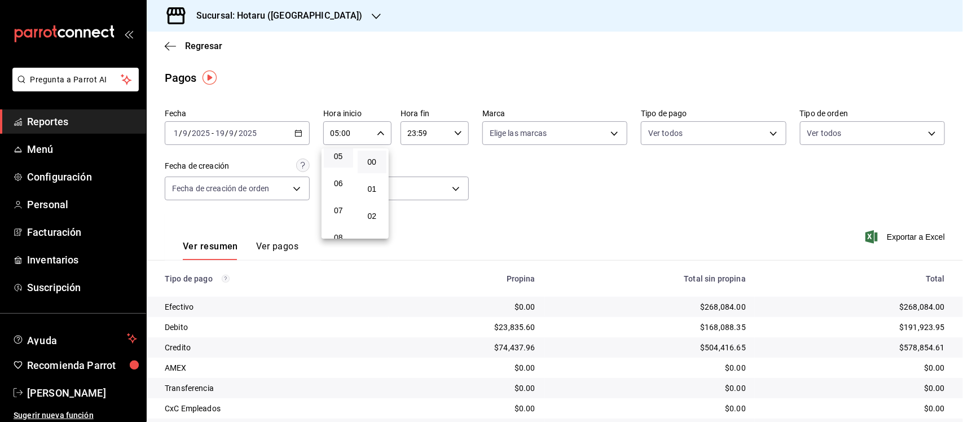
click at [457, 131] on div at bounding box center [481, 211] width 963 height 422
click at [457, 131] on icon "button" at bounding box center [458, 133] width 8 height 8
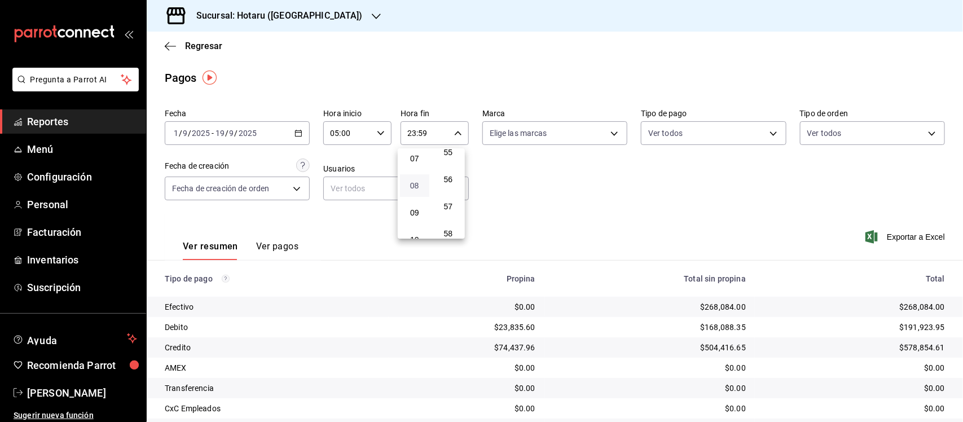
scroll to position [122, 0]
click at [421, 176] on button "05" at bounding box center [414, 175] width 29 height 23
click at [450, 157] on span "00" at bounding box center [449, 161] width 16 height 9
type input "05:00"
click at [539, 187] on div at bounding box center [481, 211] width 963 height 422
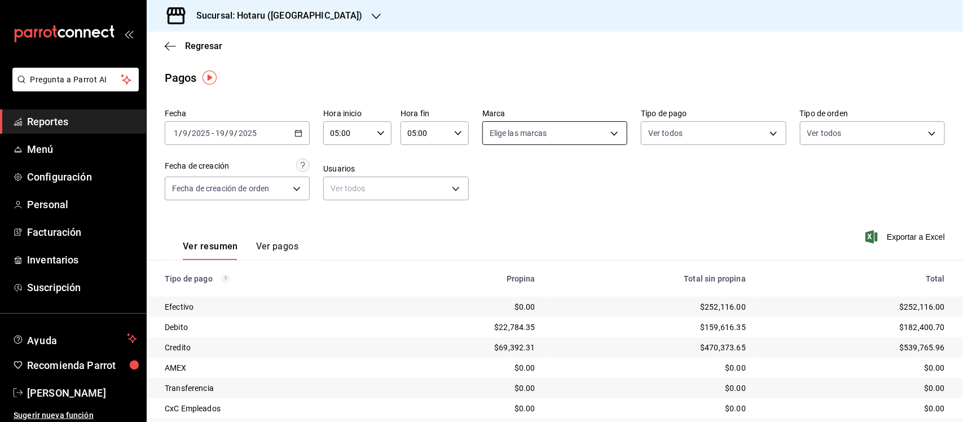
click at [588, 128] on body "Pregunta a Parrot AI Reportes Menú Configuración Personal Facturación Inventari…" at bounding box center [481, 211] width 963 height 422
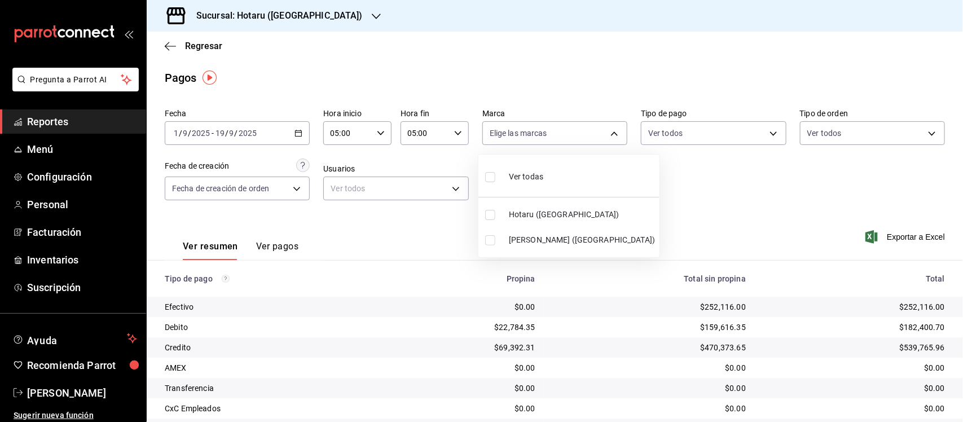
click at [486, 178] on input "checkbox" at bounding box center [490, 177] width 10 height 10
checkbox input "true"
type input "28f2b94b-43d9-4456-ab58-be91b69769b2,f751b40b-1592-4fe9-b0c9-b3cde2f2f566"
checkbox input "true"
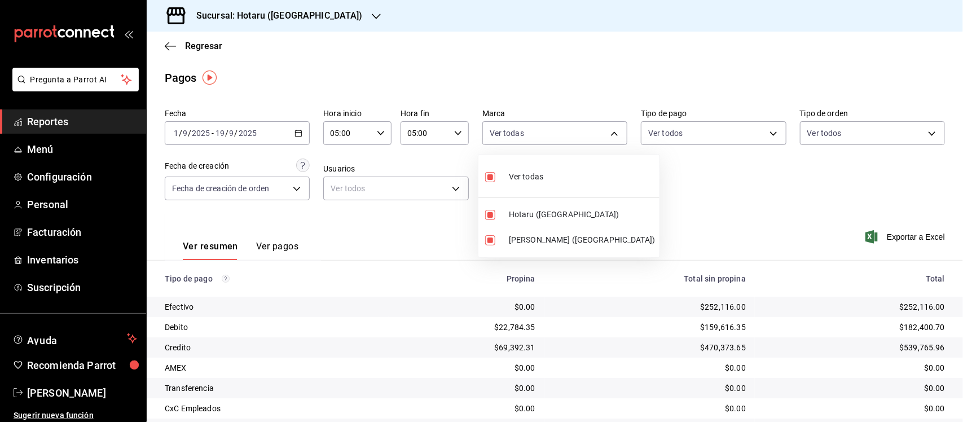
drag, startPoint x: 956, startPoint y: 176, endPoint x: 956, endPoint y: 224, distance: 48.0
click at [956, 224] on div at bounding box center [481, 211] width 963 height 422
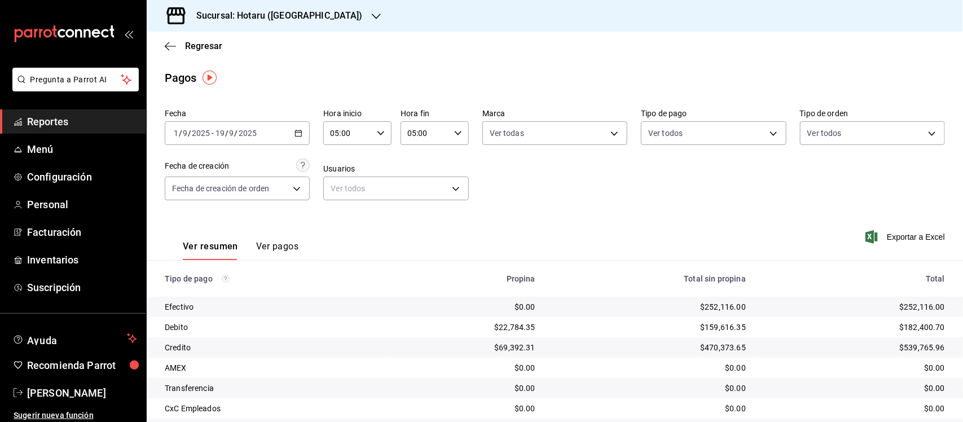
click at [645, 174] on div "Fecha [DATE] [DATE] - [DATE] [DATE] Hora inicio 05:00 Hora inicio Hora fin 05:0…" at bounding box center [555, 158] width 780 height 109
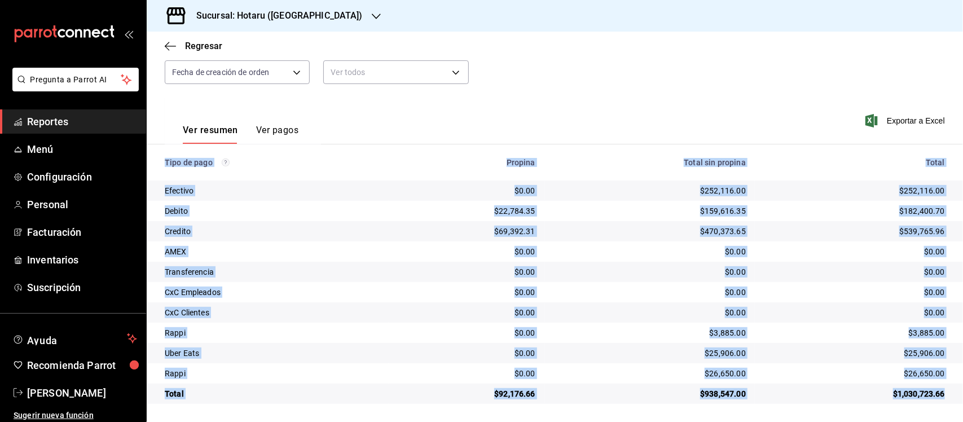
drag, startPoint x: 162, startPoint y: 161, endPoint x: 933, endPoint y: 402, distance: 806.9
click at [933, 402] on table "Tipo de pago Propina Total sin propina Total Efectivo $0.00 $252,116.00 $252,11…" at bounding box center [555, 274] width 816 height 260
copy table "Tipo de pago Propina Total sin propina Total Efectivo $0.00 $252,116.00 $252,11…"
click at [183, 46] on span "Regresar" at bounding box center [194, 46] width 58 height 11
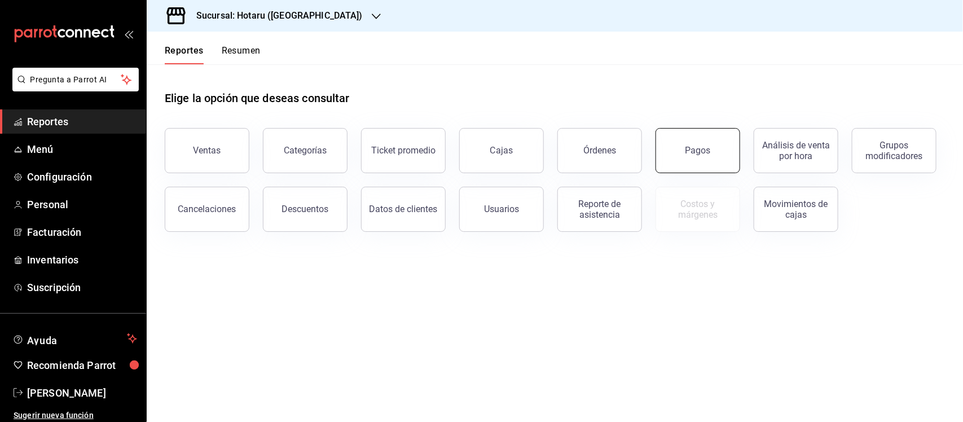
click at [695, 161] on button "Pagos" at bounding box center [698, 150] width 85 height 45
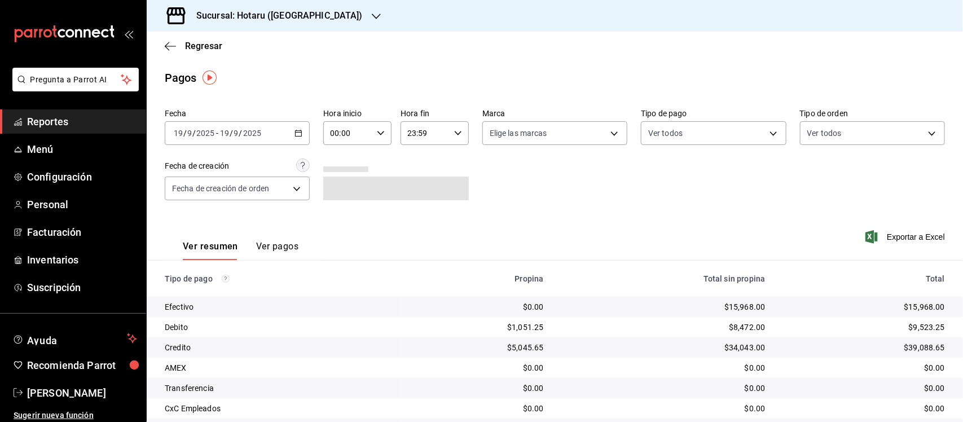
click at [298, 134] on icon "button" at bounding box center [299, 133] width 8 height 8
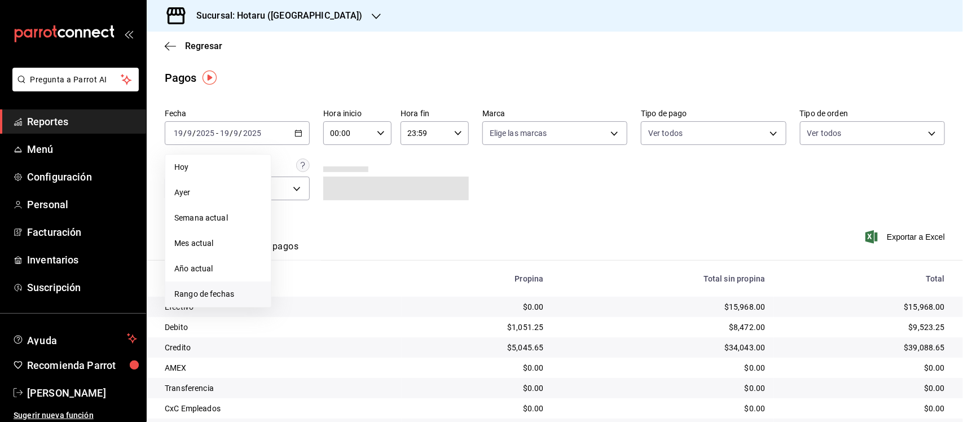
click at [221, 295] on span "Rango de fechas" at bounding box center [217, 294] width 87 height 12
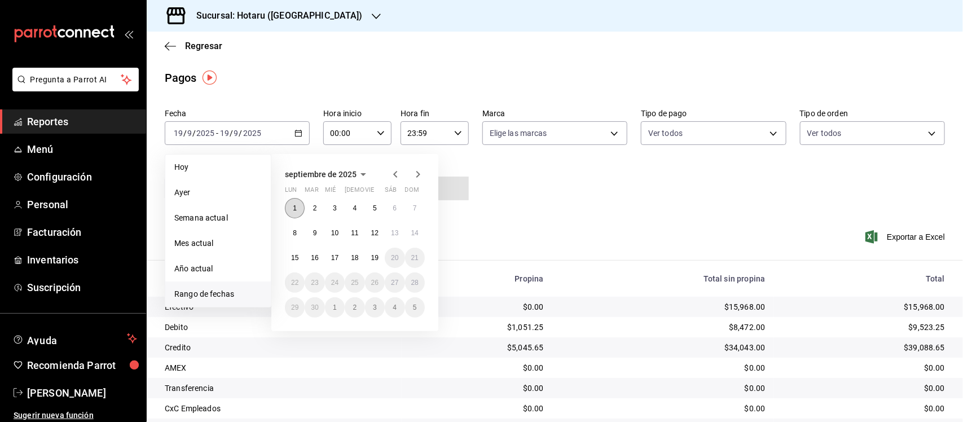
click at [295, 209] on abbr "1" at bounding box center [295, 208] width 4 height 8
drag, startPoint x: 373, startPoint y: 253, endPoint x: 359, endPoint y: 260, distance: 15.1
click at [373, 254] on abbr "19" at bounding box center [374, 258] width 7 height 8
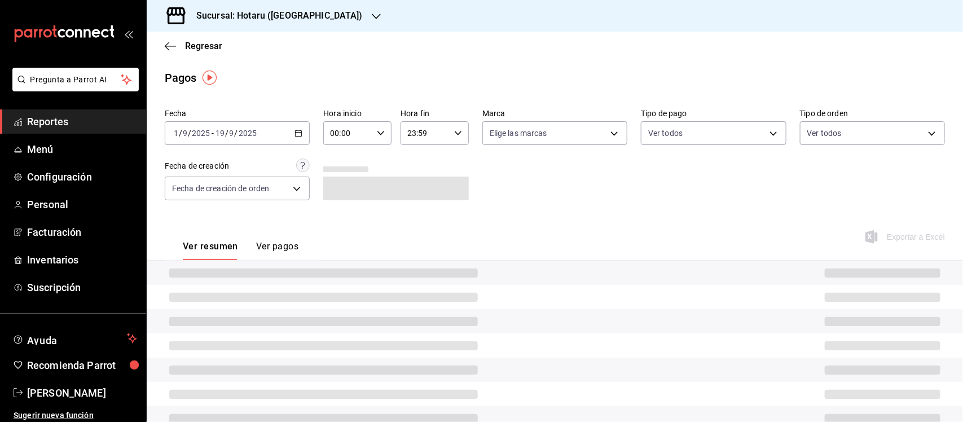
click at [377, 131] on icon "button" at bounding box center [381, 133] width 8 height 8
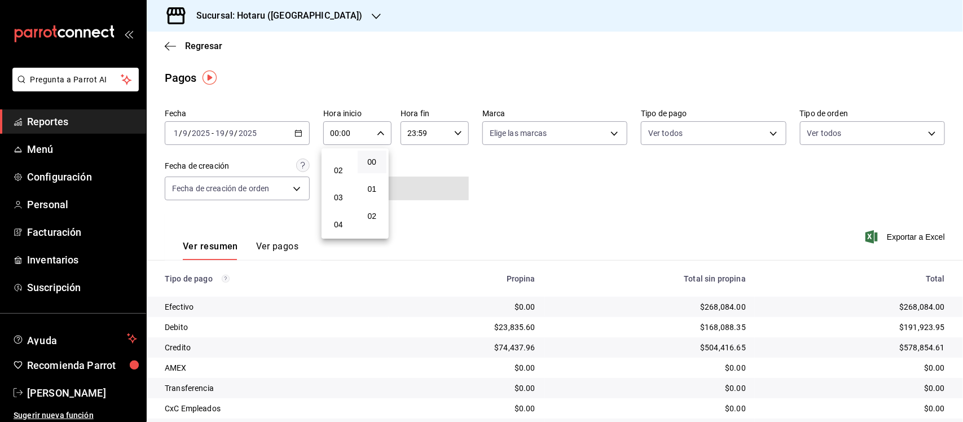
scroll to position [71, 0]
click at [343, 227] on span "05" at bounding box center [339, 226] width 16 height 9
type input "05:00"
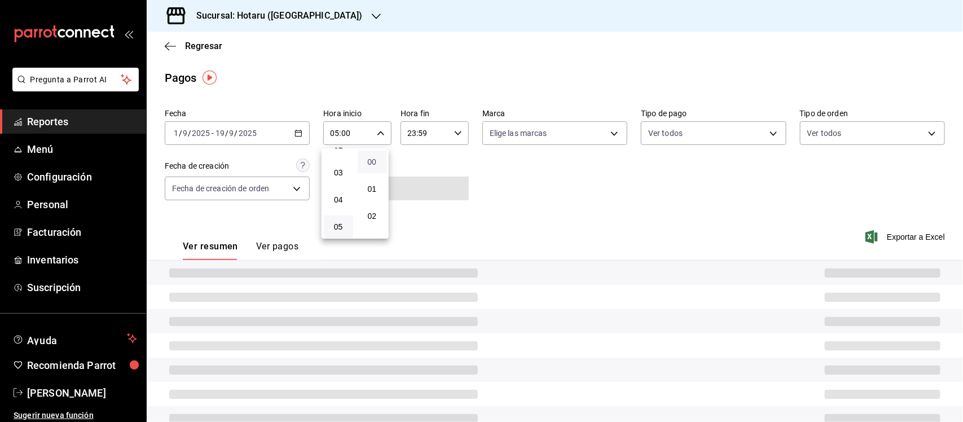
click at [374, 159] on span "00" at bounding box center [372, 161] width 16 height 9
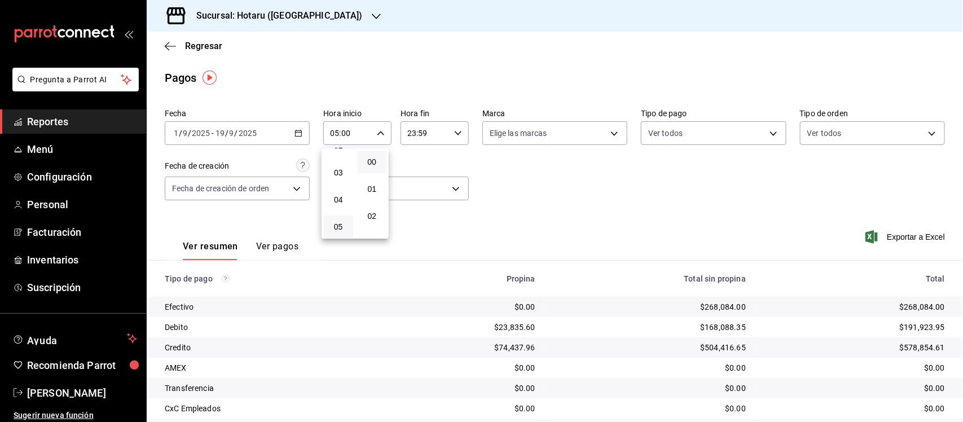
click at [452, 133] on div at bounding box center [481, 211] width 963 height 422
click at [454, 133] on icon "button" at bounding box center [458, 133] width 8 height 8
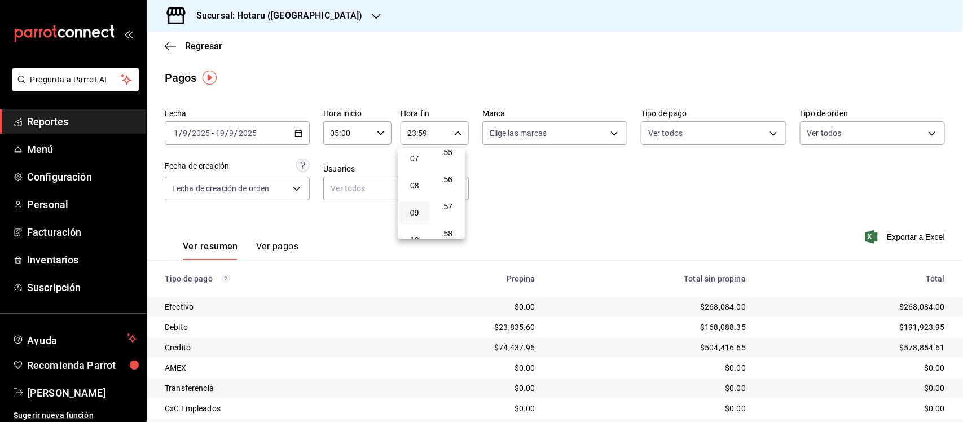
scroll to position [122, 0]
click at [418, 176] on button "05" at bounding box center [414, 175] width 29 height 23
click at [446, 165] on span "00" at bounding box center [449, 161] width 16 height 9
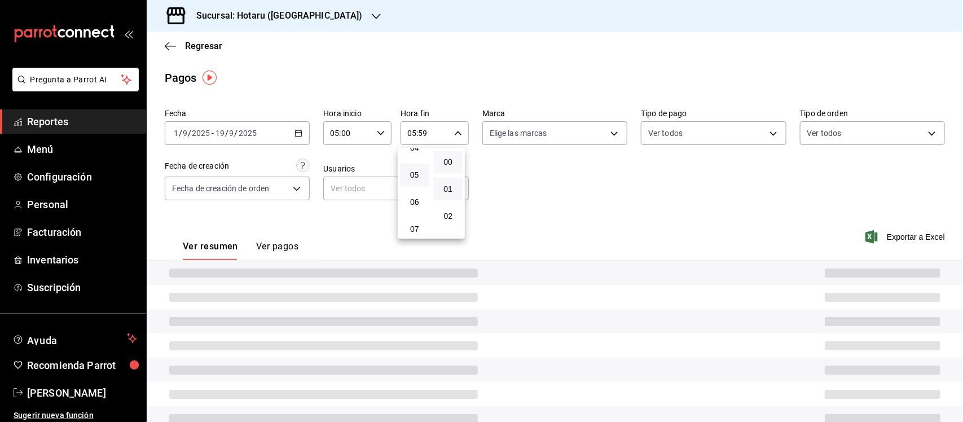
type input "05:00"
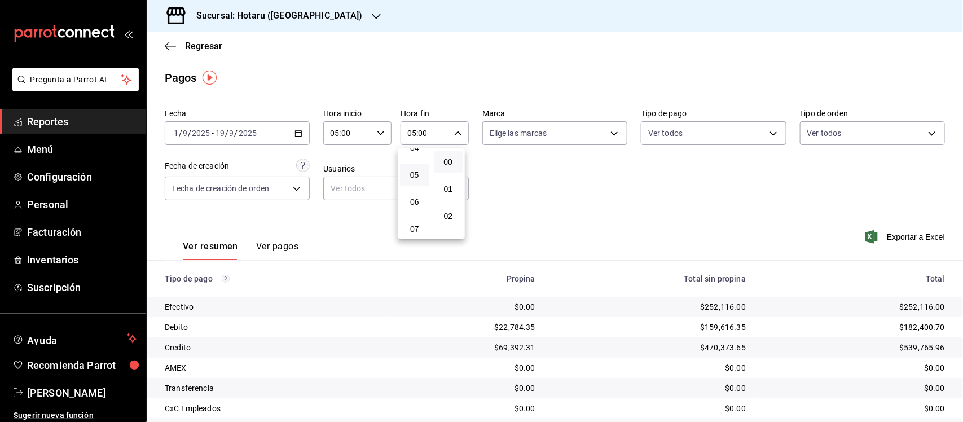
click at [564, 191] on div at bounding box center [481, 211] width 963 height 422
click at [594, 130] on body "Pregunta a Parrot AI Reportes Menú Configuración Personal Facturación Inventari…" at bounding box center [481, 211] width 963 height 422
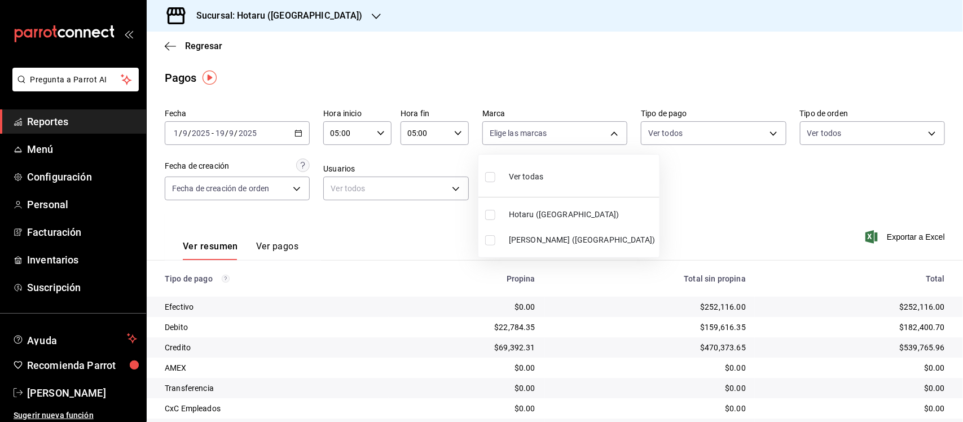
click at [486, 176] on input "checkbox" at bounding box center [490, 177] width 10 height 10
checkbox input "true"
type input "28f2b94b-43d9-4456-ab58-be91b69769b2,f751b40b-1592-4fe9-b0c9-b3cde2f2f566"
checkbox input "true"
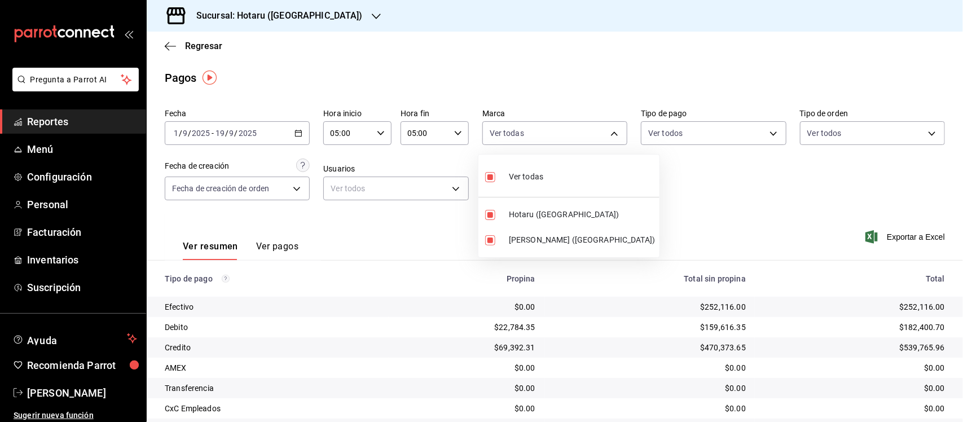
click at [701, 191] on div at bounding box center [481, 211] width 963 height 422
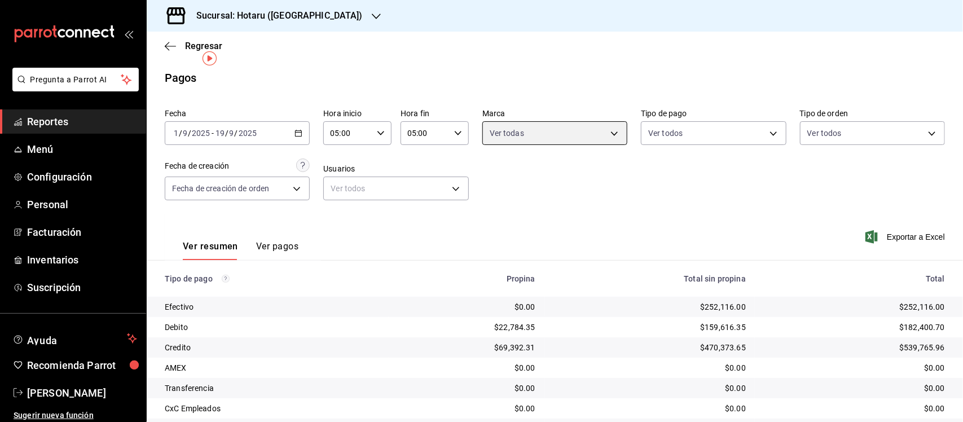
scroll to position [116, 0]
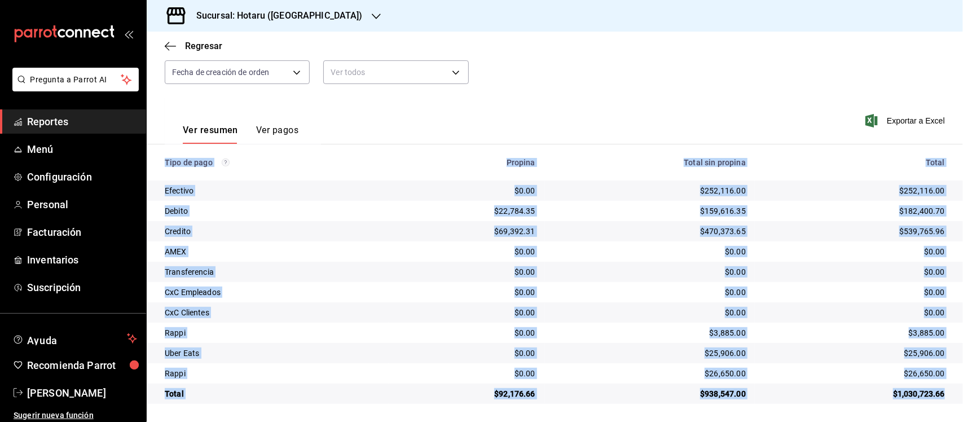
drag, startPoint x: 229, startPoint y: 166, endPoint x: 940, endPoint y: 397, distance: 747.2
click at [940, 397] on table "Tipo de pago Propina Total sin propina Total Efectivo $0.00 $252,116.00 $252,11…" at bounding box center [555, 274] width 816 height 260
click at [51, 119] on span "Reportes" at bounding box center [82, 121] width 110 height 15
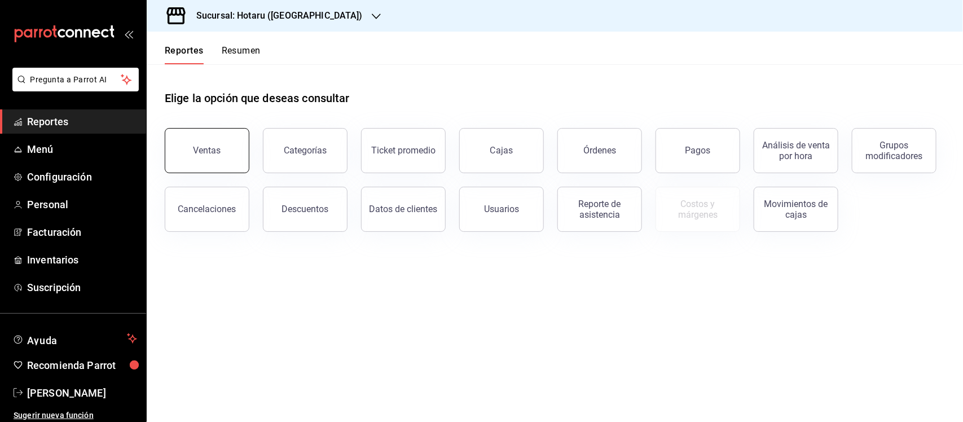
click at [218, 159] on button "Ventas" at bounding box center [207, 150] width 85 height 45
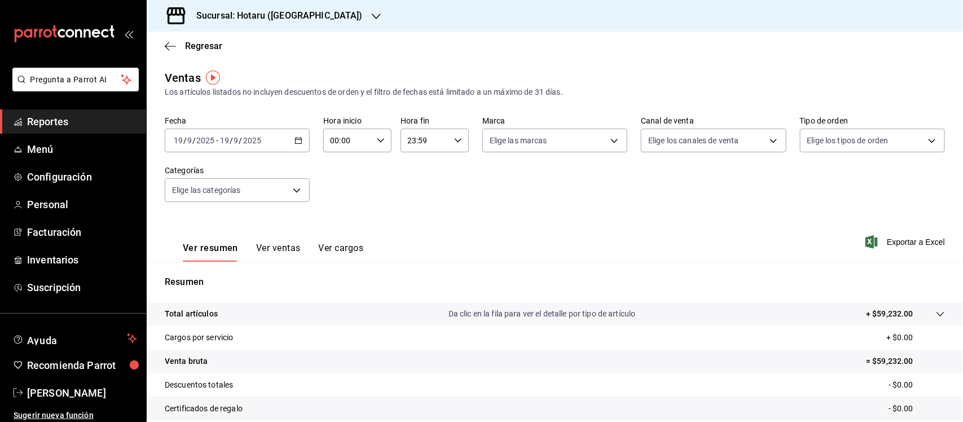
click at [289, 142] on div "[DATE] [DATE] - [DATE] [DATE]" at bounding box center [237, 141] width 145 height 24
click at [227, 272] on span "Rango de fechas" at bounding box center [217, 276] width 87 height 12
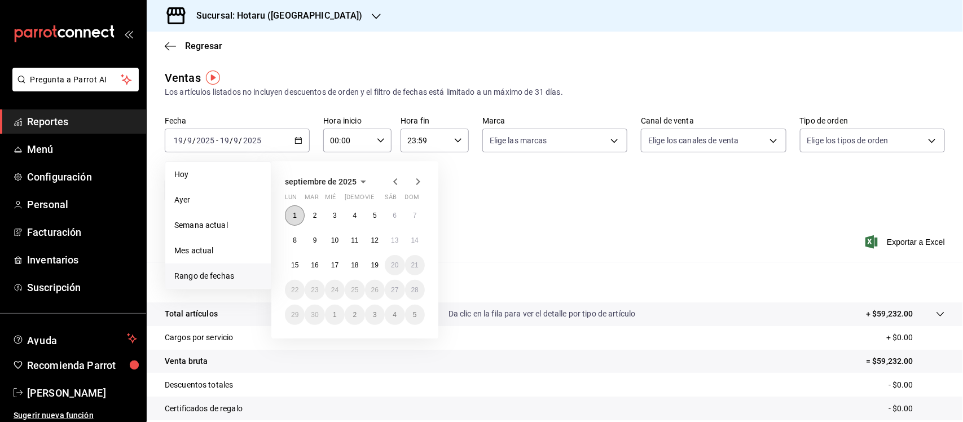
click at [295, 216] on abbr "1" at bounding box center [295, 216] width 4 height 8
click at [370, 265] on button "19" at bounding box center [375, 265] width 20 height 20
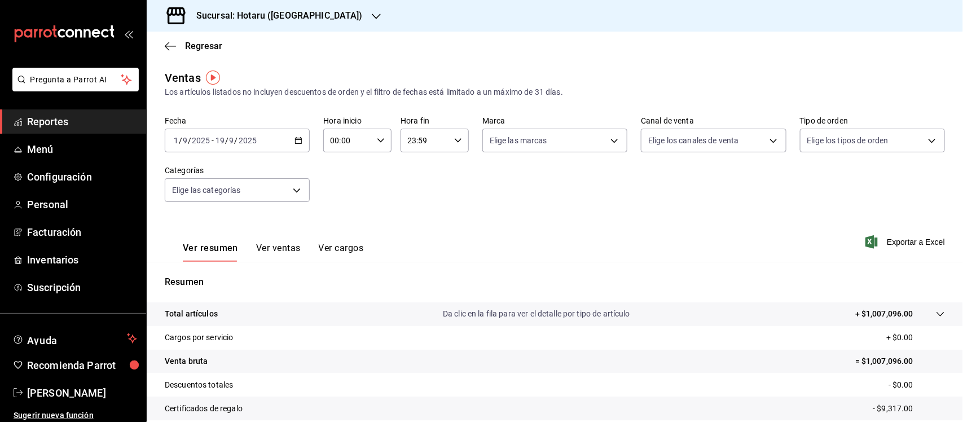
click at [377, 142] on icon "button" at bounding box center [381, 141] width 8 height 8
click at [376, 142] on div at bounding box center [481, 211] width 963 height 422
click at [379, 137] on icon "button" at bounding box center [381, 141] width 8 height 8
click at [339, 231] on span "05" at bounding box center [339, 234] width 16 height 9
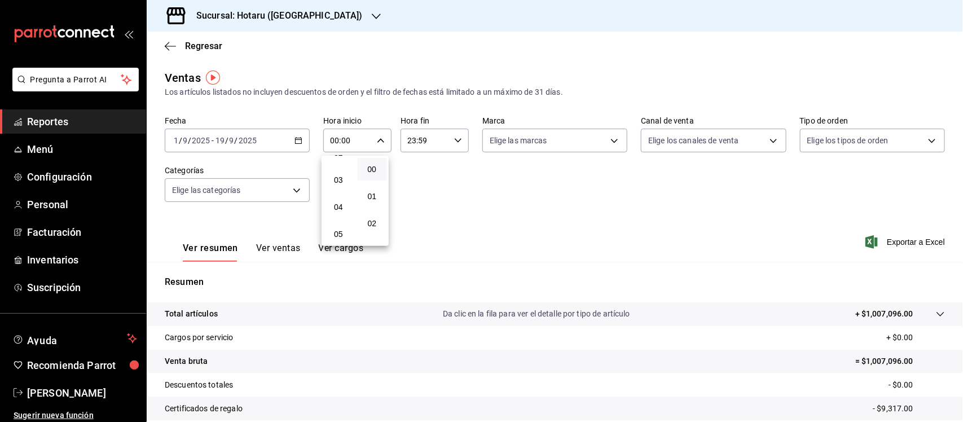
type input "05:00"
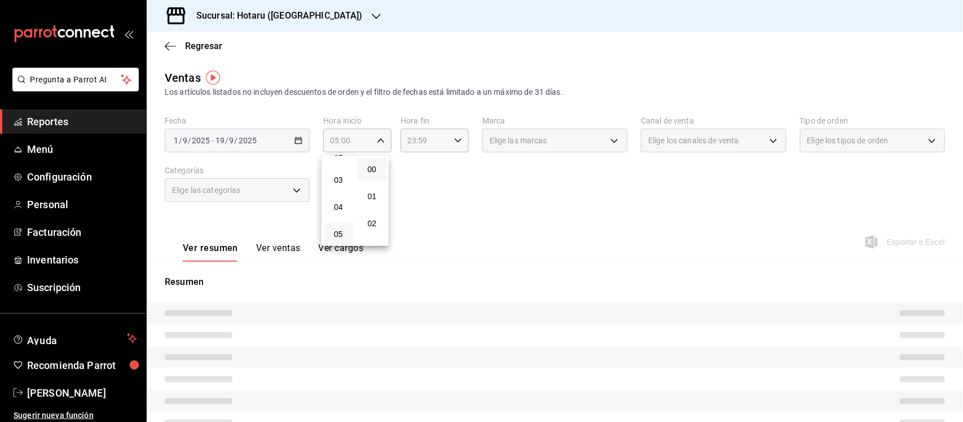
click at [363, 173] on button "00" at bounding box center [372, 169] width 29 height 23
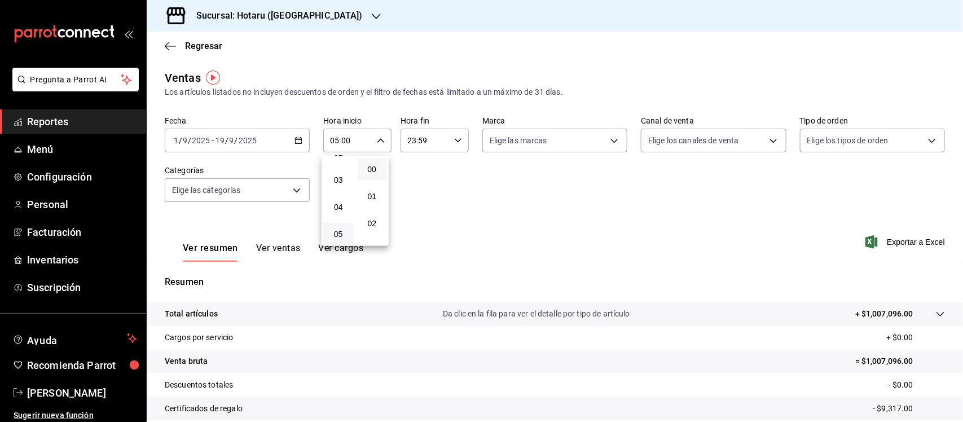
click at [452, 142] on div at bounding box center [481, 211] width 963 height 422
click at [454, 142] on icon "button" at bounding box center [458, 141] width 8 height 8
click at [418, 178] on span "05" at bounding box center [415, 182] width 16 height 9
click at [450, 173] on button "00" at bounding box center [448, 169] width 29 height 23
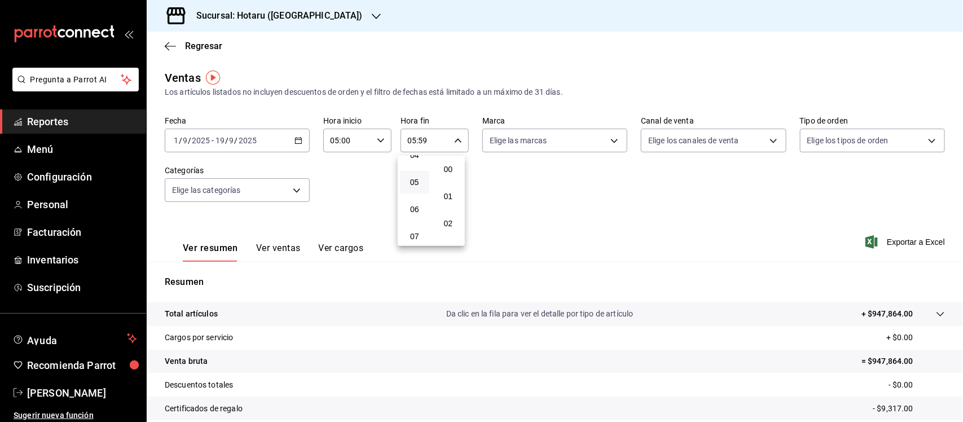
type input "05:00"
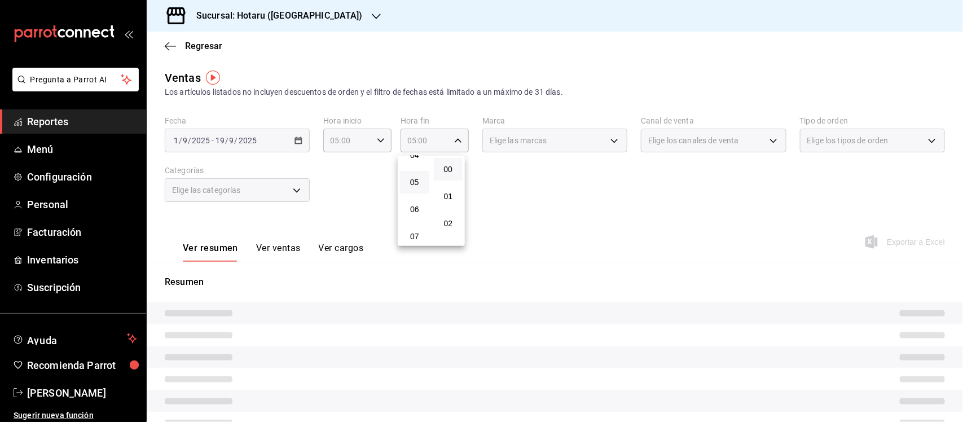
click at [573, 142] on div at bounding box center [481, 211] width 963 height 422
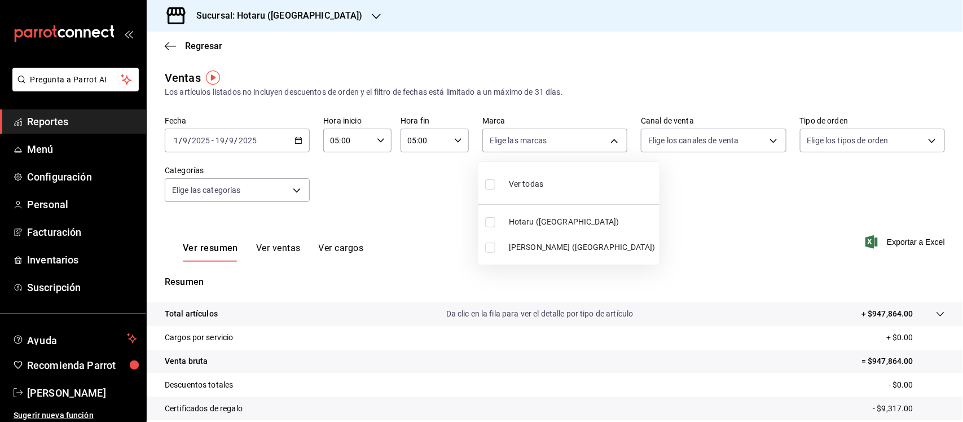
click at [573, 142] on body "Pregunta a Parrot AI Reportes Menú Configuración Personal Facturación Inventari…" at bounding box center [481, 211] width 963 height 422
click at [494, 184] on input "checkbox" at bounding box center [490, 184] width 10 height 10
checkbox input "true"
type input "28f2b94b-43d9-4456-ab58-be91b69769b2,f751b40b-1592-4fe9-b0c9-b3cde2f2f566"
checkbox input "true"
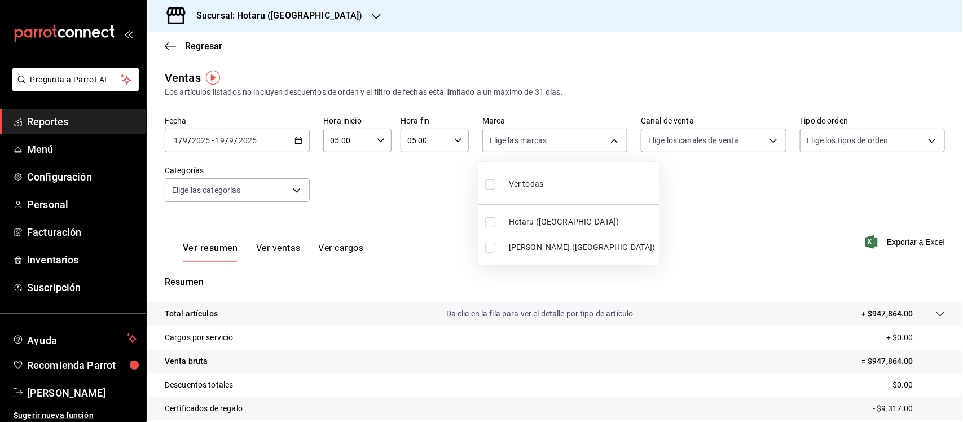
checkbox input "true"
click at [683, 221] on div at bounding box center [481, 211] width 963 height 422
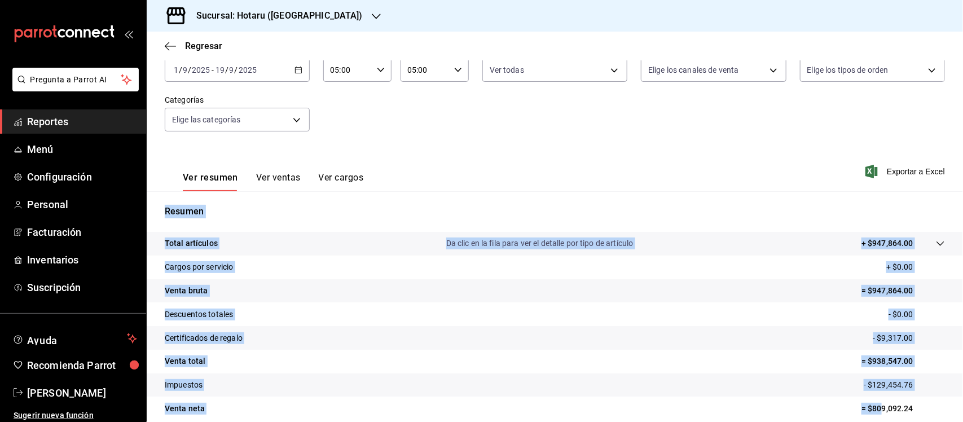
scroll to position [117, 0]
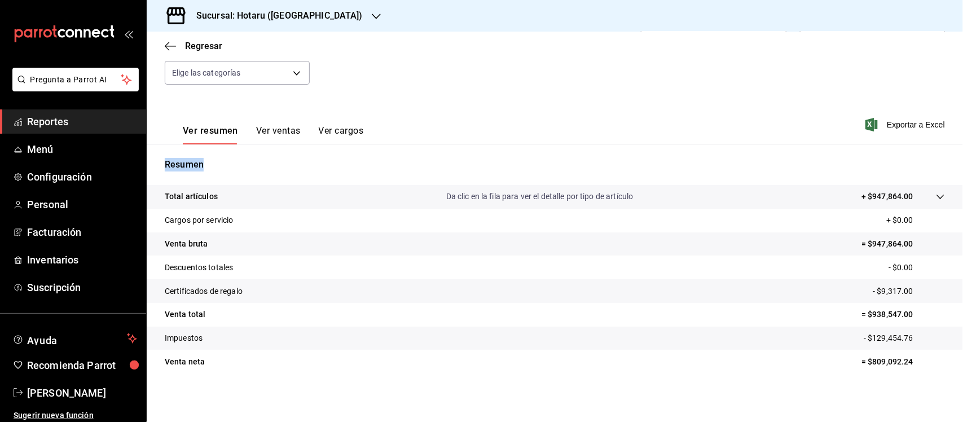
drag, startPoint x: 165, startPoint y: 212, endPoint x: 937, endPoint y: 381, distance: 790.1
click at [937, 381] on div "Resumen Total artículos Da clic en la fila para ver el detalle por tipo de artí…" at bounding box center [555, 272] width 816 height 229
